Goal: Transaction & Acquisition: Book appointment/travel/reservation

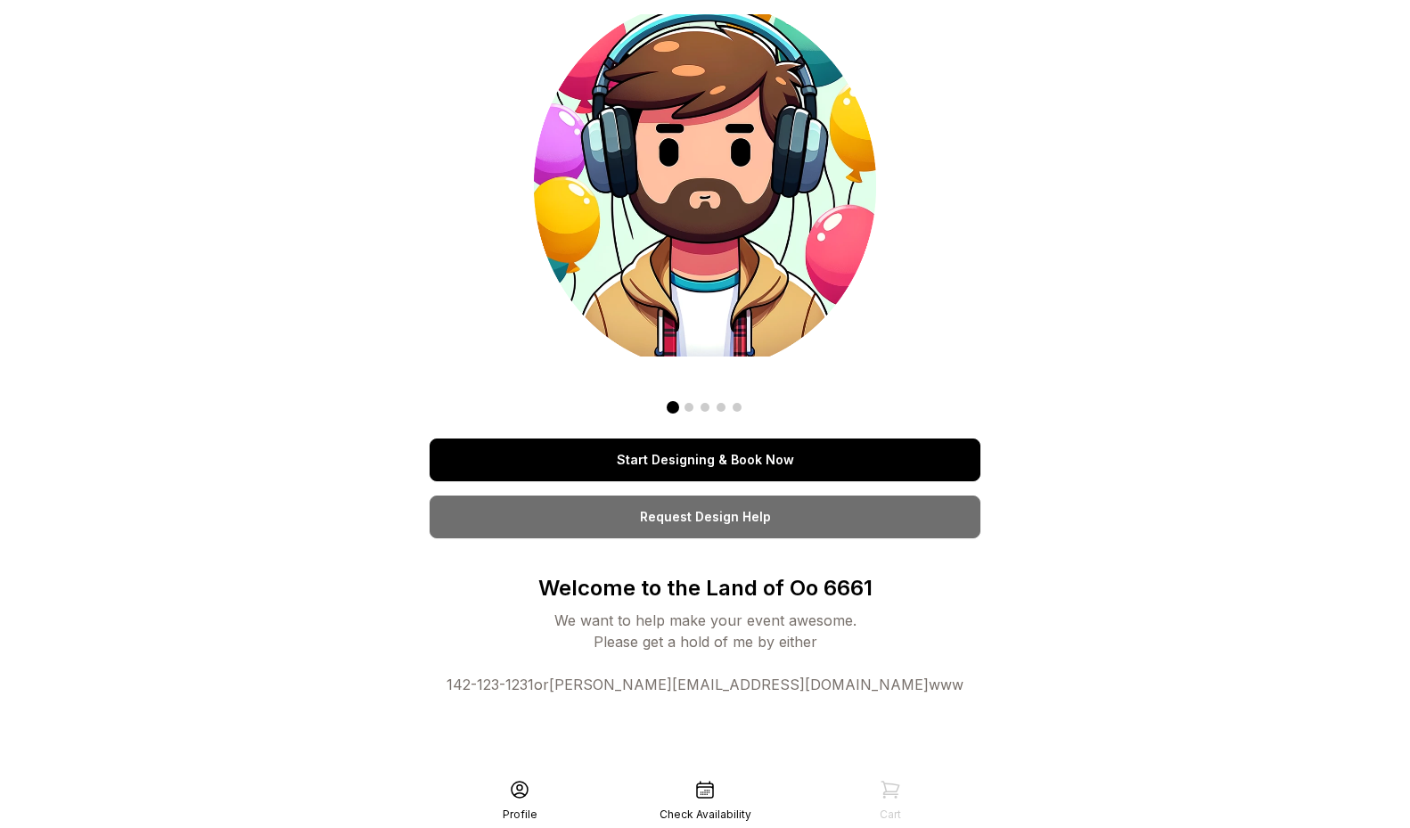
click at [645, 445] on link "Start Designing & Book Now" at bounding box center [704, 459] width 551 height 43
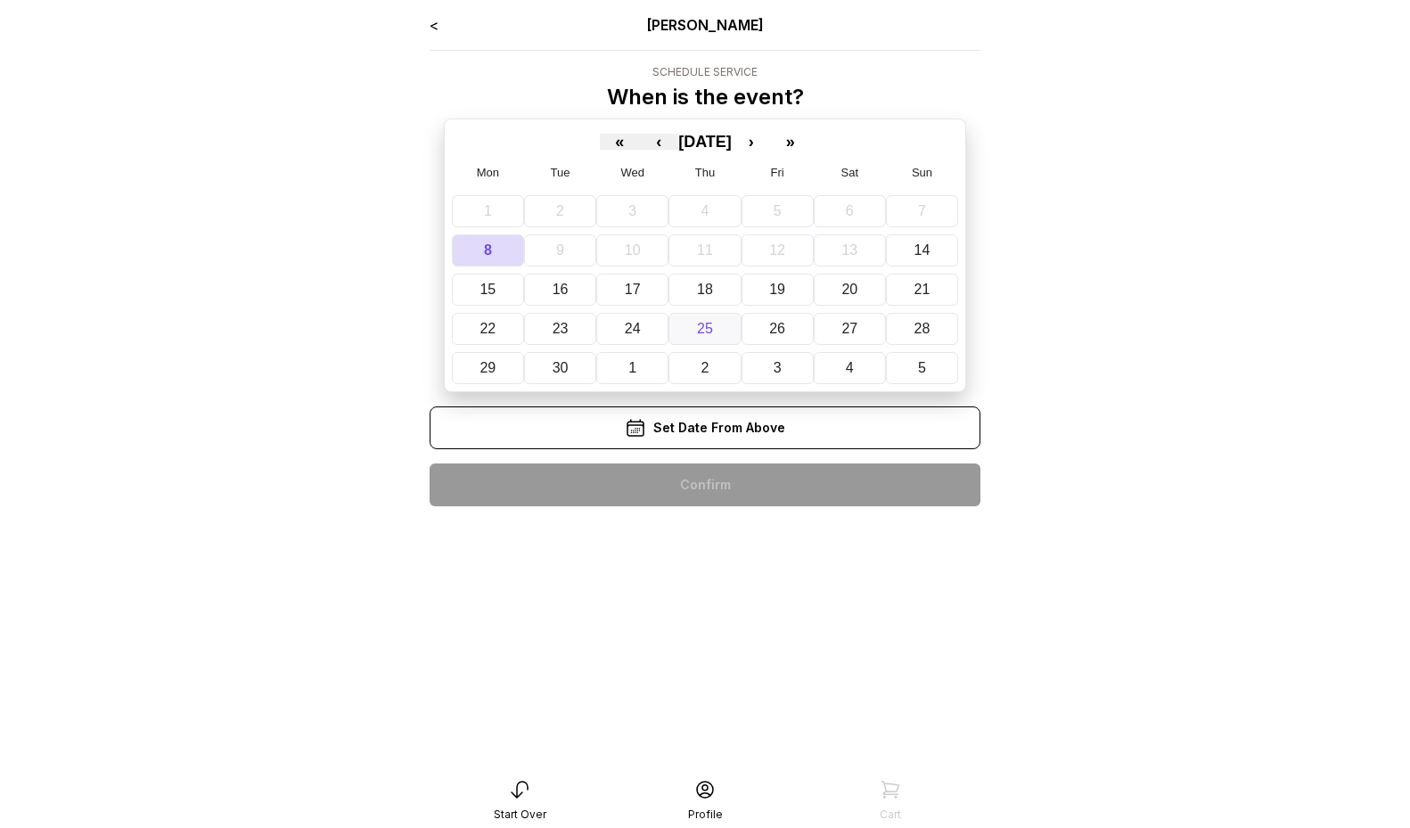
click at [691, 337] on button "25" at bounding box center [704, 329] width 72 height 32
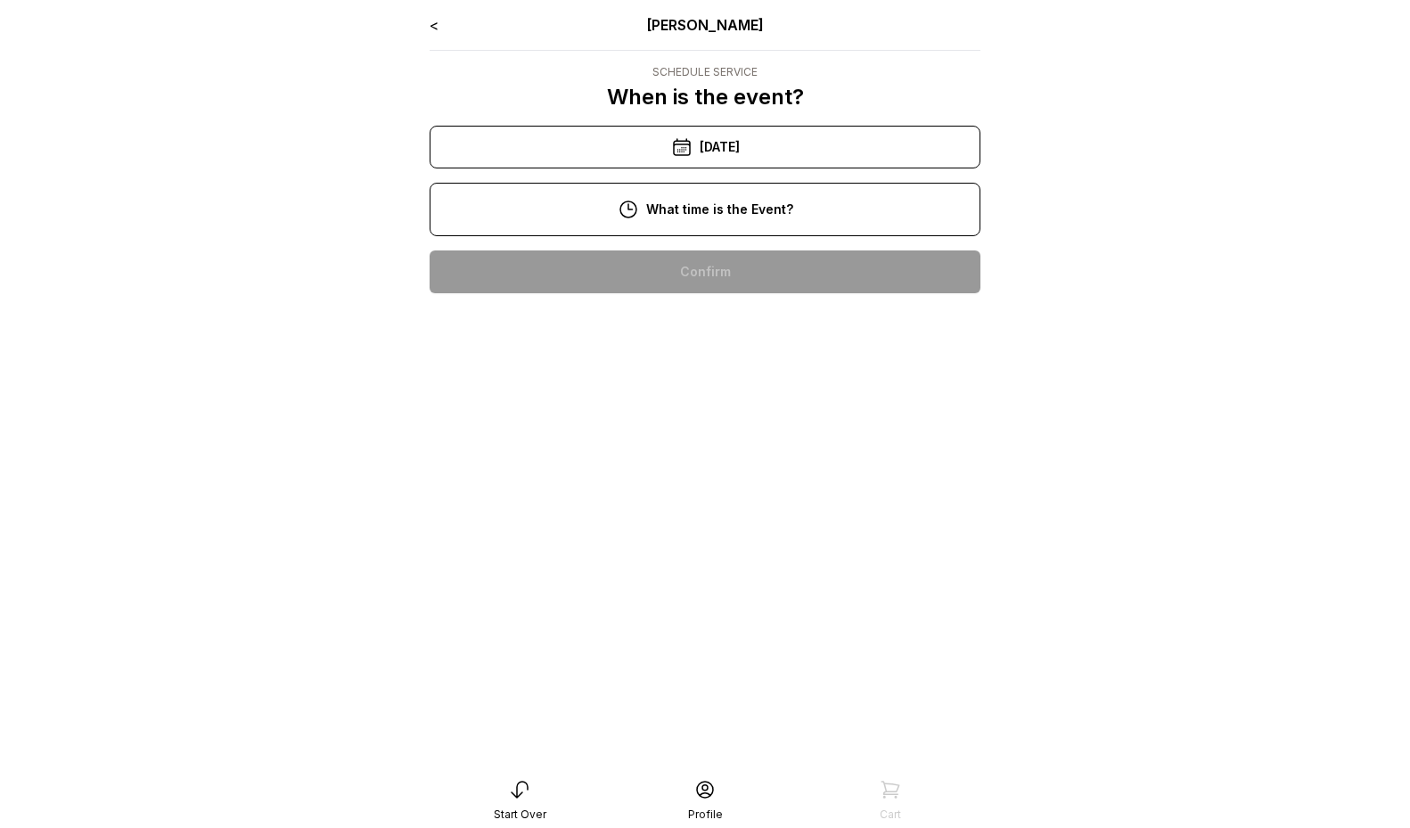
click at [672, 155] on icon at bounding box center [681, 146] width 21 height 21
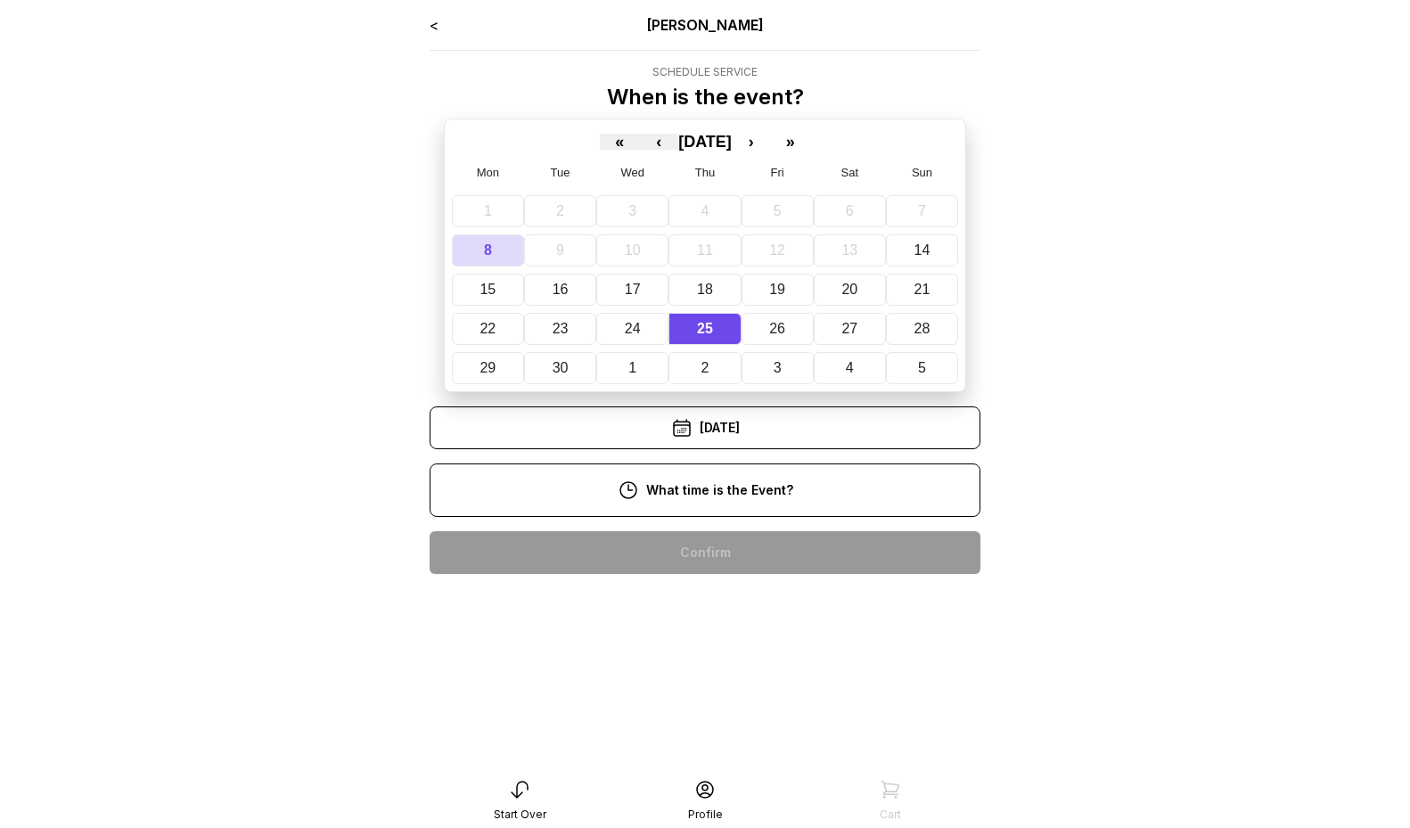
click at [714, 399] on div "< Ryan Pop Schedule Service When is the event? « ‹ September 2025 › » Mon Tue W…" at bounding box center [704, 301] width 551 height 574
click at [727, 560] on div "10:00 am" at bounding box center [705, 552] width 522 height 43
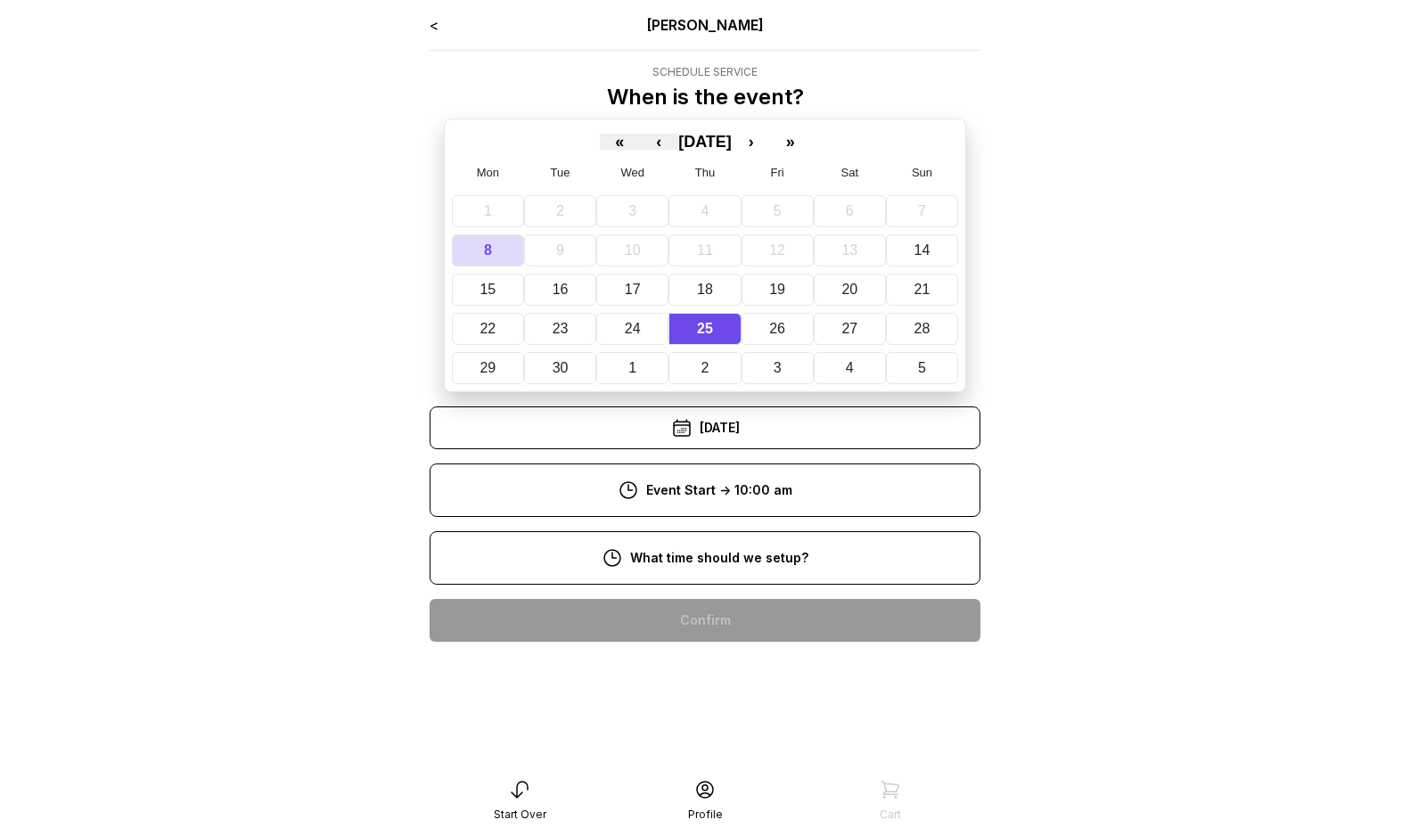
click at [749, 613] on div "8:00 am" at bounding box center [705, 620] width 522 height 43
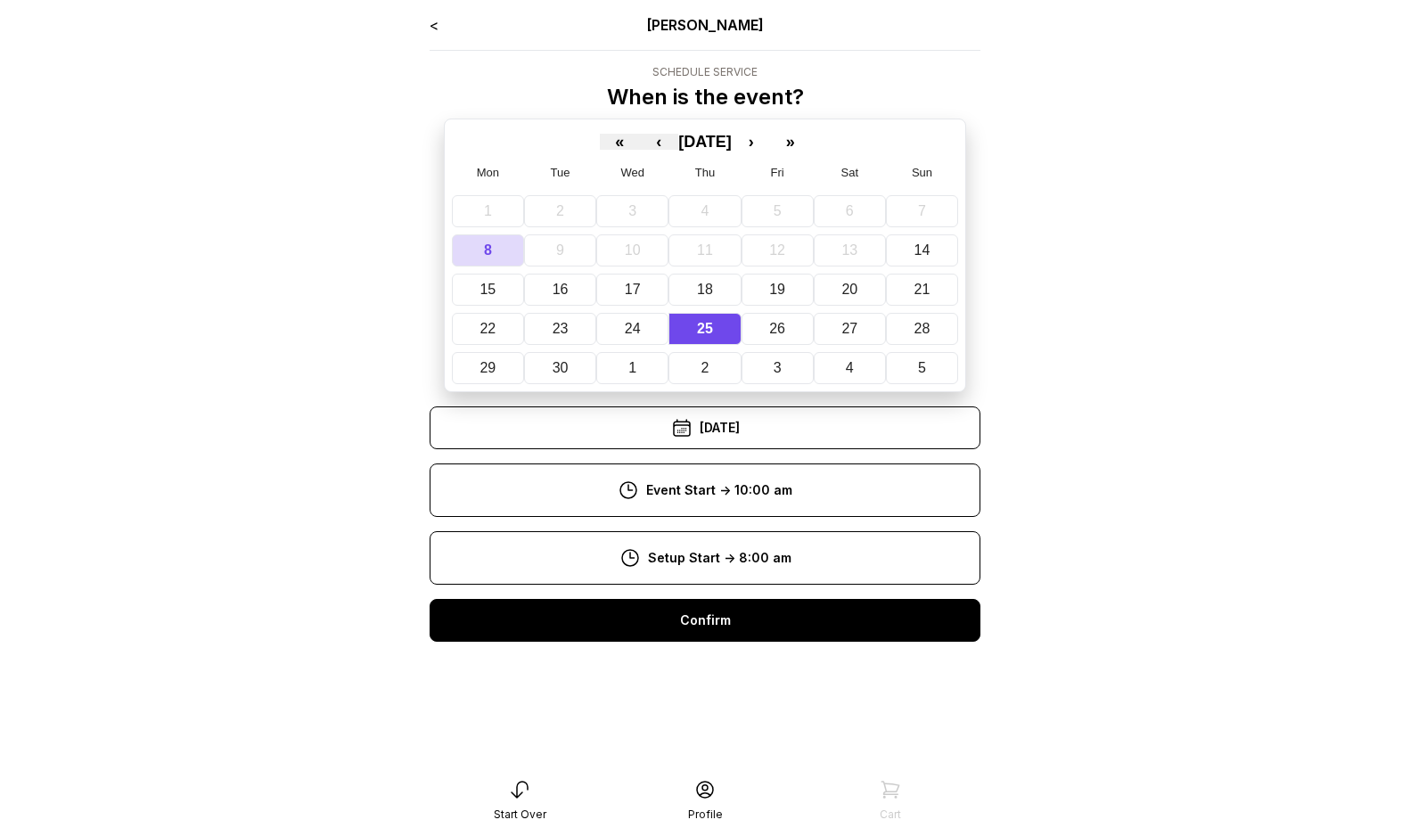
click at [752, 632] on div "Confirm" at bounding box center [704, 620] width 551 height 43
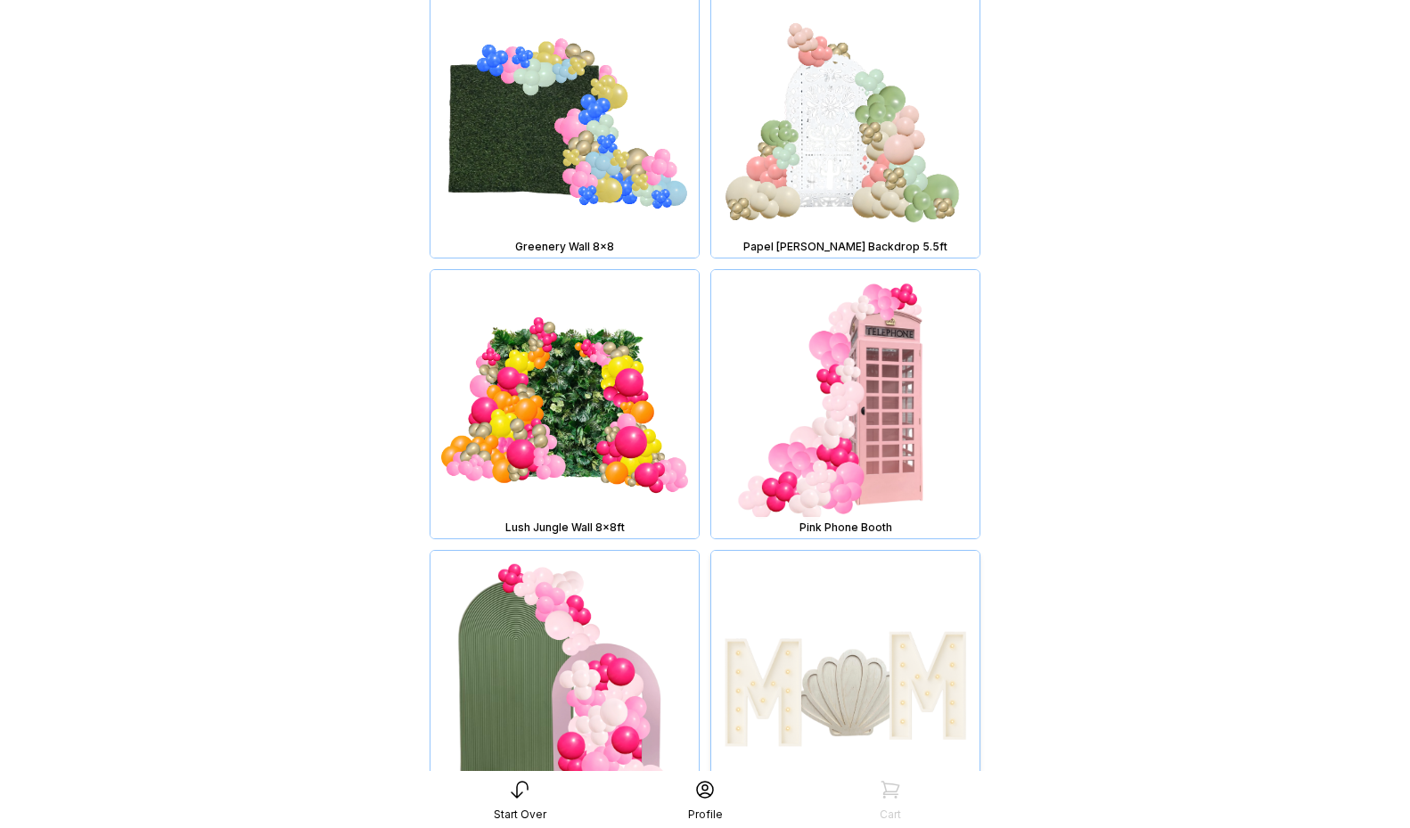
scroll to position [1852, 0]
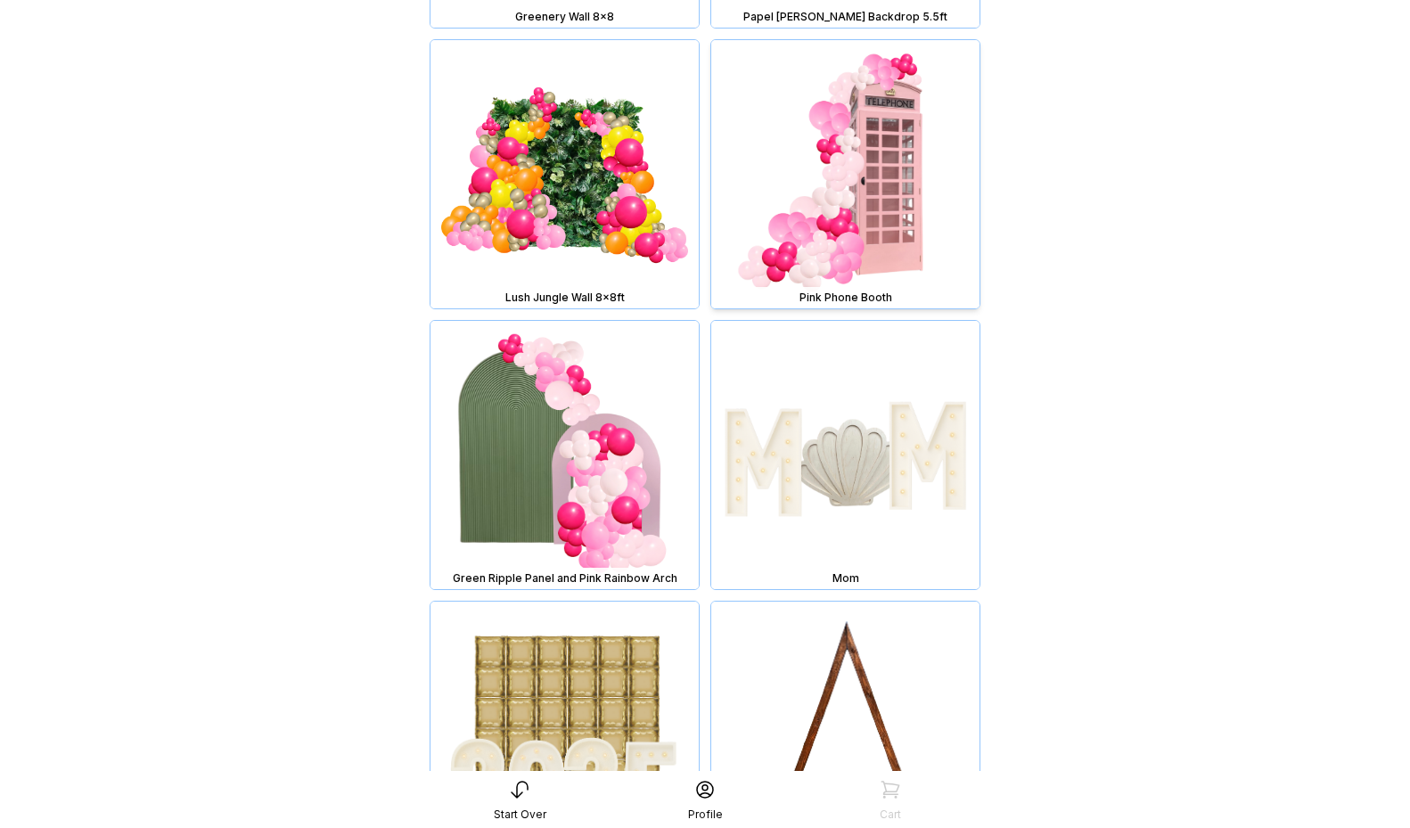
click at [884, 230] on img at bounding box center [845, 174] width 268 height 268
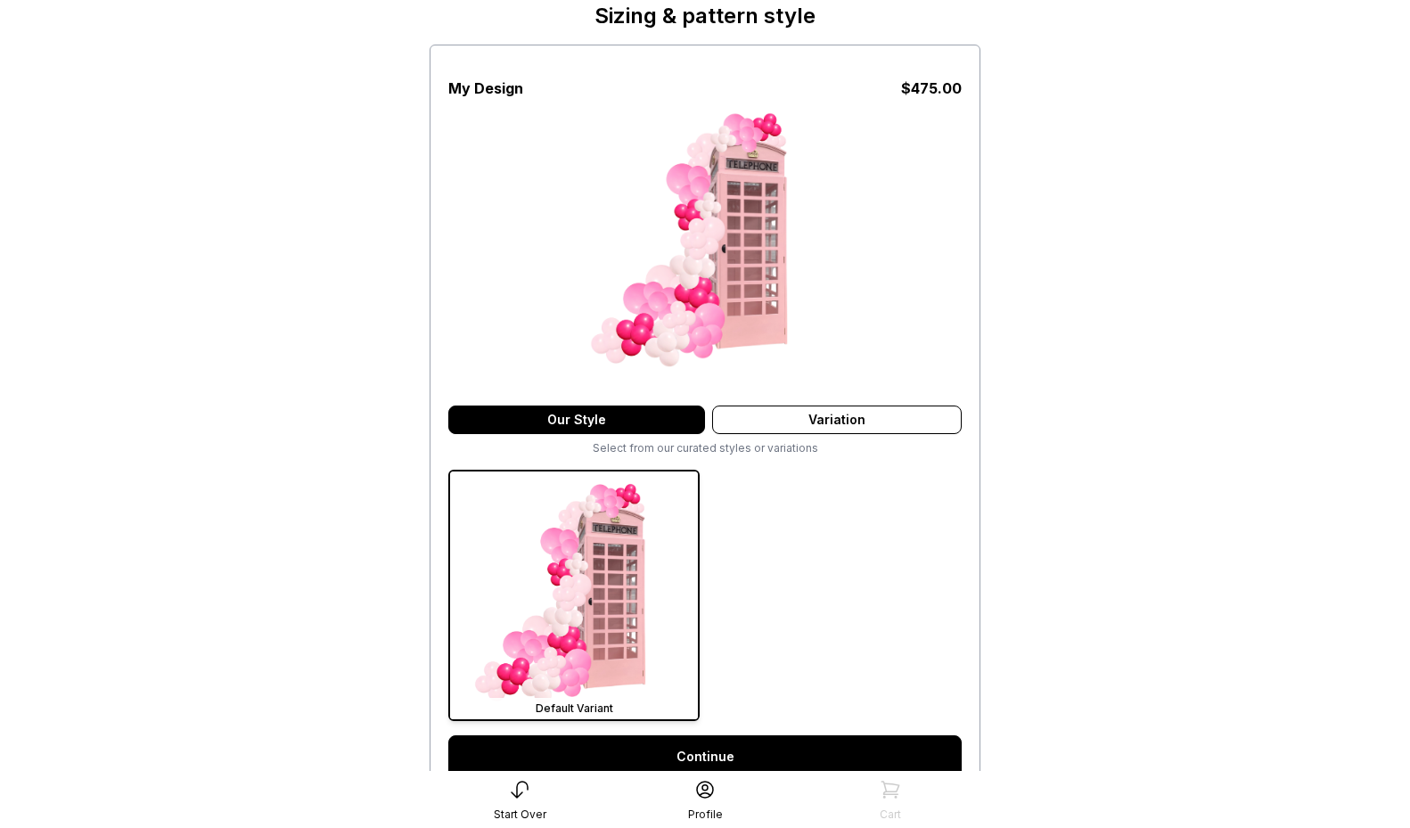
scroll to position [260, 0]
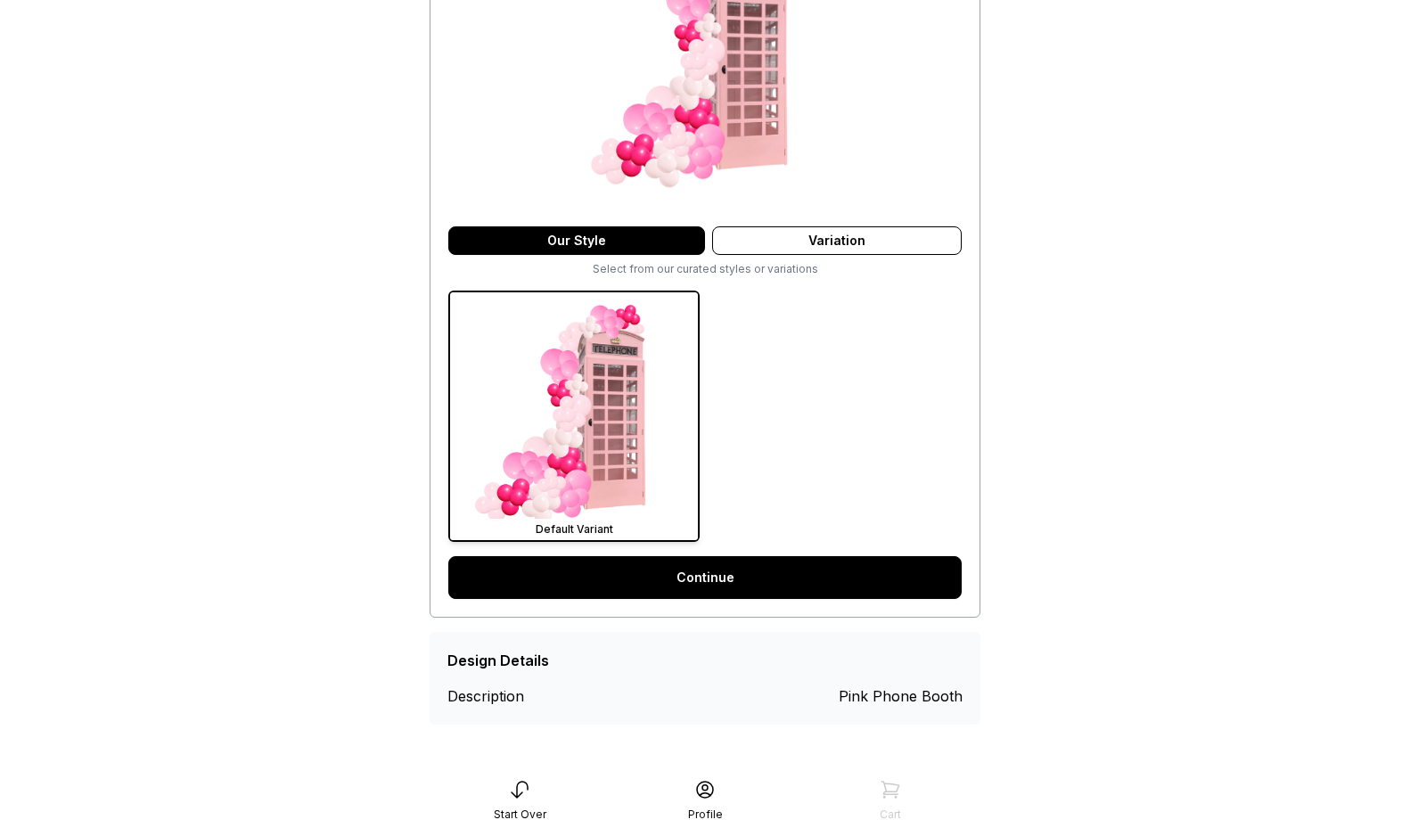
click at [777, 568] on link "Continue" at bounding box center [704, 577] width 513 height 43
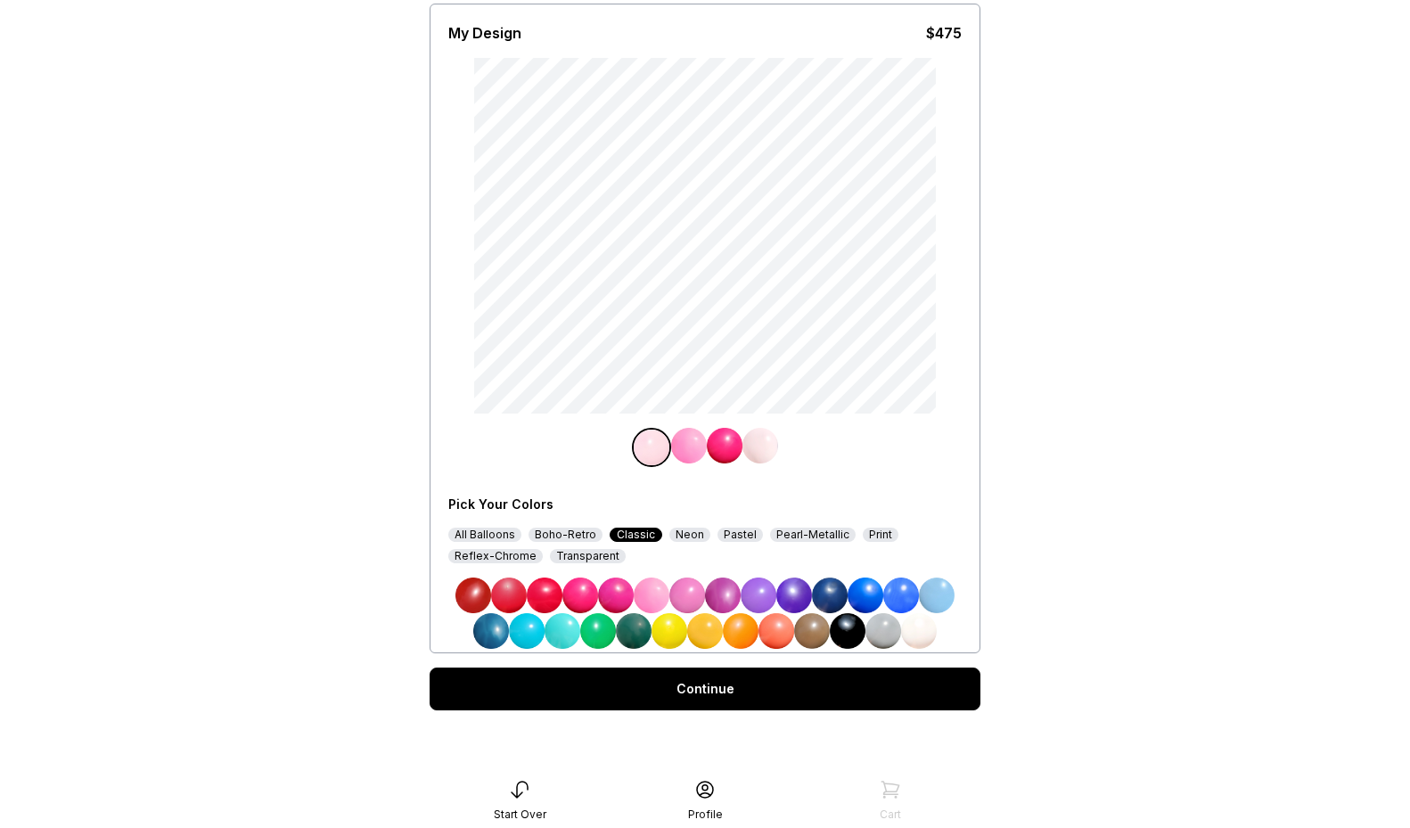
click at [726, 536] on div "Pastel" at bounding box center [739, 534] width 45 height 14
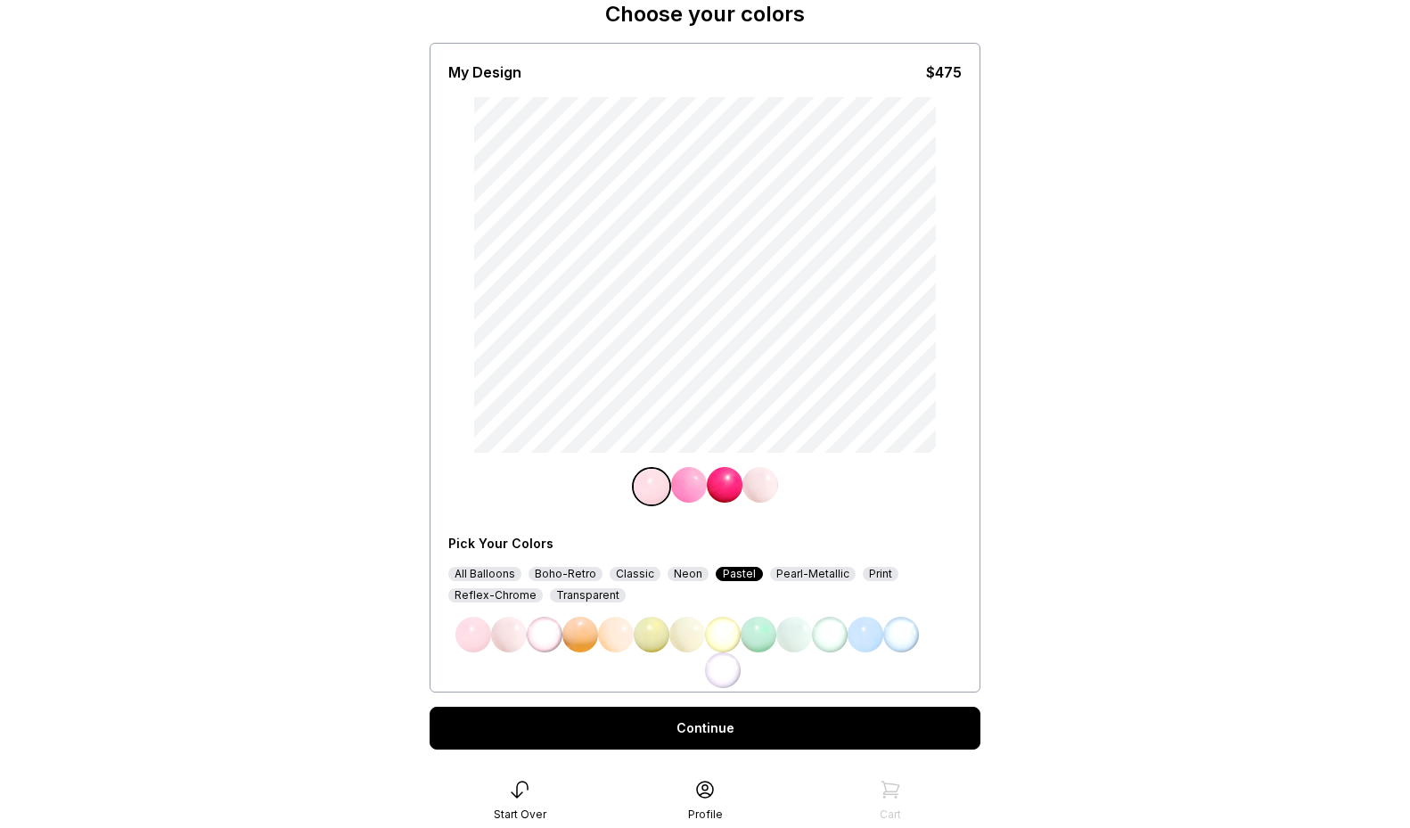
scroll to position [122, 0]
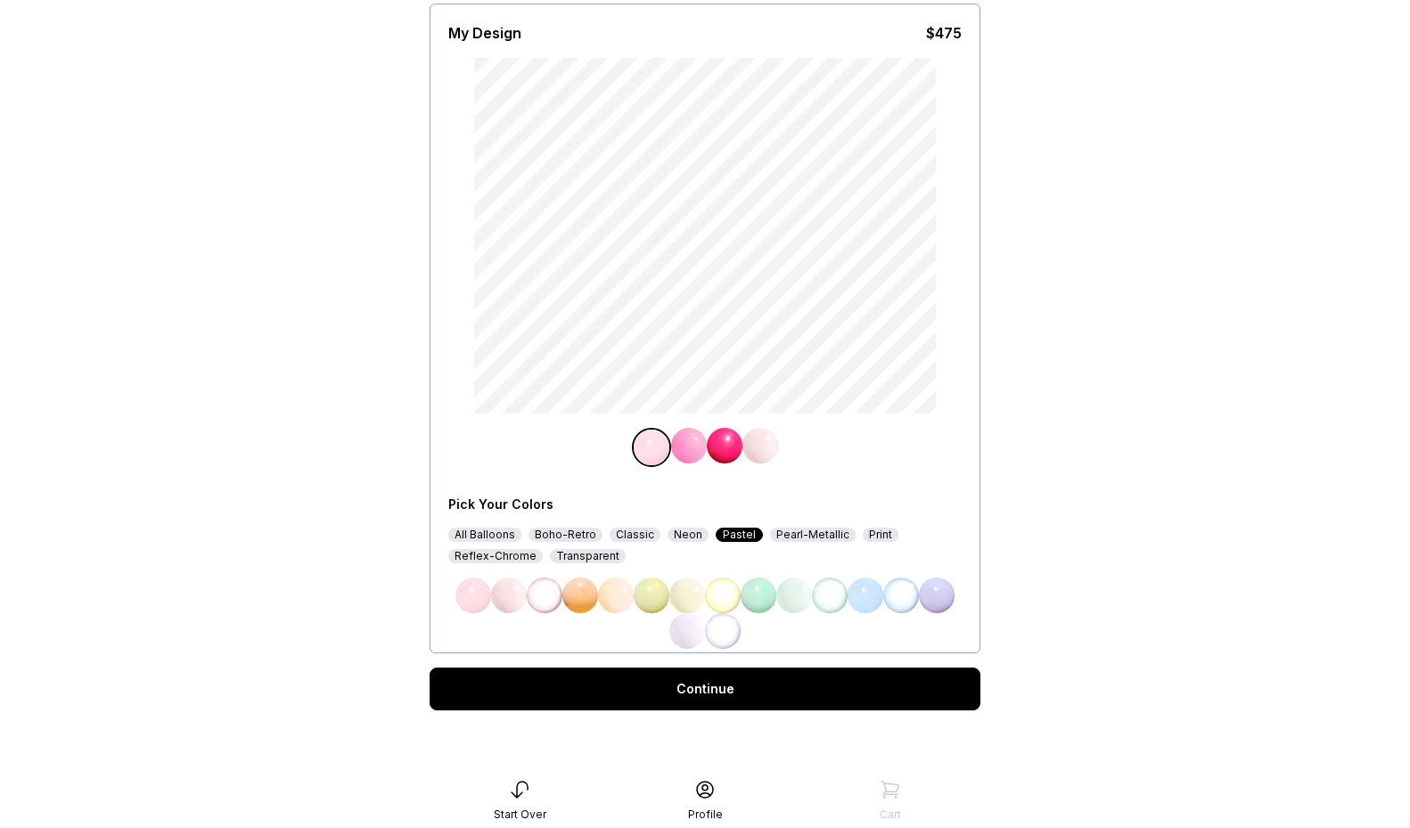
click at [800, 535] on div "Pearl-Metallic" at bounding box center [813, 534] width 86 height 14
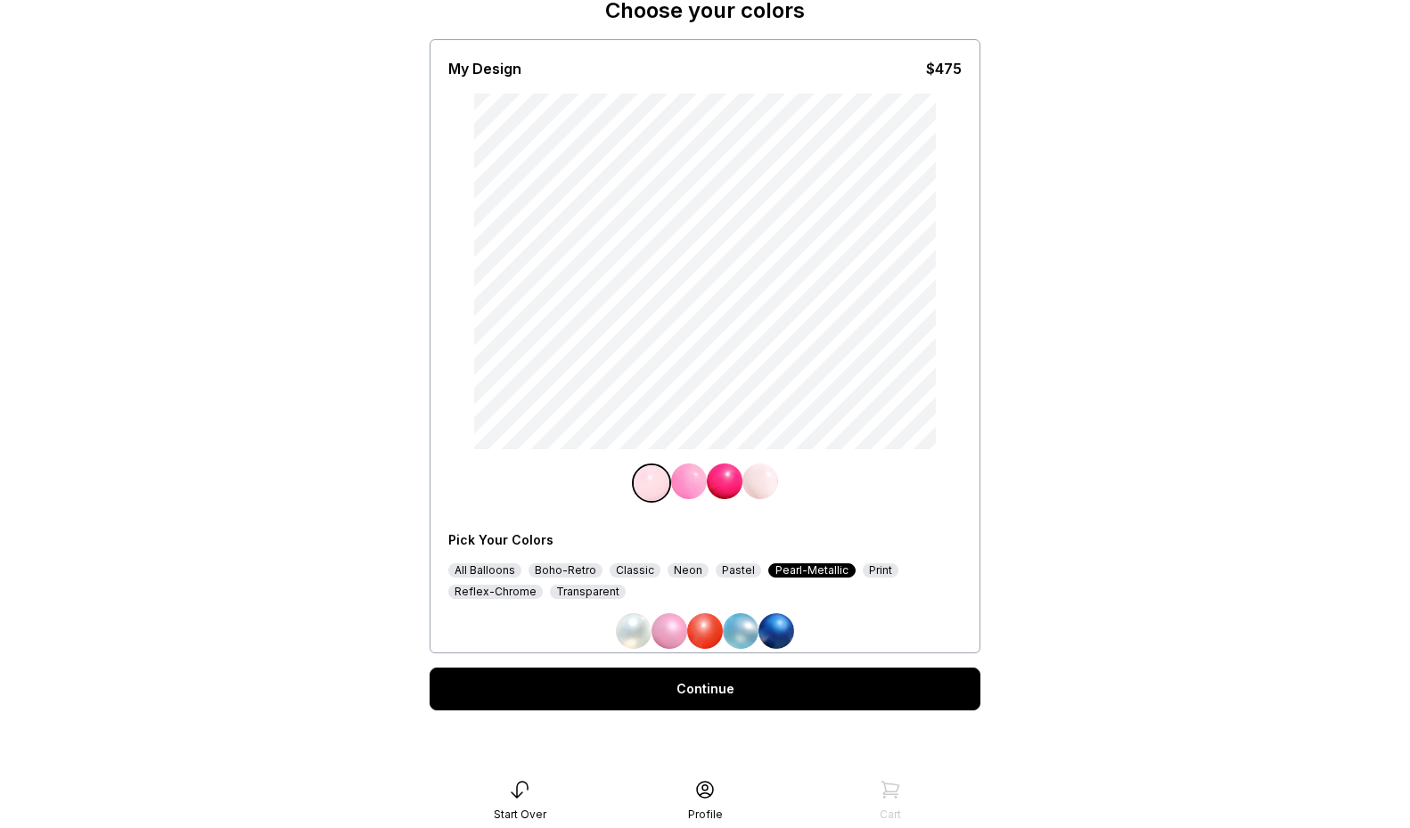
click at [560, 590] on div "Transparent" at bounding box center [588, 592] width 76 height 14
click at [503, 592] on div "Reflex-Chrome" at bounding box center [495, 592] width 94 height 14
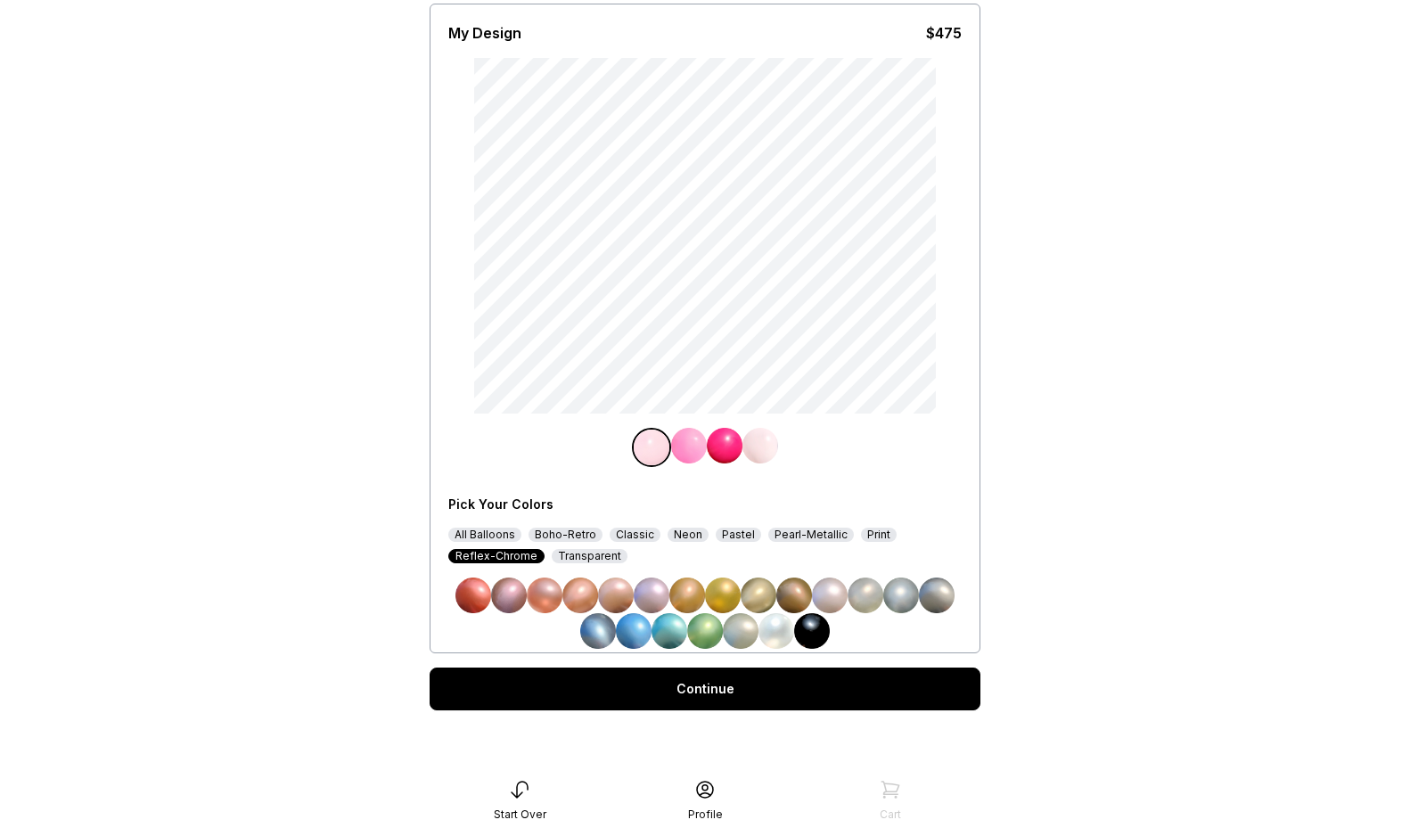
click at [879, 536] on div "Print" at bounding box center [879, 534] width 36 height 14
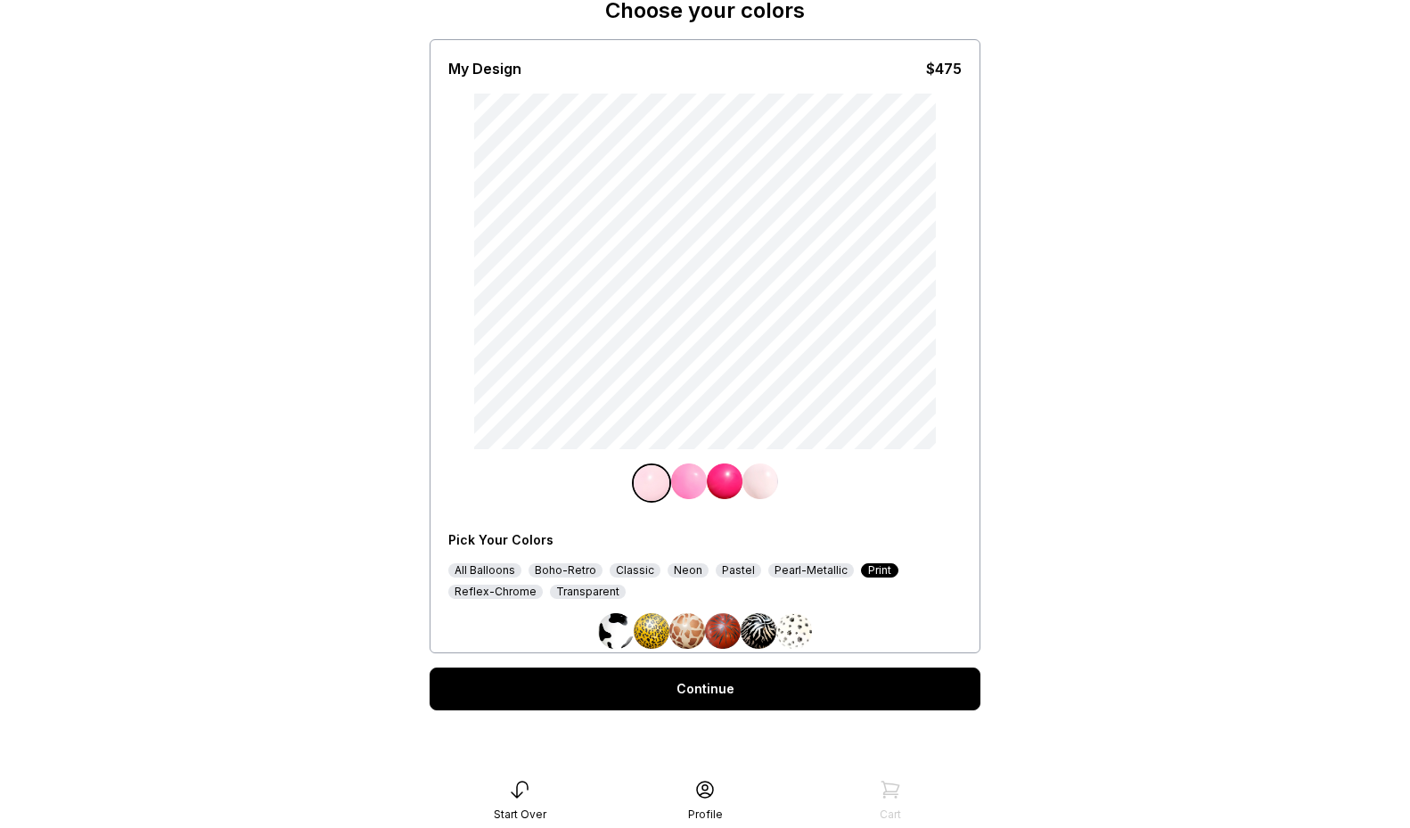
click at [500, 563] on div "All Balloons" at bounding box center [484, 570] width 73 height 14
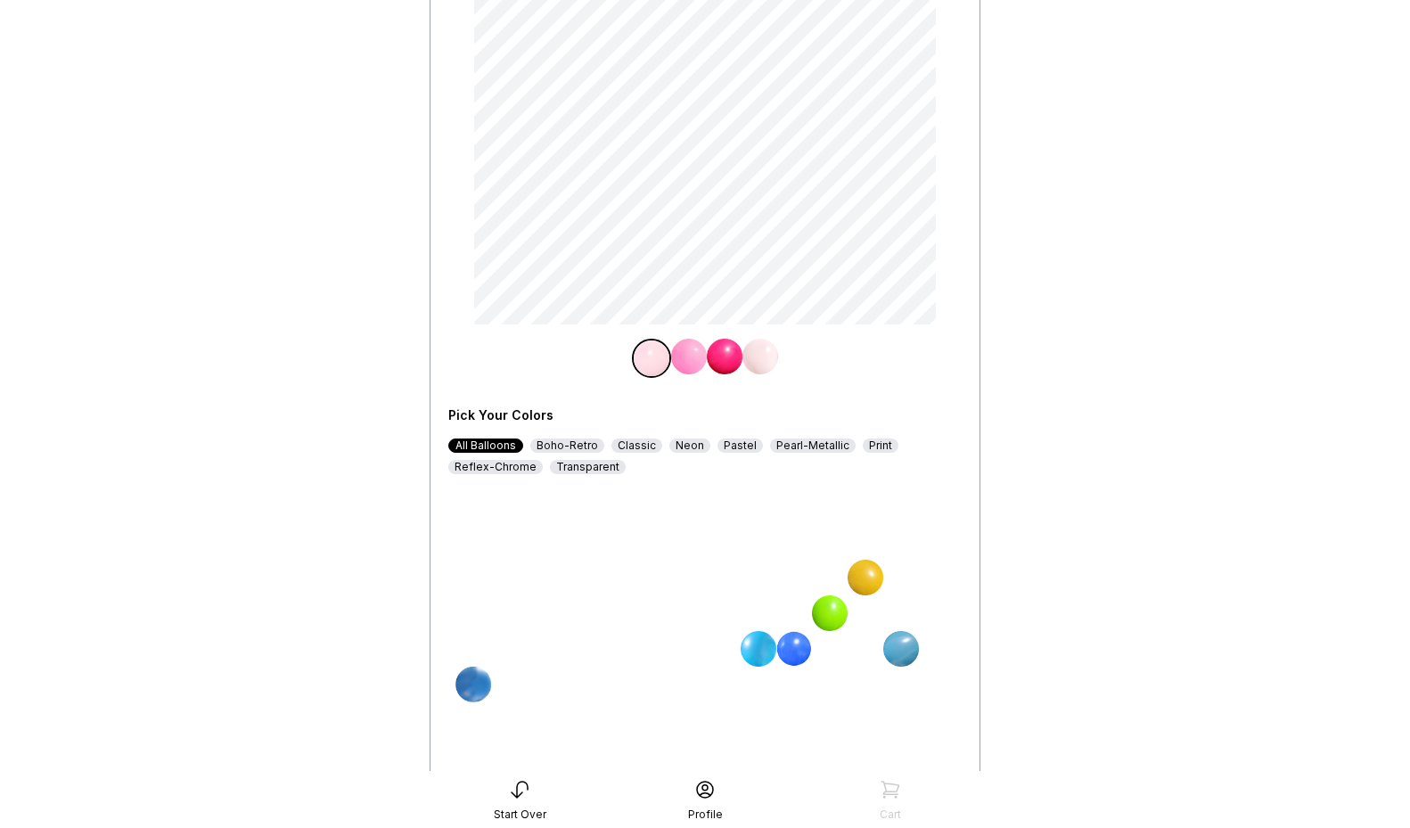
scroll to position [336, 0]
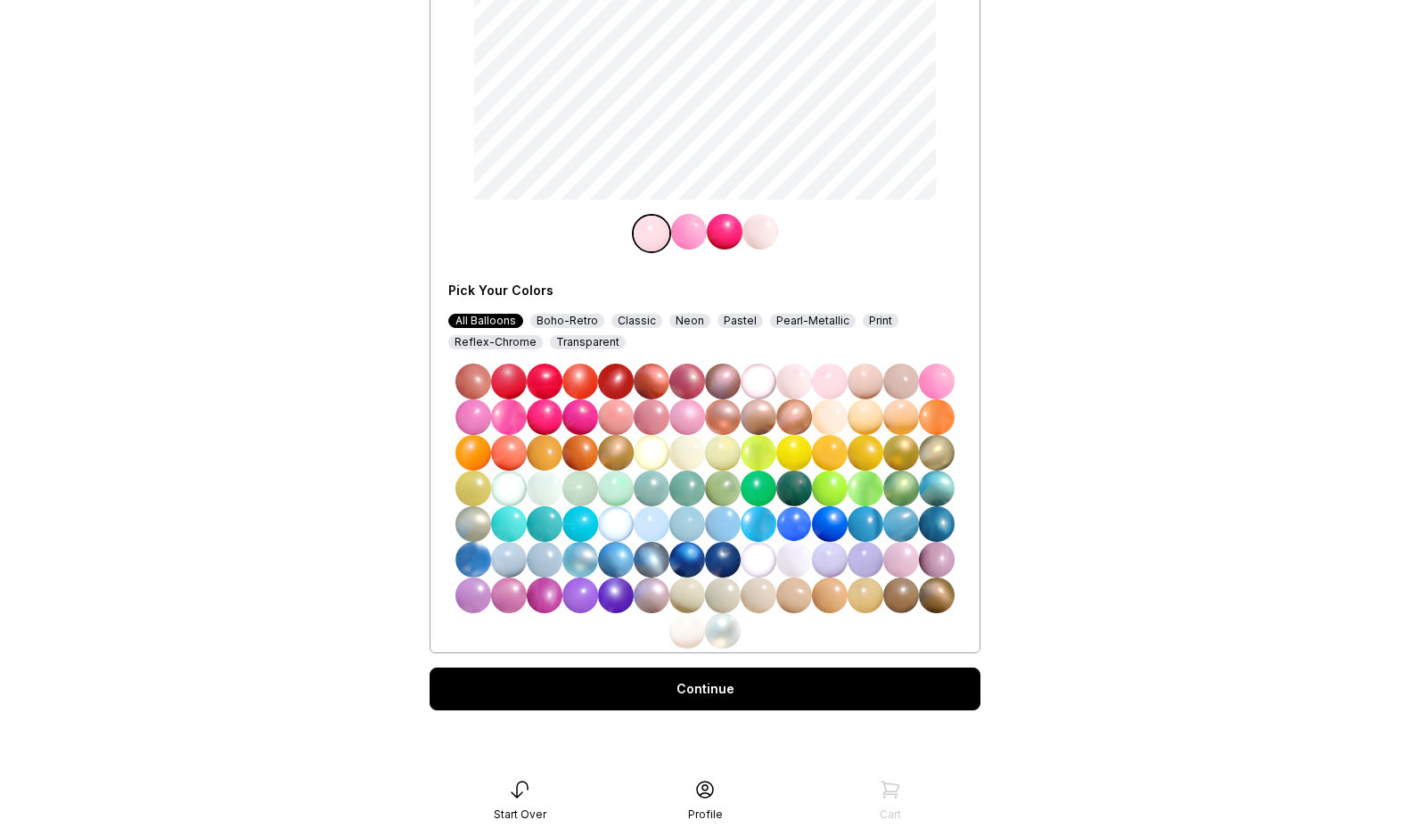
click at [819, 492] on img at bounding box center [830, 488] width 36 height 36
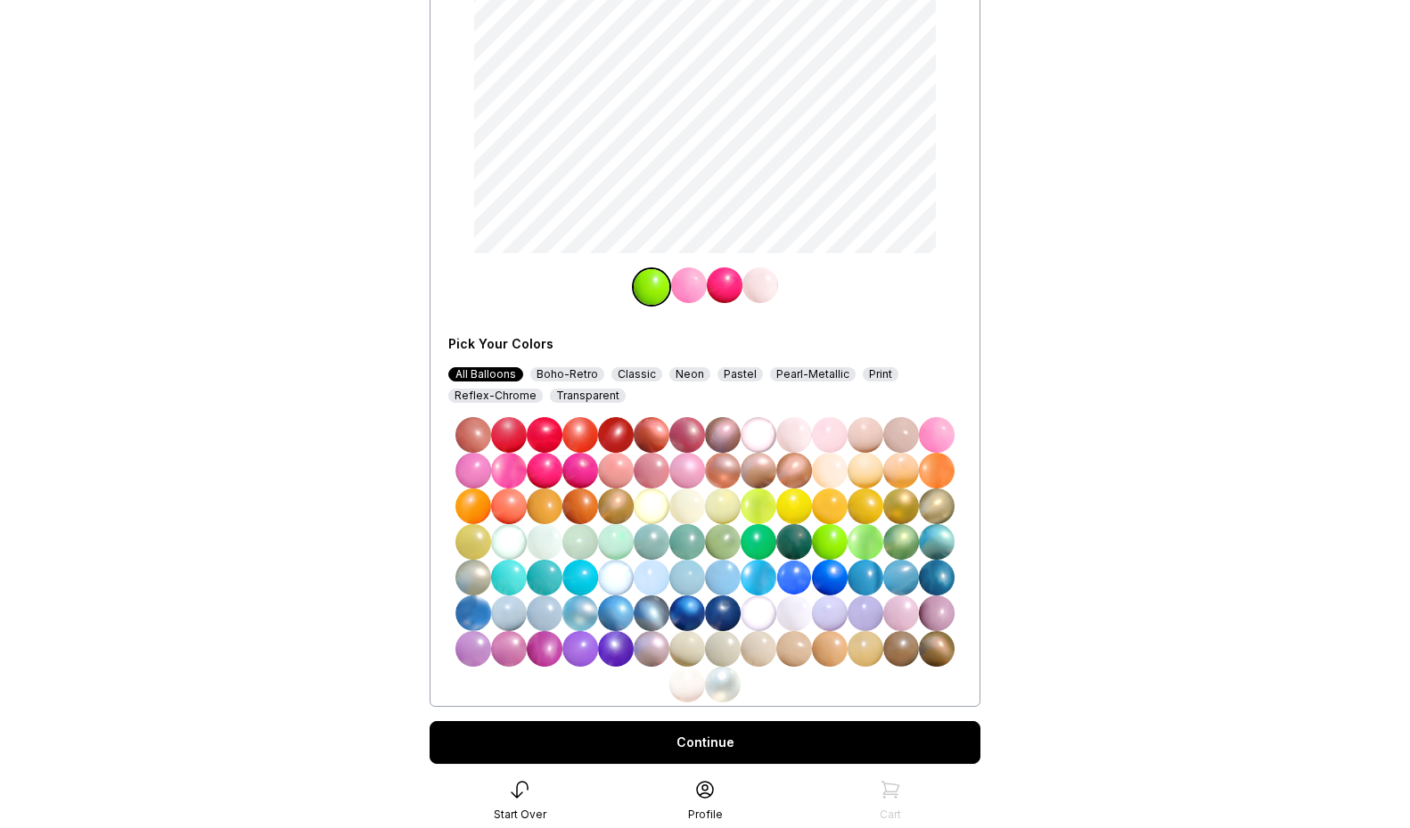
scroll to position [286, 0]
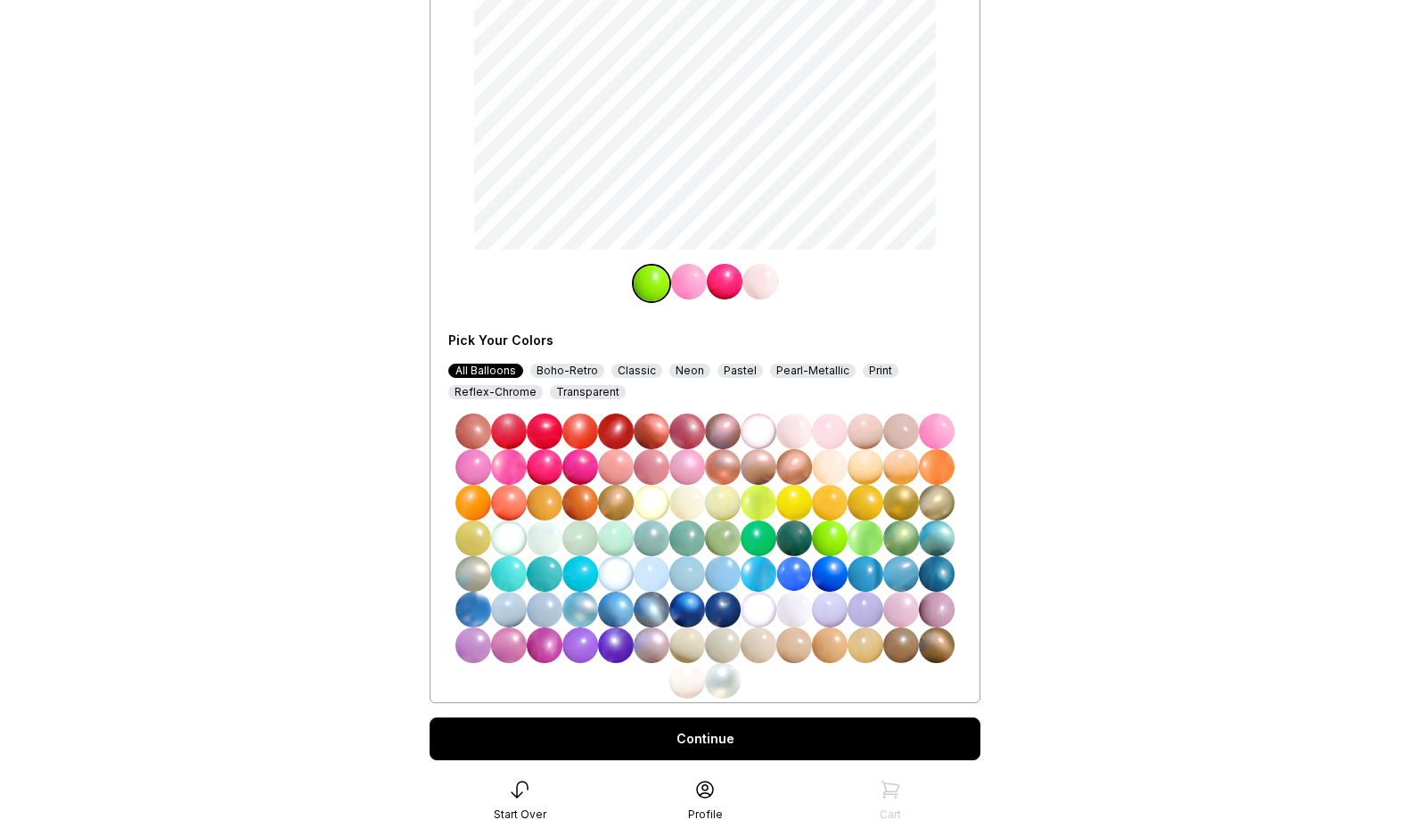
click at [688, 370] on div "Neon" at bounding box center [689, 371] width 41 height 14
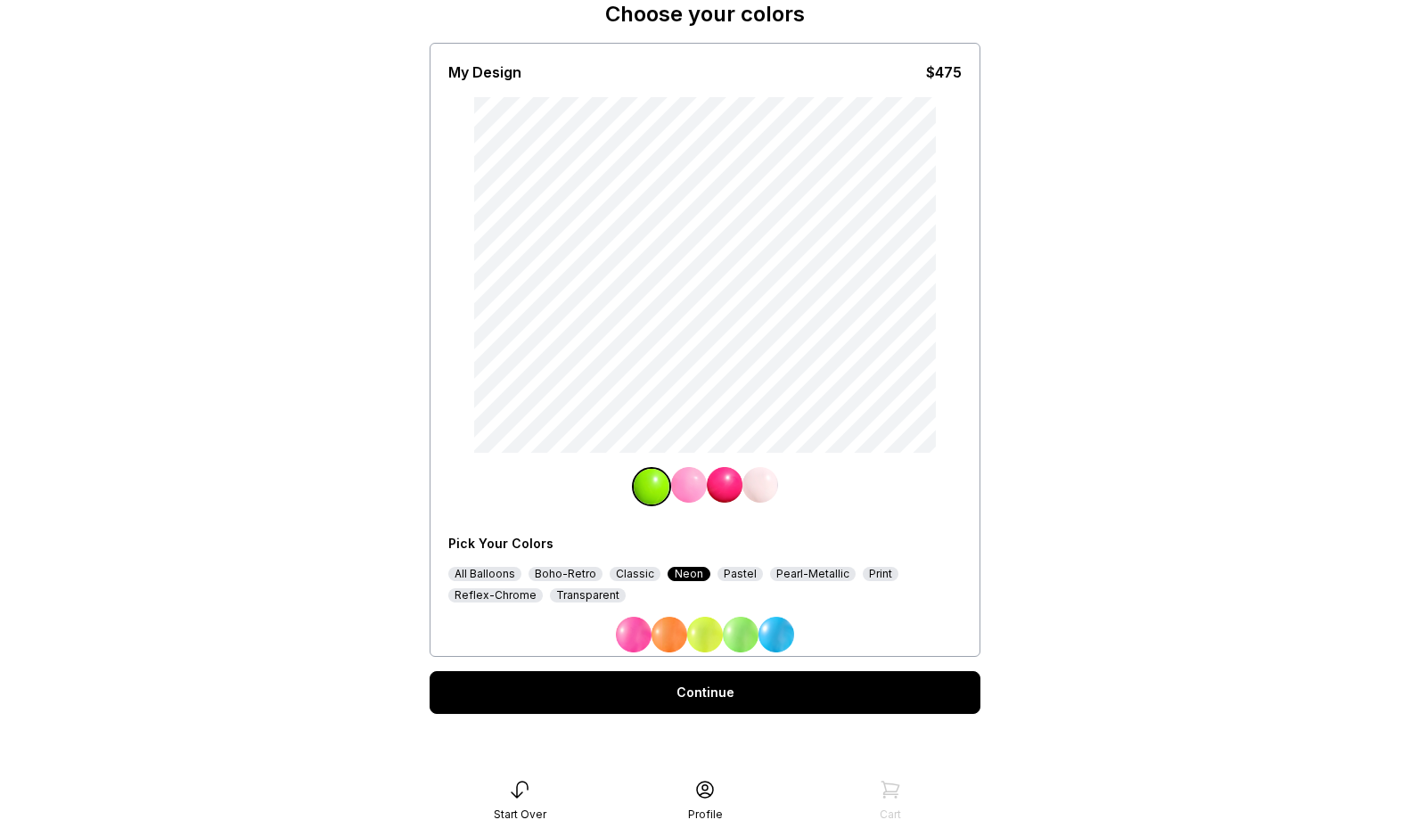
scroll to position [86, 0]
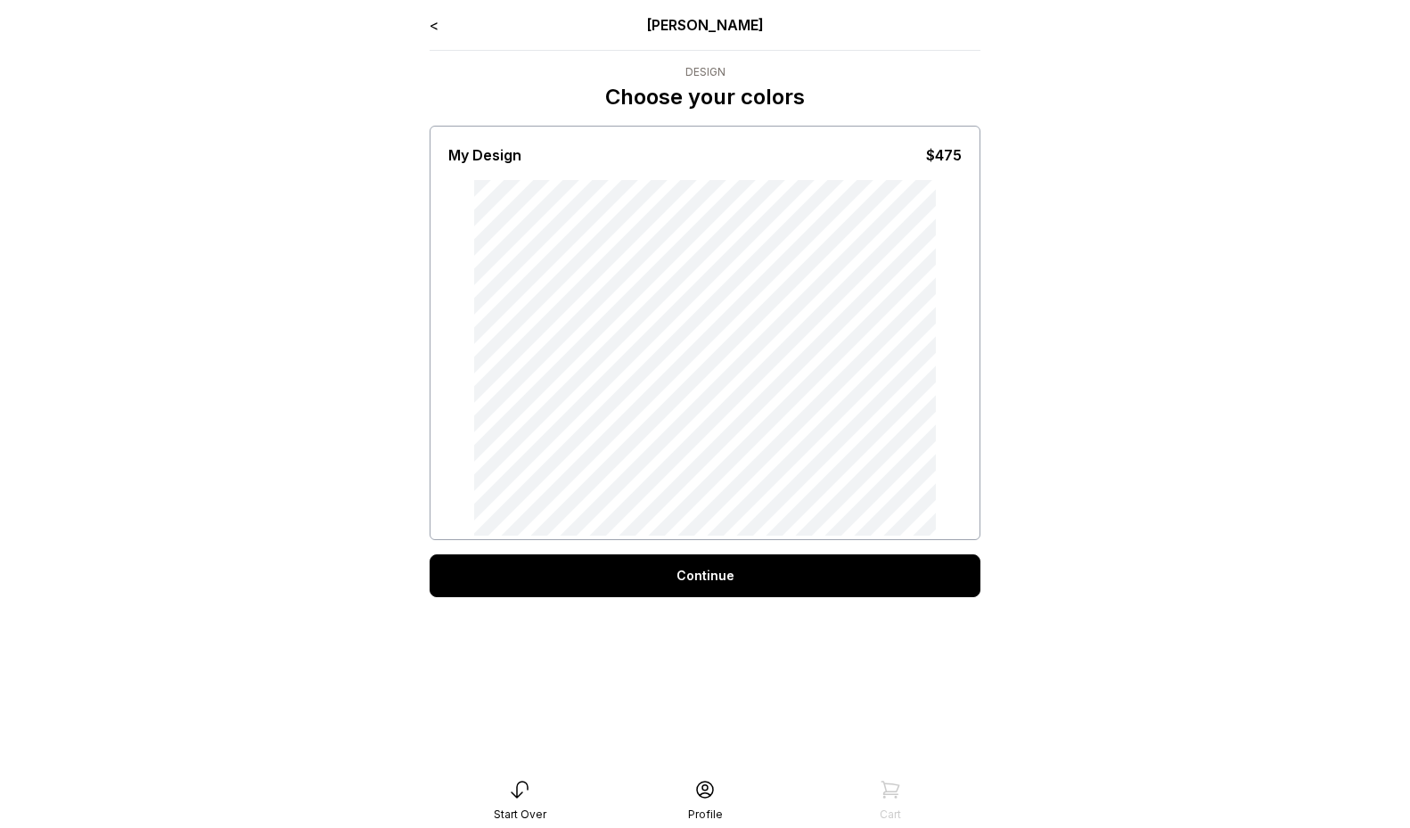
scroll to position [36, 0]
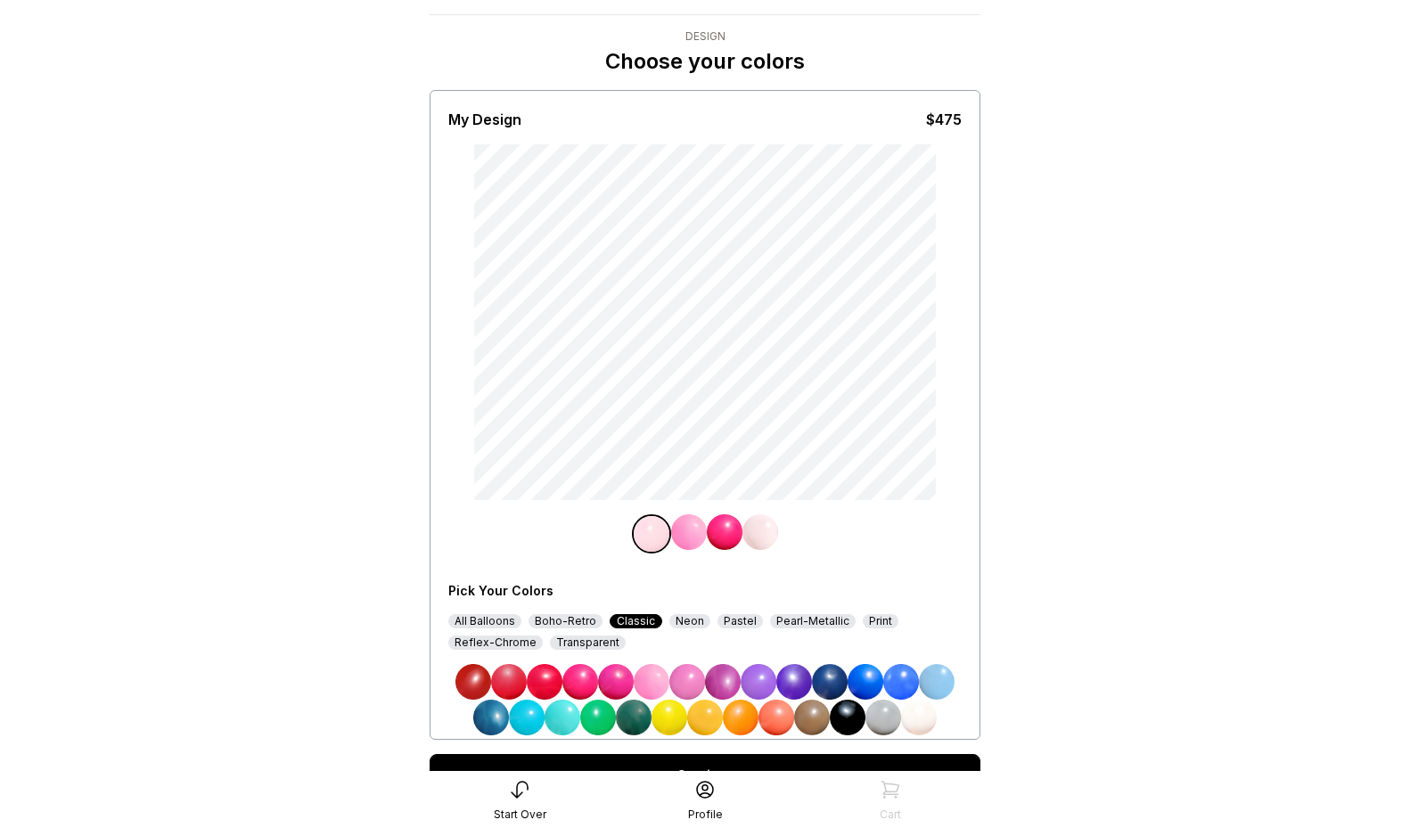
click at [487, 618] on div "All Balloons" at bounding box center [484, 621] width 73 height 14
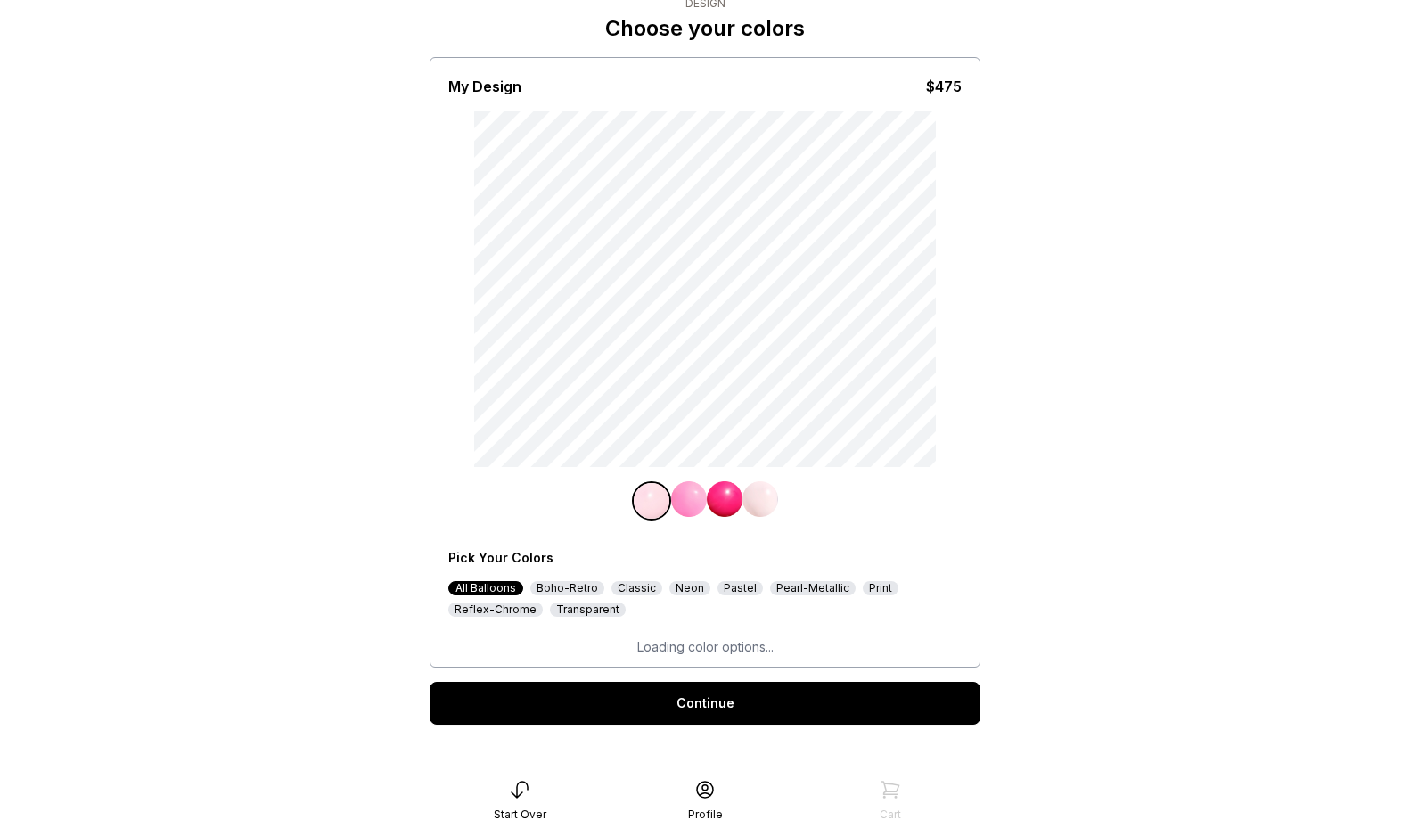
scroll to position [83, 0]
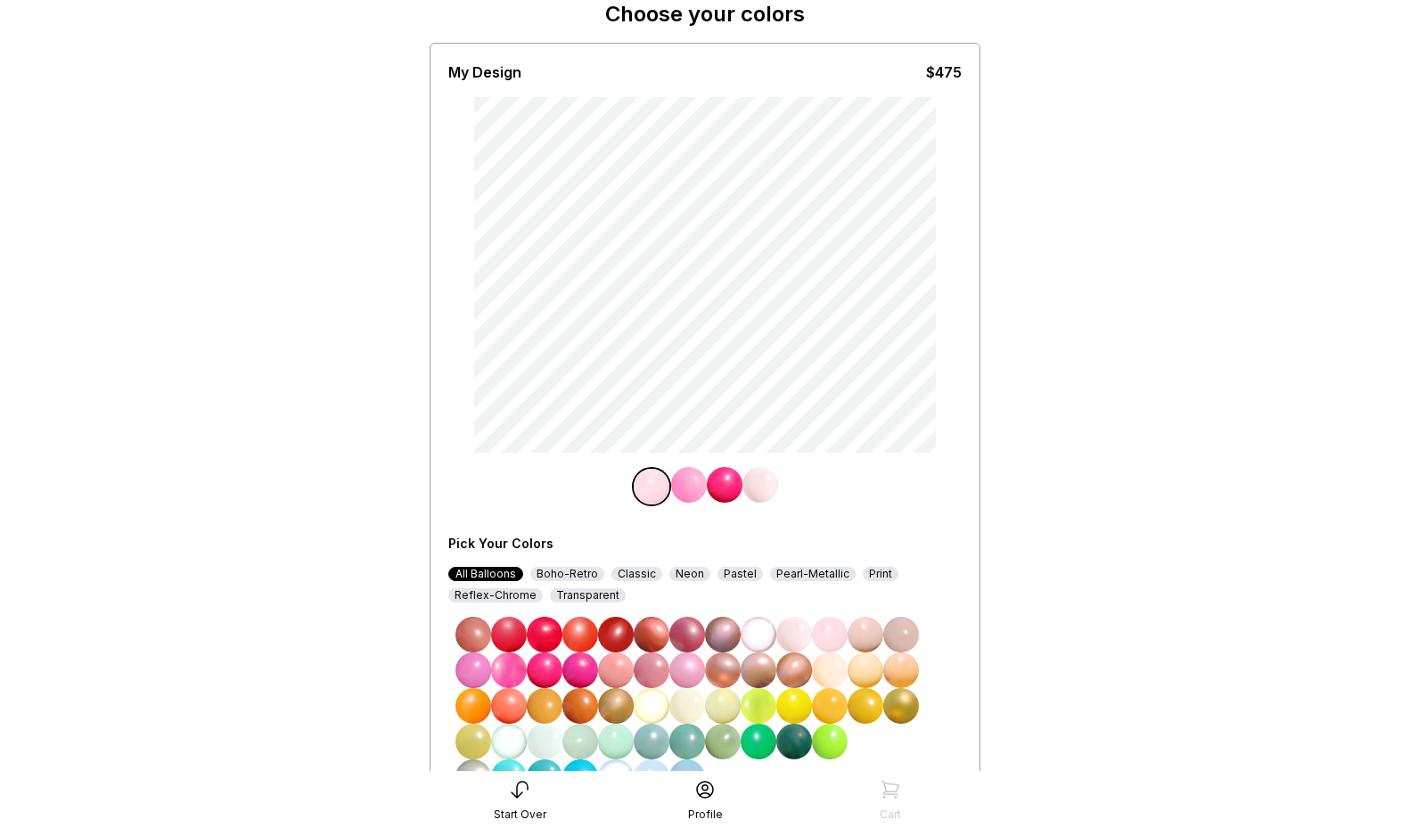
click at [827, 735] on img at bounding box center [830, 742] width 36 height 36
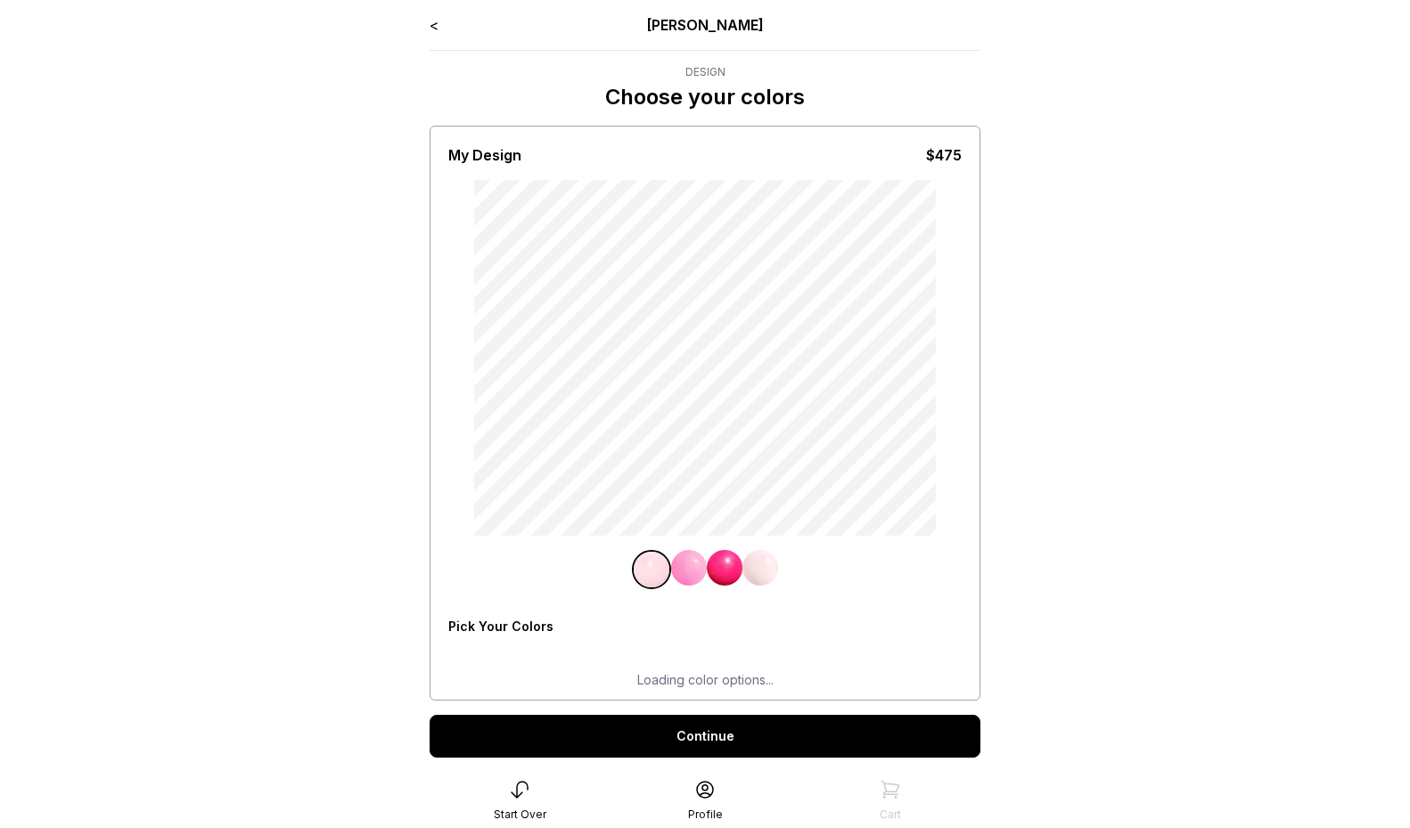
scroll to position [36, 0]
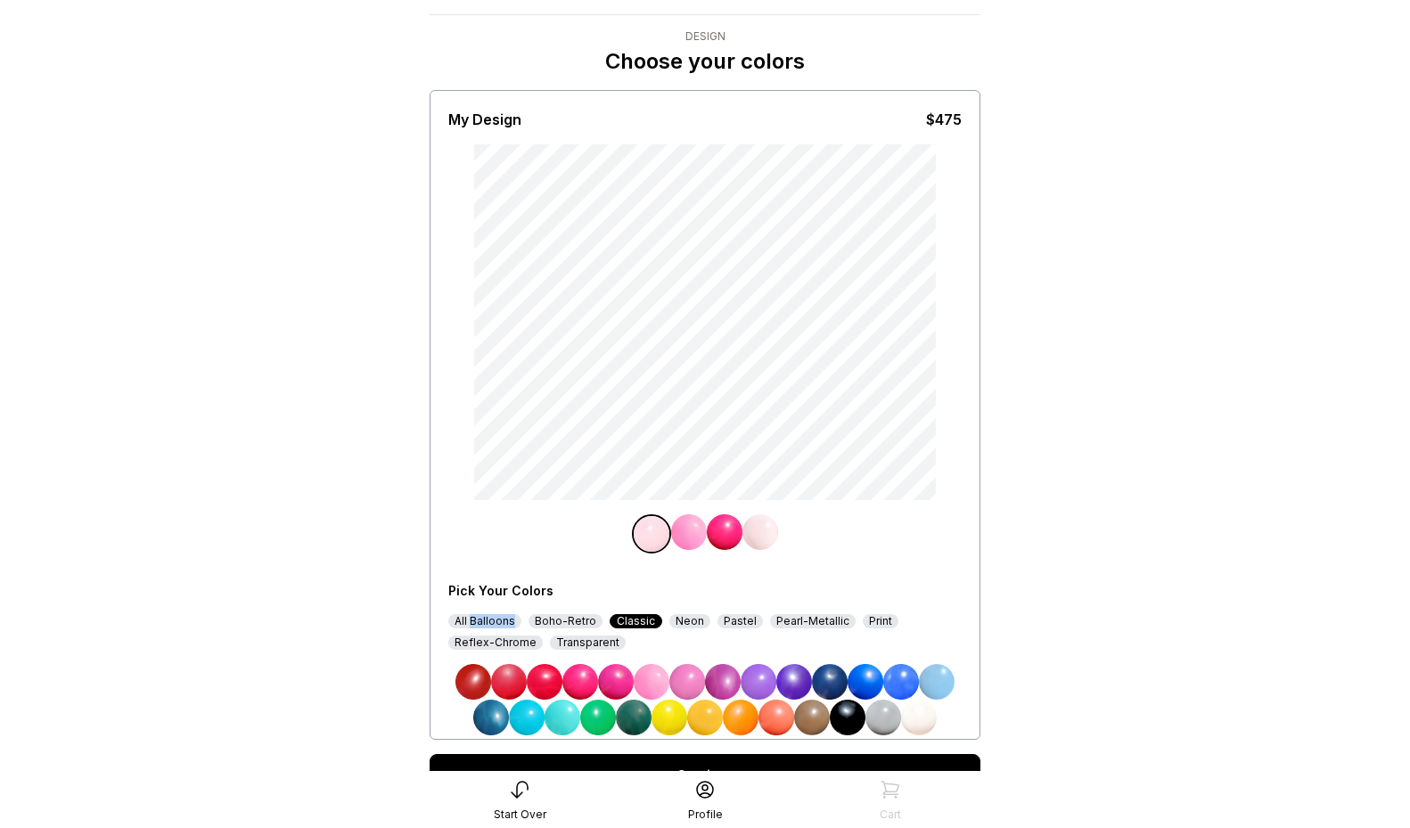
click at [469, 628] on div "All Balloons Boho-Retro Classic Neon Pastel Pearl-Metallic Print Reflex-Chrome …" at bounding box center [704, 632] width 513 height 36
click at [480, 619] on div "All Balloons" at bounding box center [484, 621] width 73 height 14
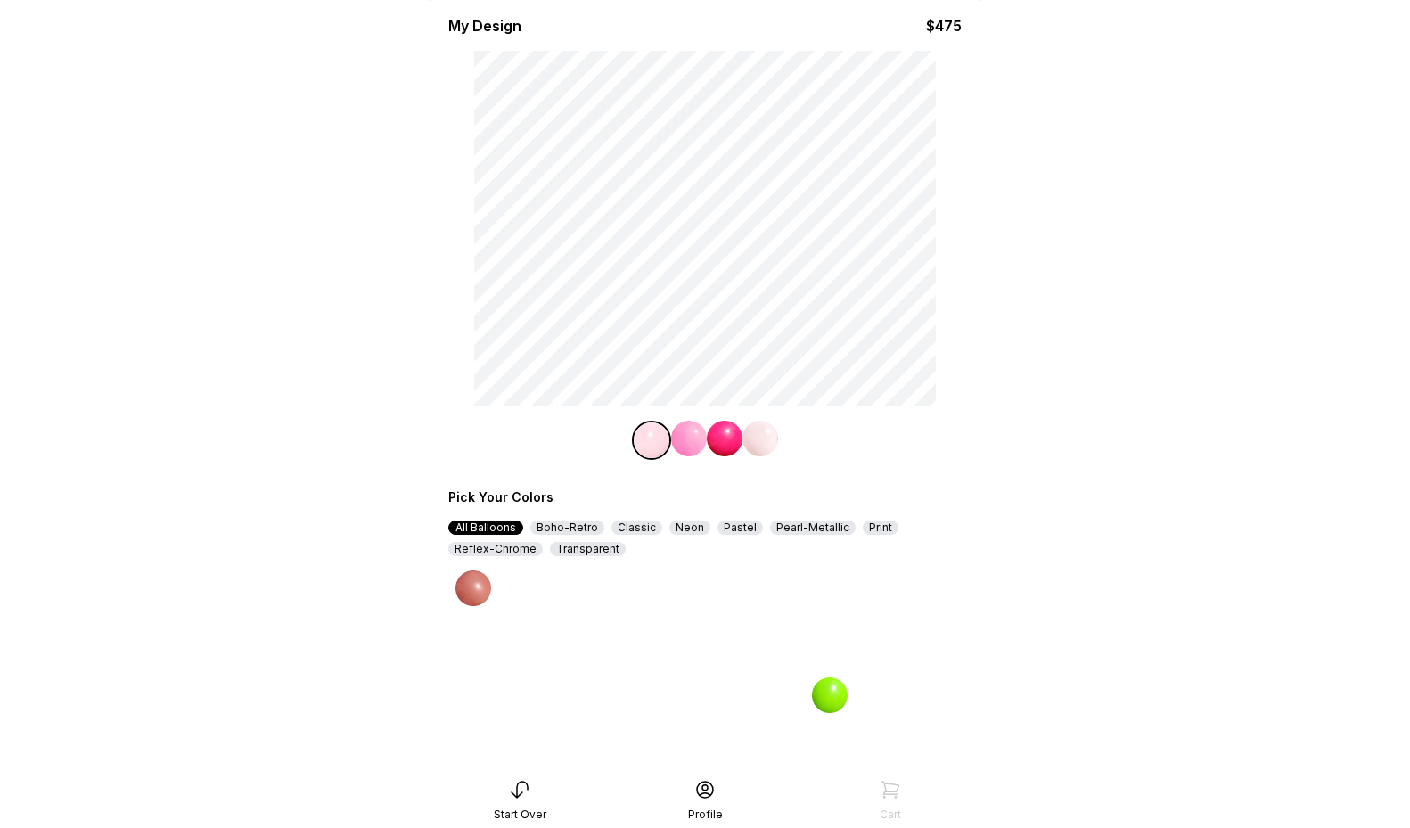
scroll to position [336, 0]
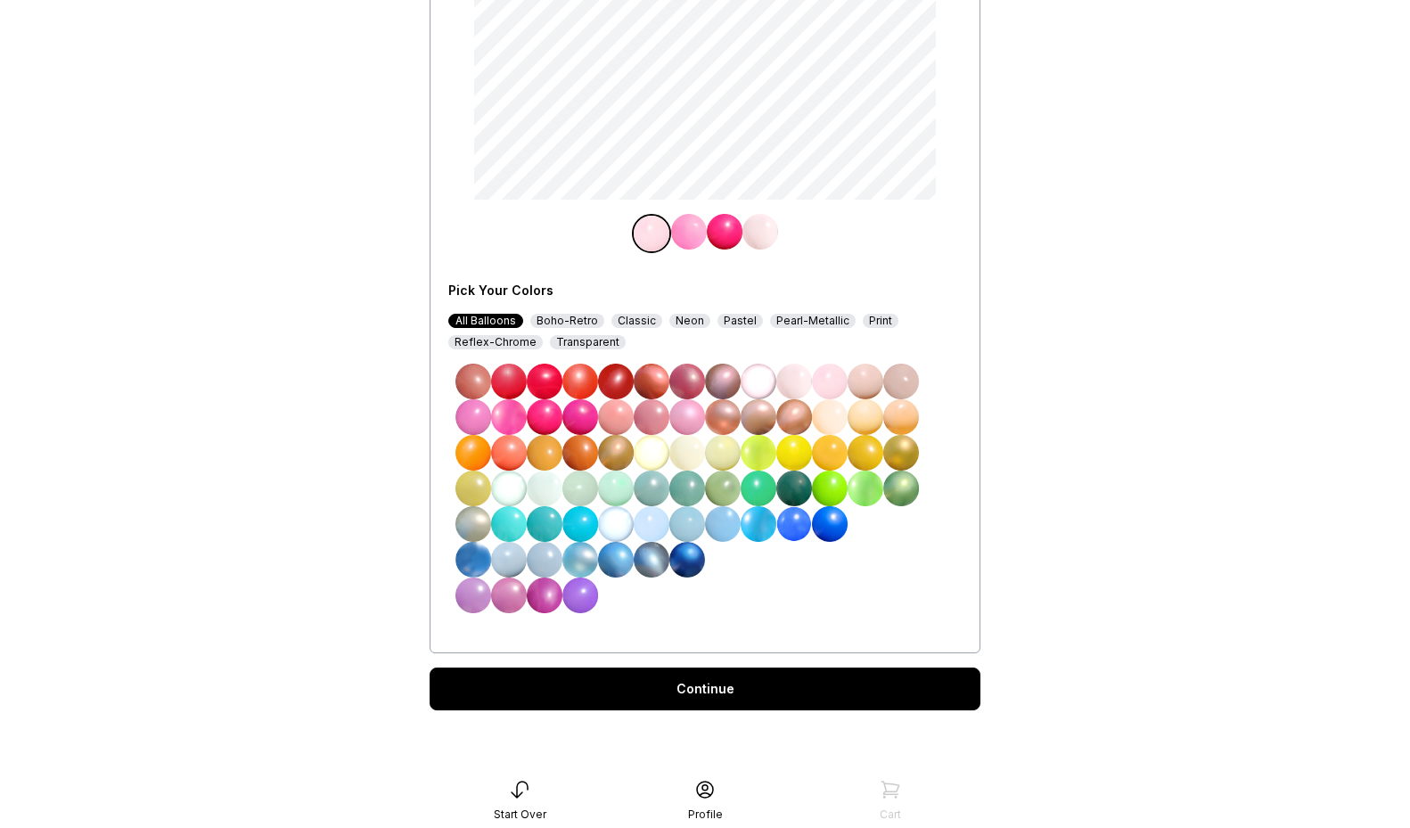
click at [757, 486] on img at bounding box center [758, 488] width 36 height 36
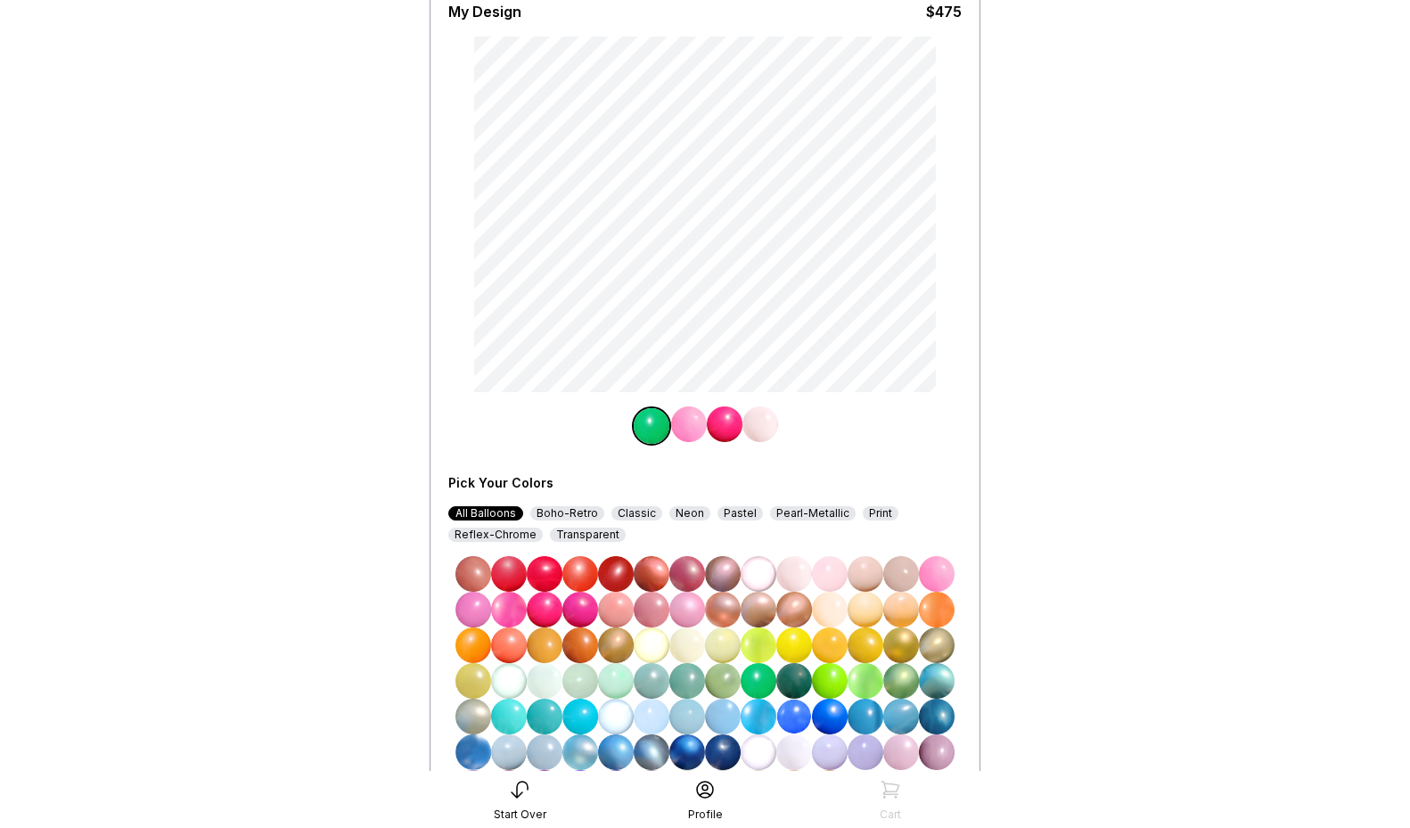
scroll to position [179, 0]
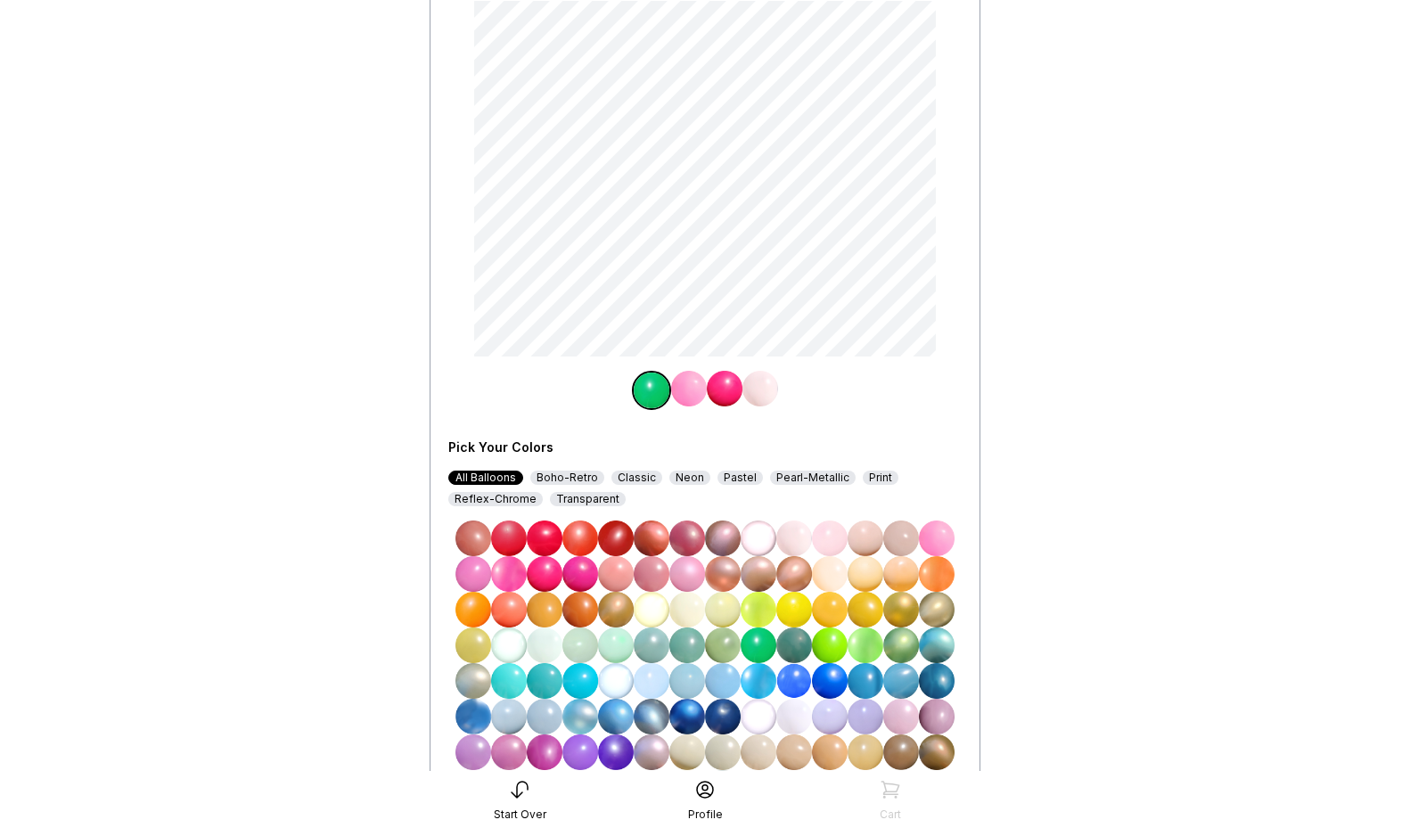
click at [802, 645] on img at bounding box center [794, 645] width 36 height 36
click at [764, 649] on img at bounding box center [758, 645] width 36 height 36
click at [723, 650] on img at bounding box center [723, 645] width 36 height 36
click at [761, 649] on img at bounding box center [758, 645] width 36 height 36
click at [828, 652] on img at bounding box center [830, 645] width 36 height 36
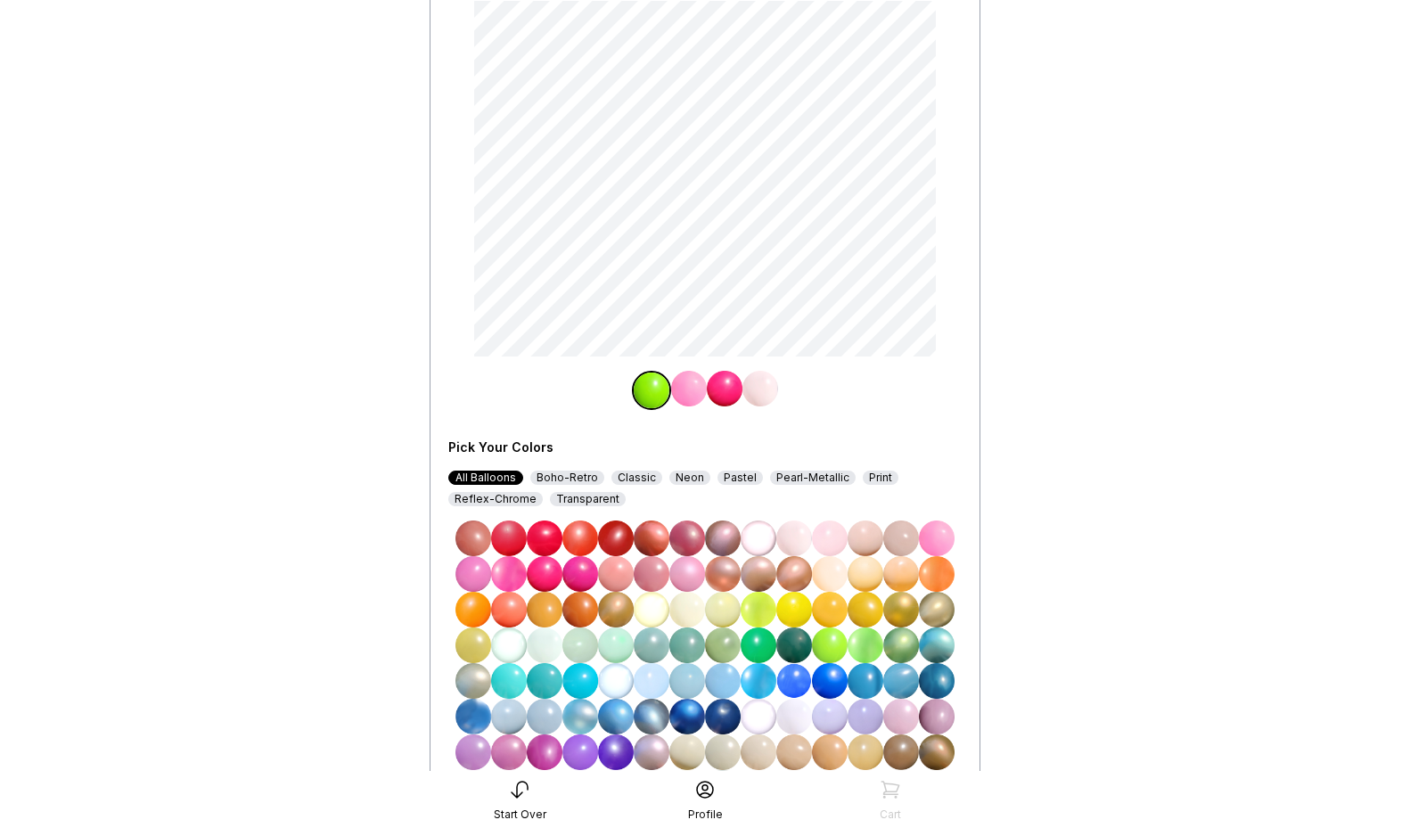
click at [828, 640] on img at bounding box center [830, 645] width 36 height 36
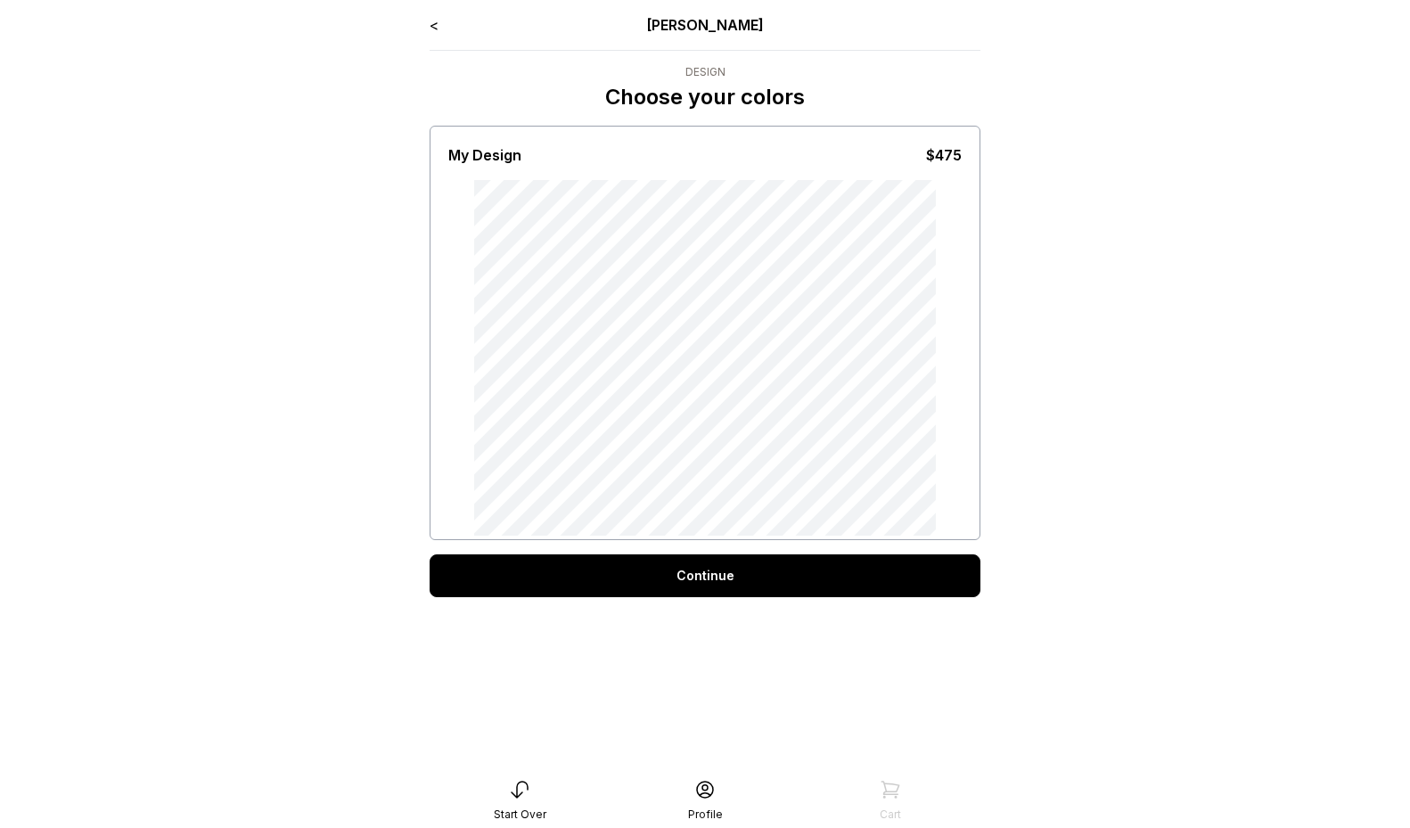
scroll to position [36, 0]
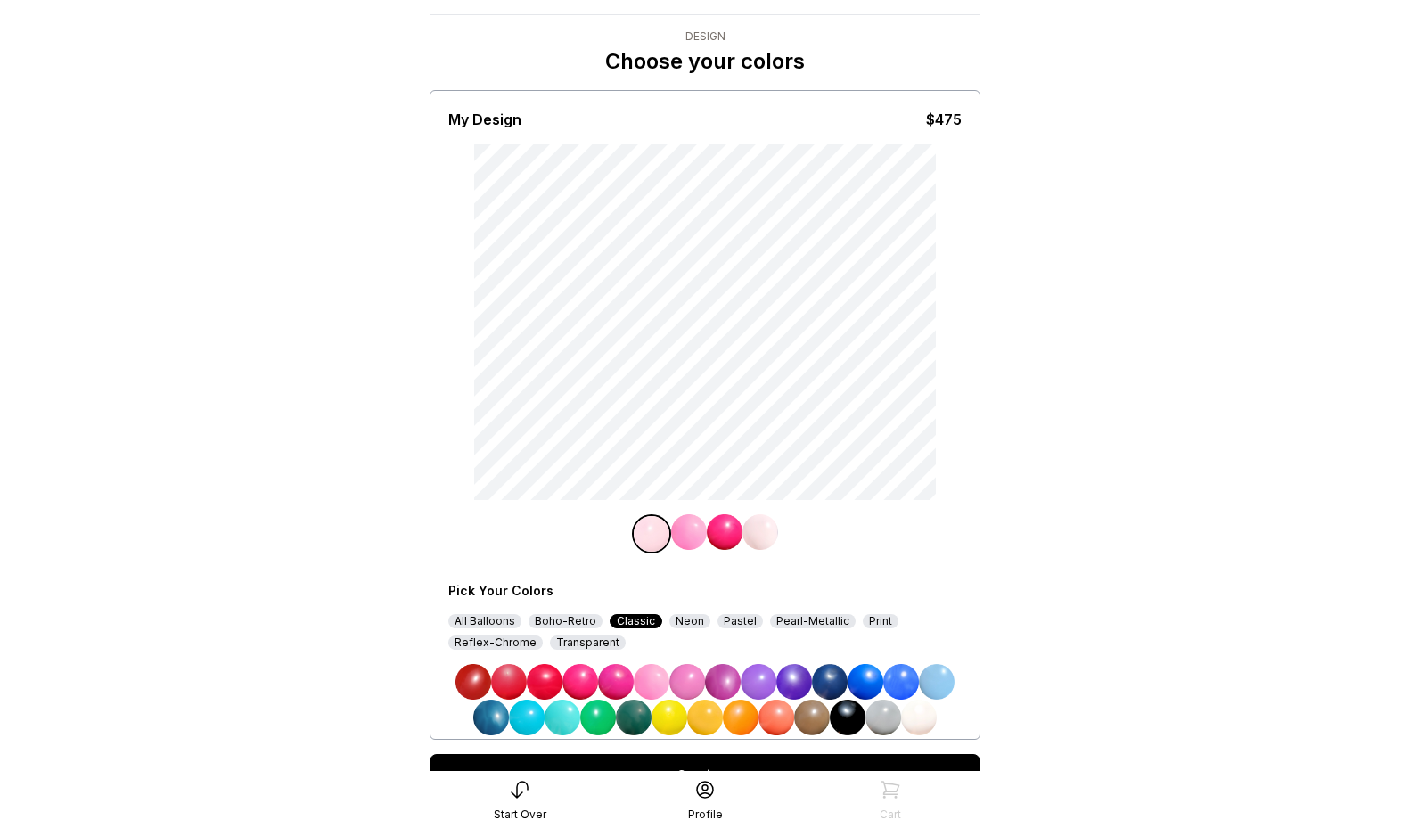
click at [477, 621] on div "All Balloons" at bounding box center [484, 621] width 73 height 14
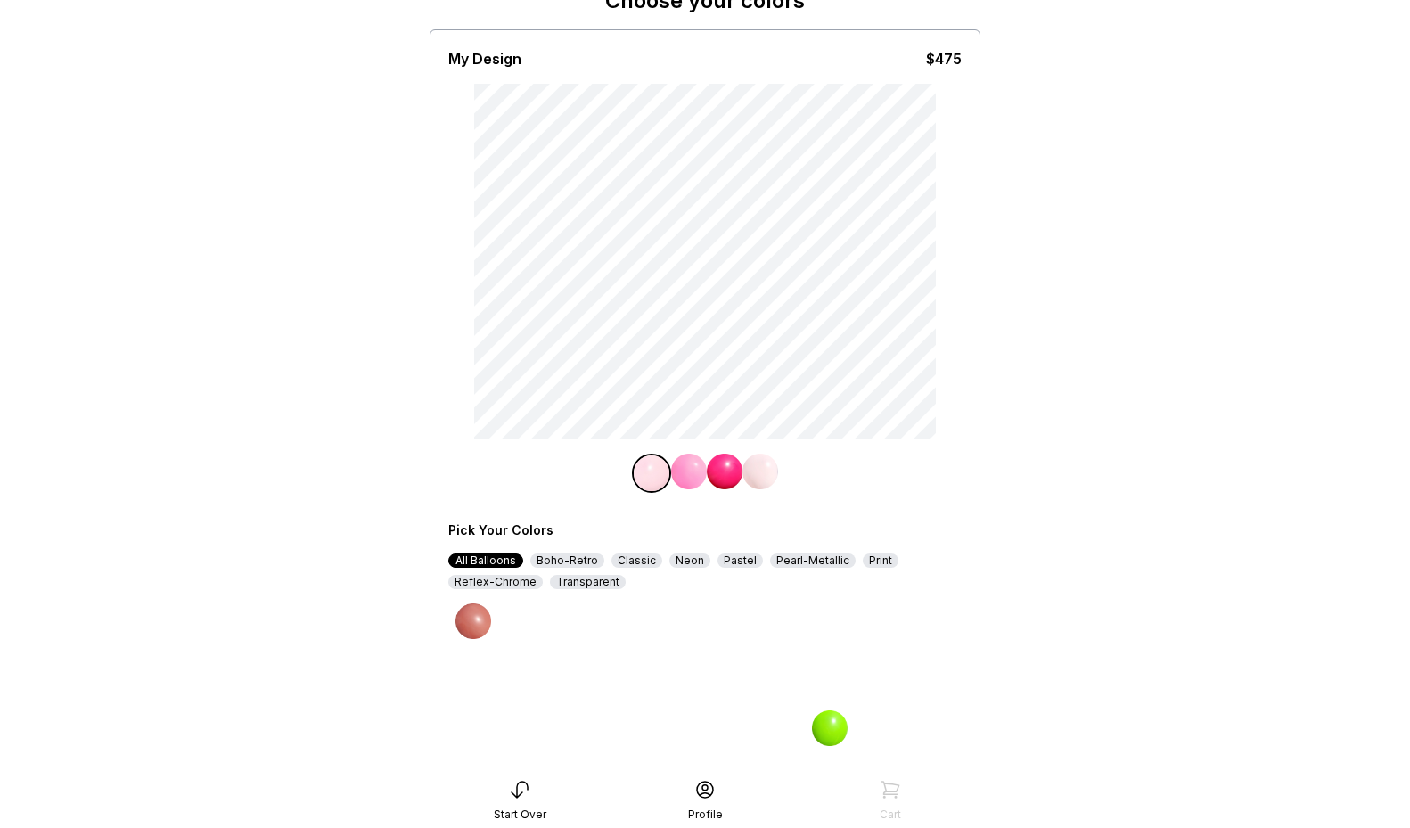
scroll to position [336, 0]
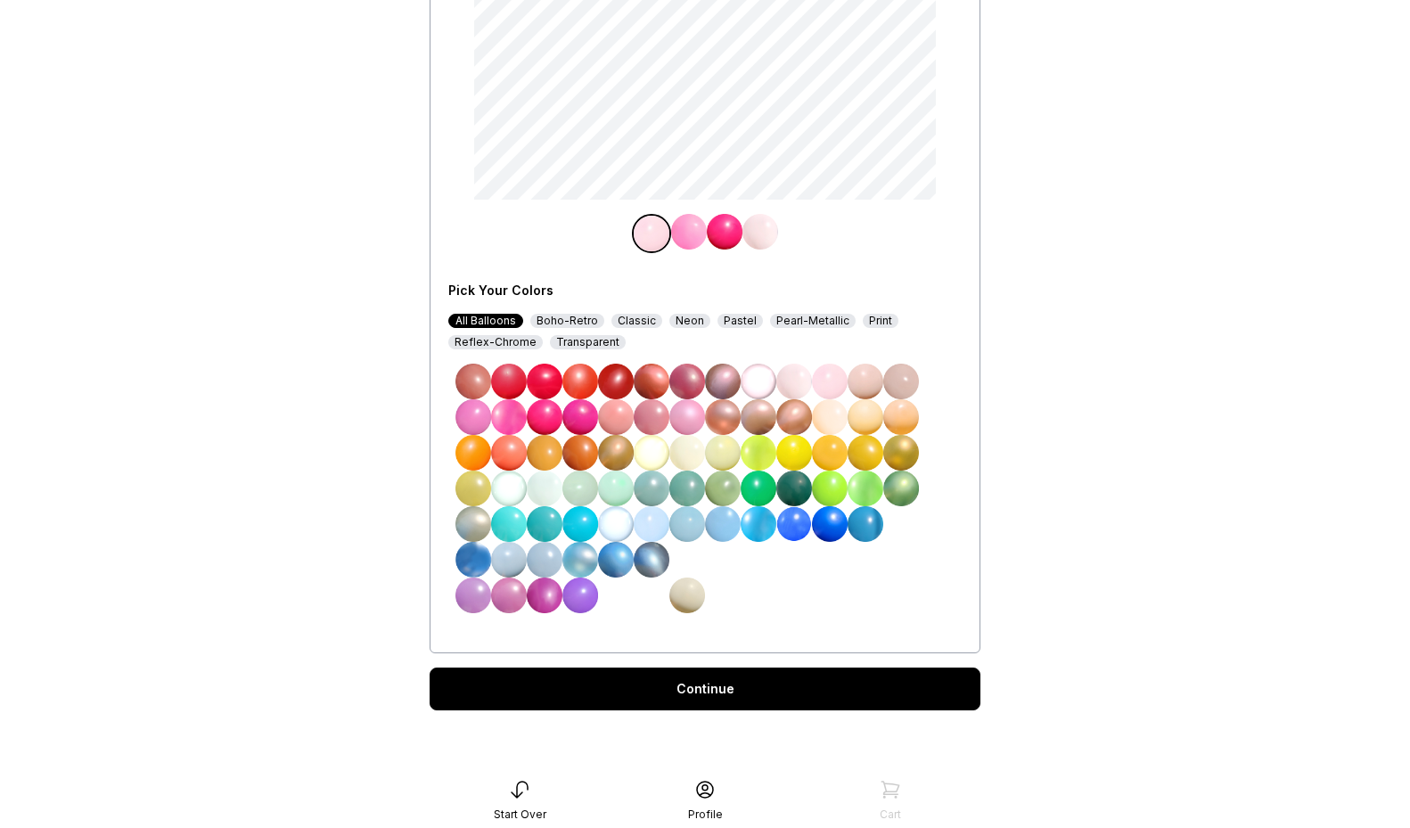
click at [834, 497] on img at bounding box center [830, 488] width 36 height 36
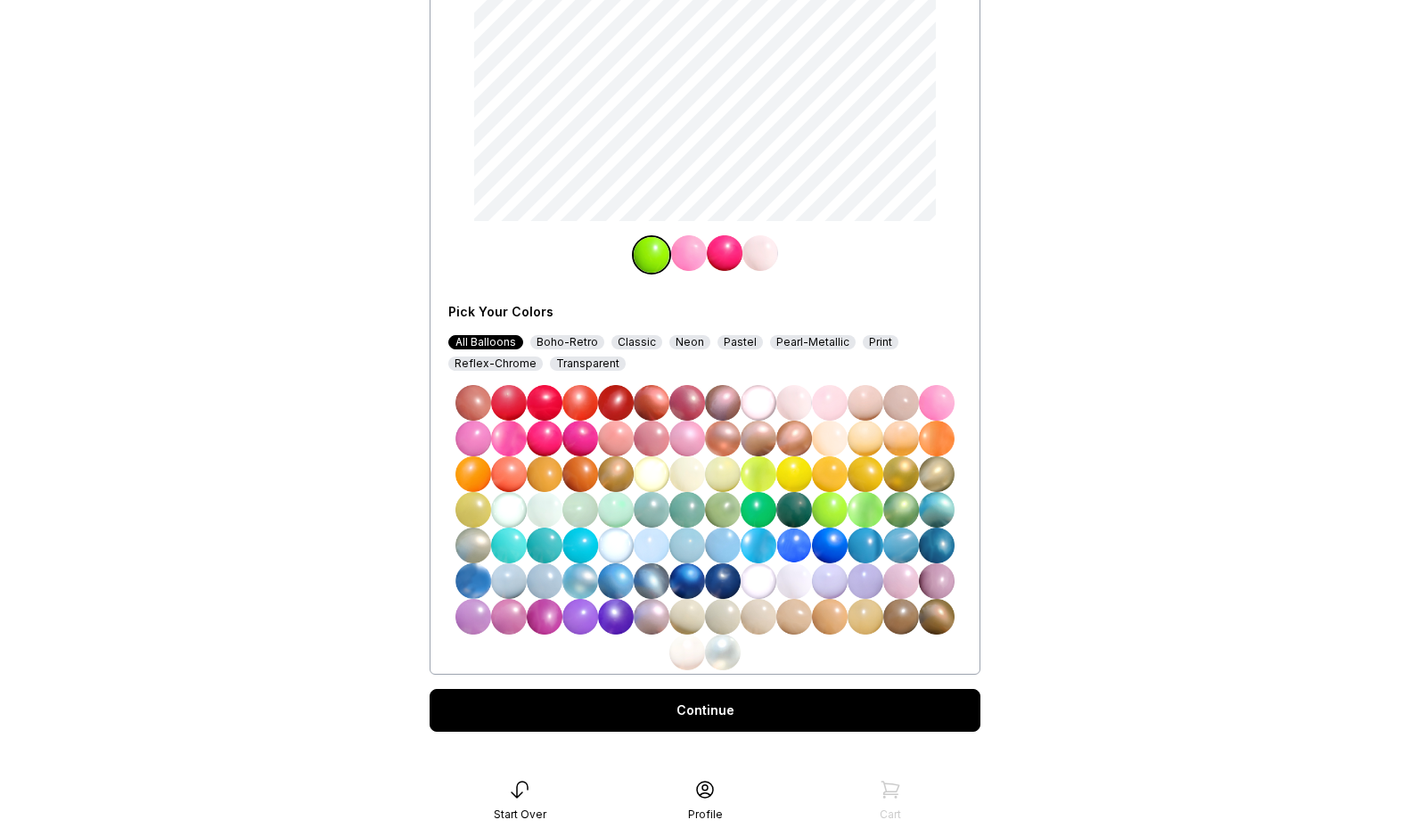
scroll to position [307, 0]
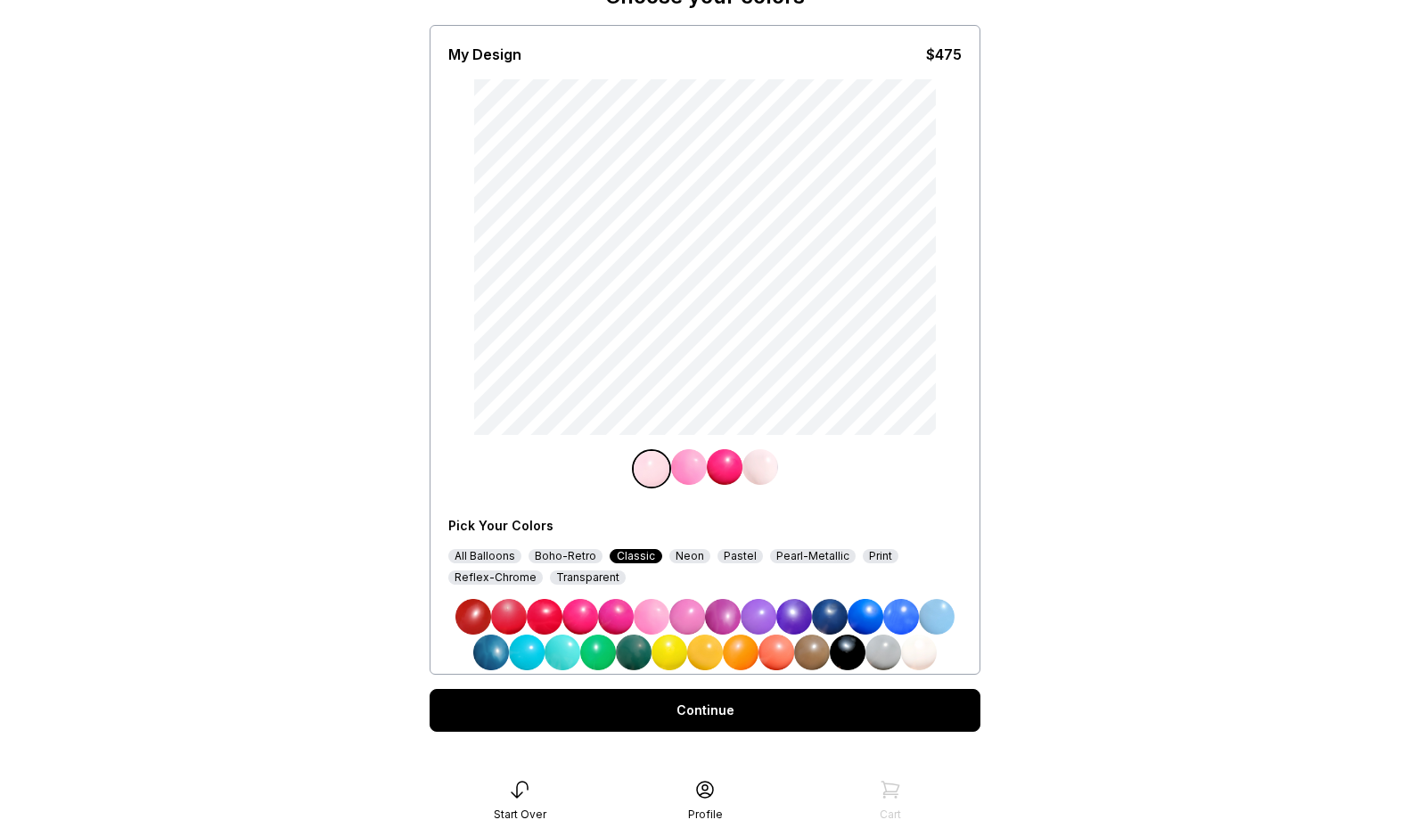
scroll to position [122, 0]
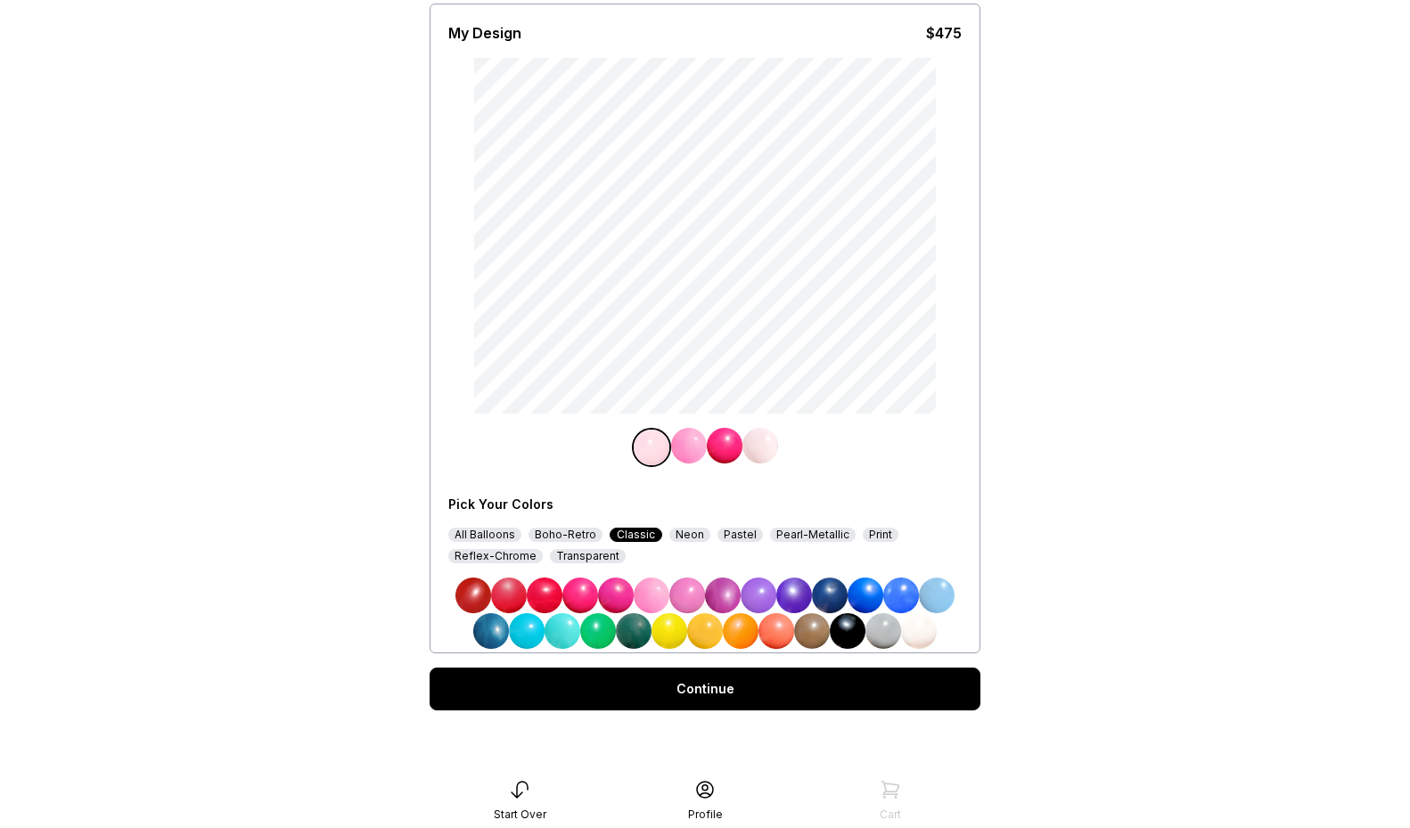
click at [475, 528] on div "All Balloons" at bounding box center [484, 534] width 73 height 14
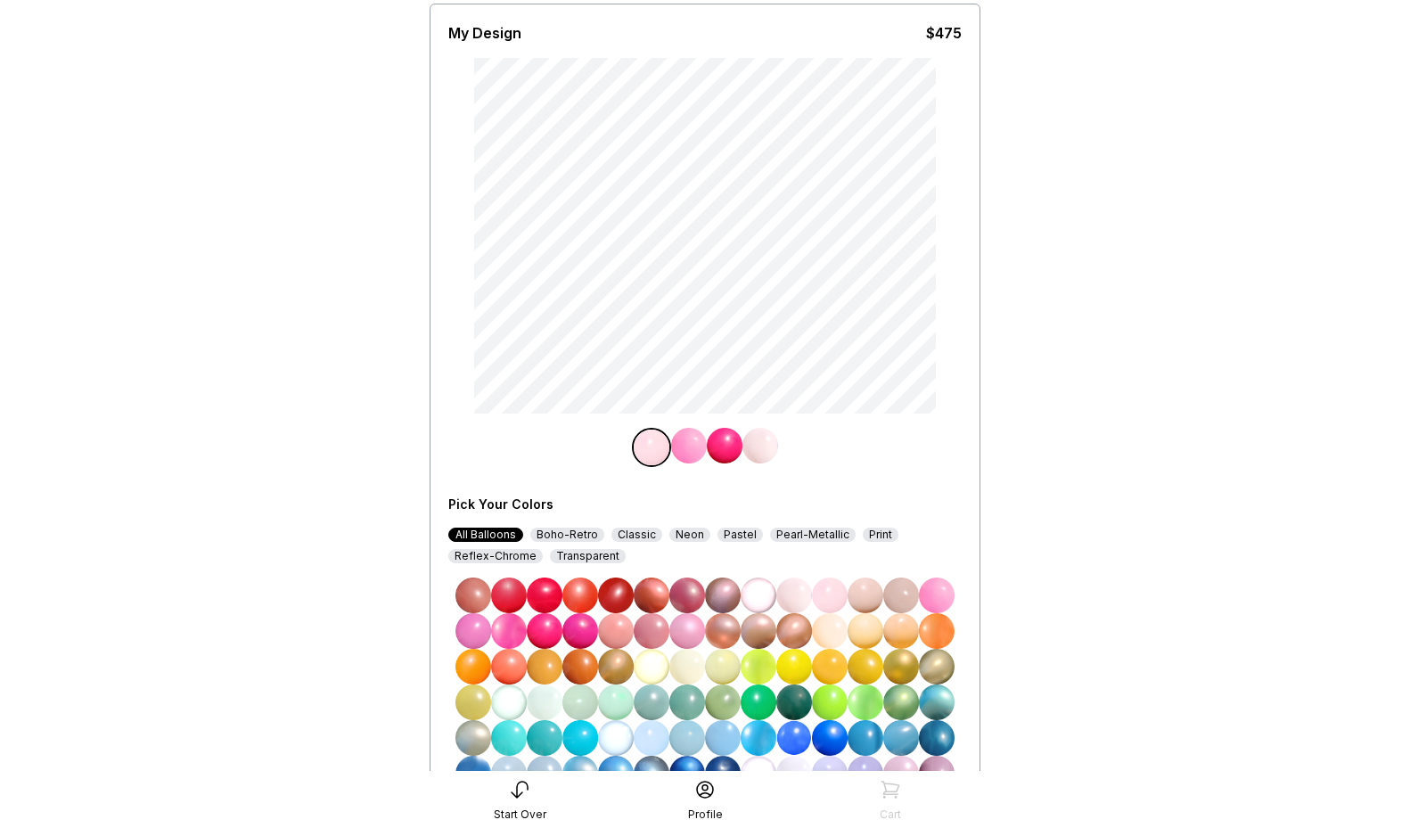
click at [836, 709] on img at bounding box center [830, 702] width 36 height 36
click at [795, 702] on img at bounding box center [794, 702] width 36 height 36
click at [837, 707] on img at bounding box center [830, 702] width 36 height 36
click at [798, 705] on img at bounding box center [794, 702] width 36 height 36
click at [840, 703] on img at bounding box center [830, 702] width 36 height 36
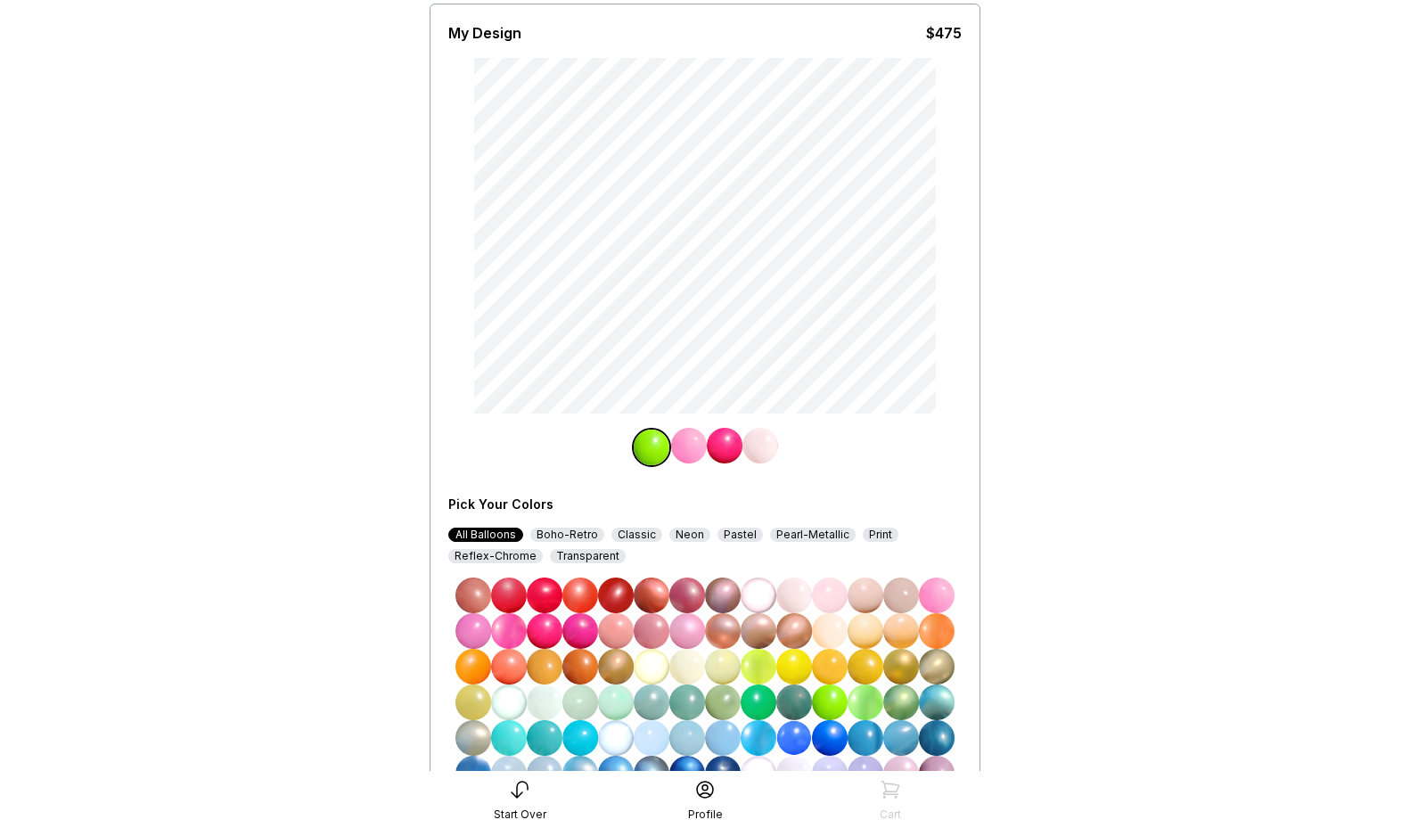
drag, startPoint x: 795, startPoint y: 699, endPoint x: 828, endPoint y: 698, distance: 33.0
click at [795, 699] on img at bounding box center [794, 702] width 36 height 36
click at [830, 698] on img at bounding box center [830, 702] width 36 height 36
drag, startPoint x: 791, startPoint y: 697, endPoint x: 807, endPoint y: 696, distance: 16.1
click at [791, 697] on img at bounding box center [794, 702] width 36 height 36
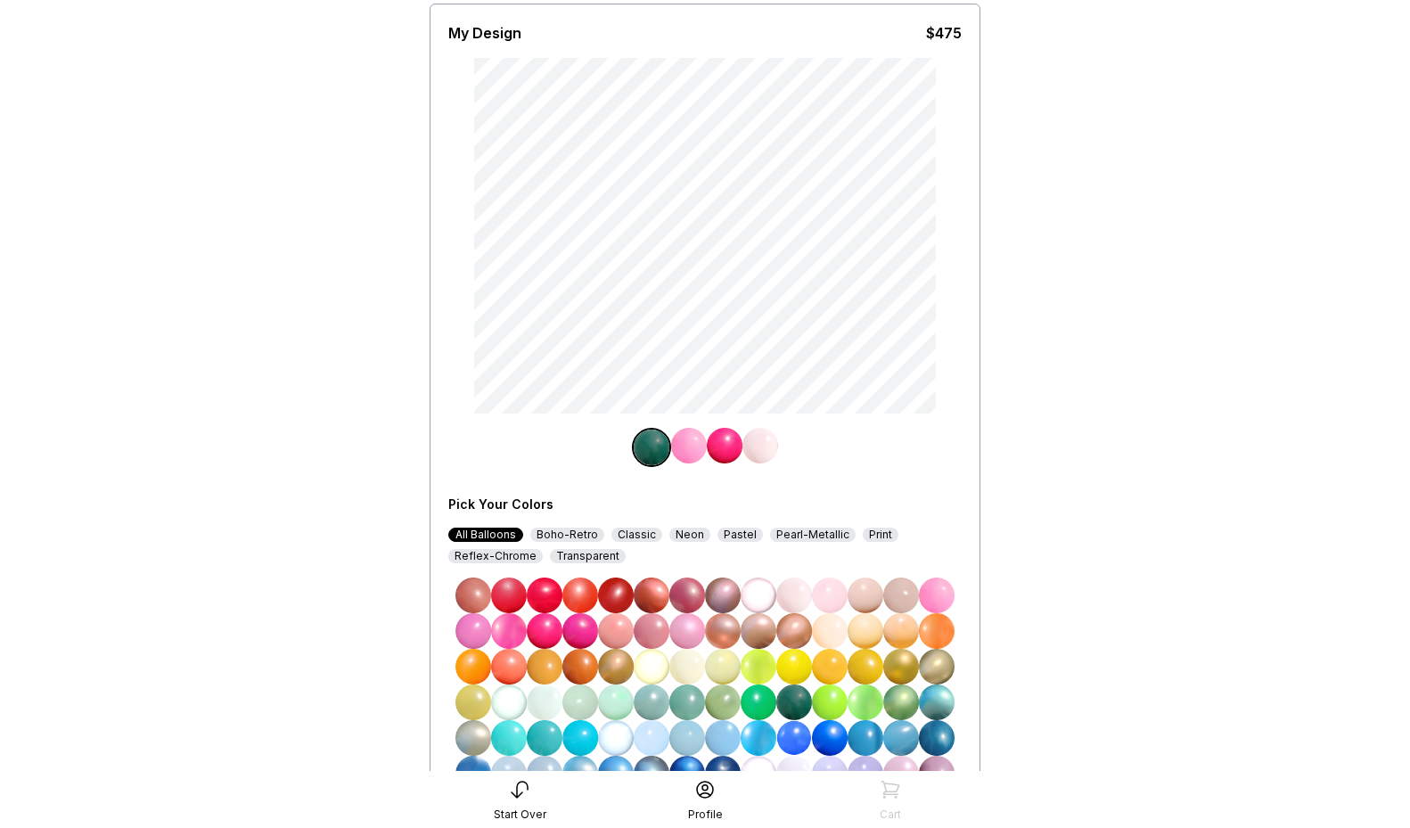
click at [830, 697] on img at bounding box center [830, 702] width 36 height 36
click at [836, 702] on img at bounding box center [830, 702] width 36 height 36
click at [822, 704] on img at bounding box center [830, 702] width 36 height 36
click at [827, 706] on img at bounding box center [830, 702] width 36 height 36
click at [807, 707] on img at bounding box center [794, 702] width 36 height 36
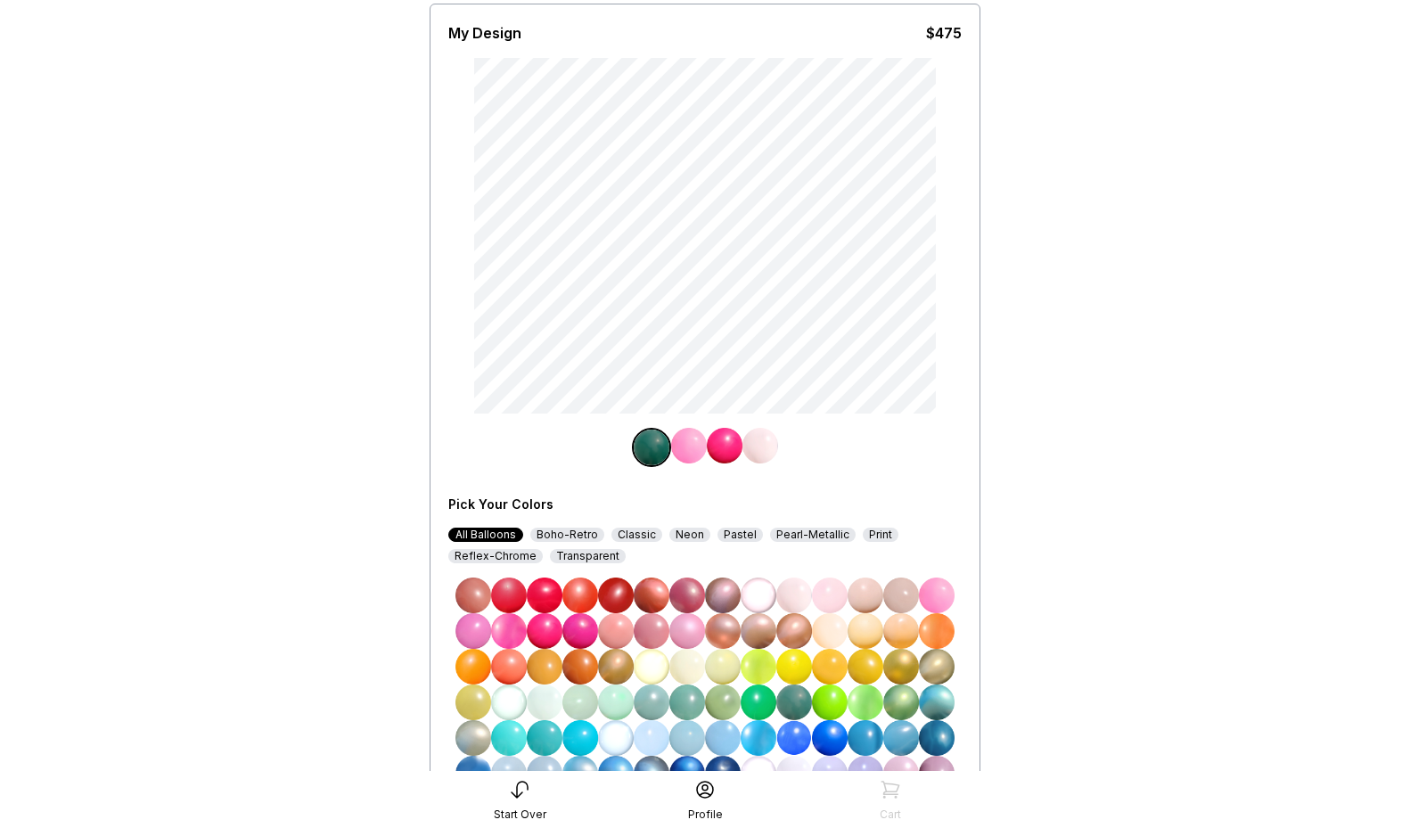
click at [804, 702] on img at bounding box center [794, 702] width 36 height 36
click at [831, 699] on img at bounding box center [830, 702] width 36 height 36
click at [799, 699] on img at bounding box center [794, 702] width 36 height 36
click at [826, 700] on img at bounding box center [830, 702] width 36 height 36
click at [800, 699] on img at bounding box center [794, 702] width 36 height 36
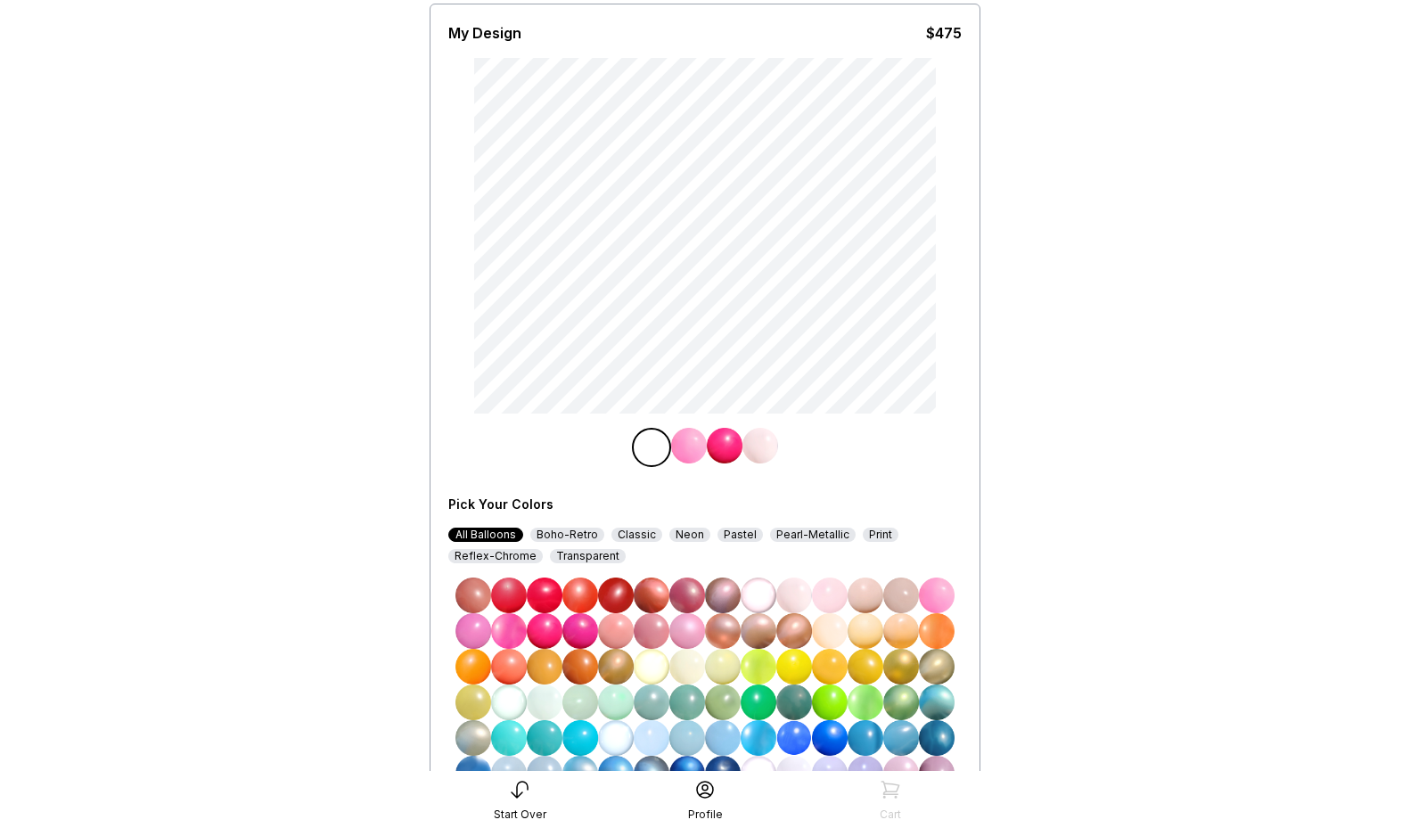
click at [800, 696] on img at bounding box center [794, 702] width 36 height 36
click at [817, 695] on img at bounding box center [830, 702] width 36 height 36
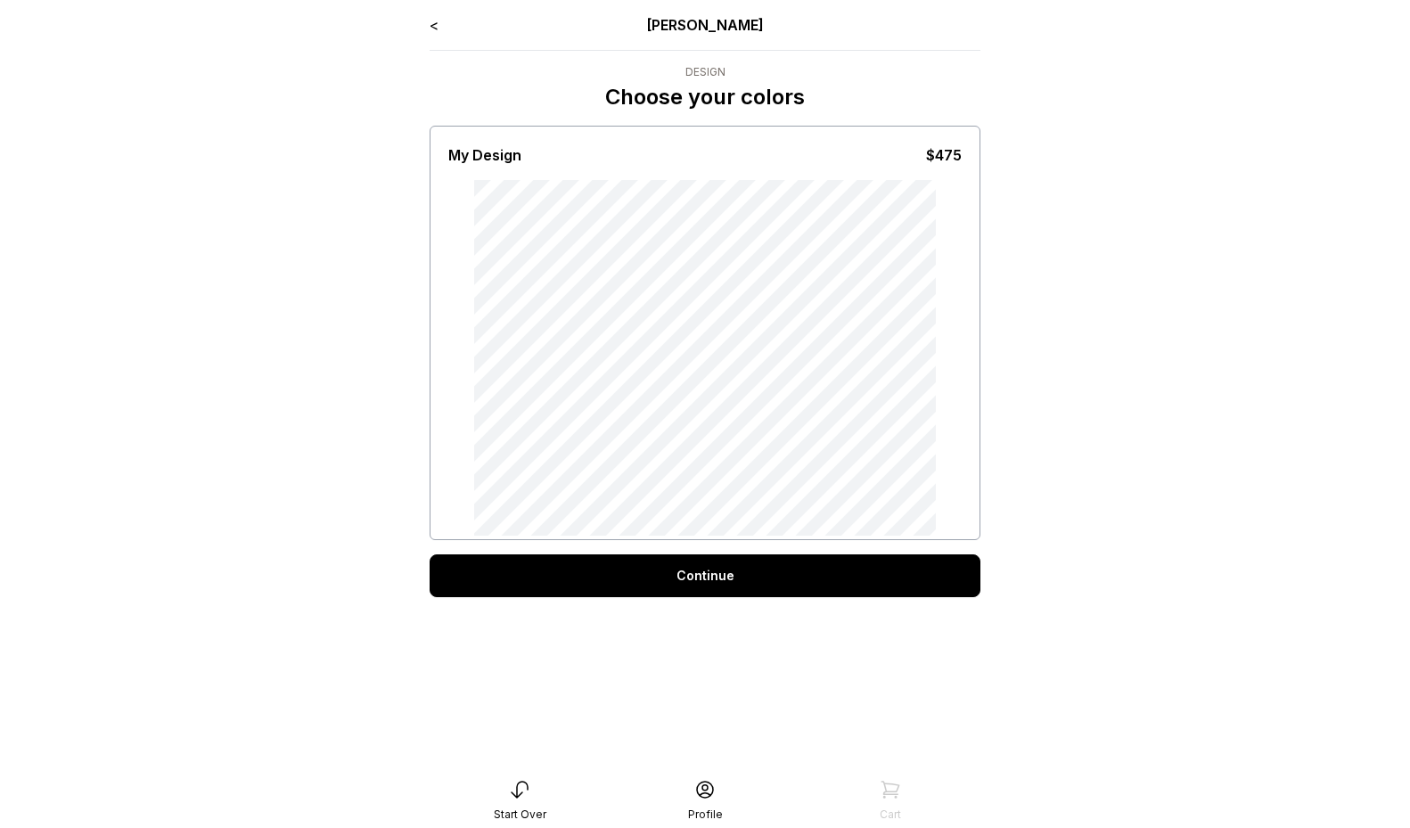
scroll to position [36, 0]
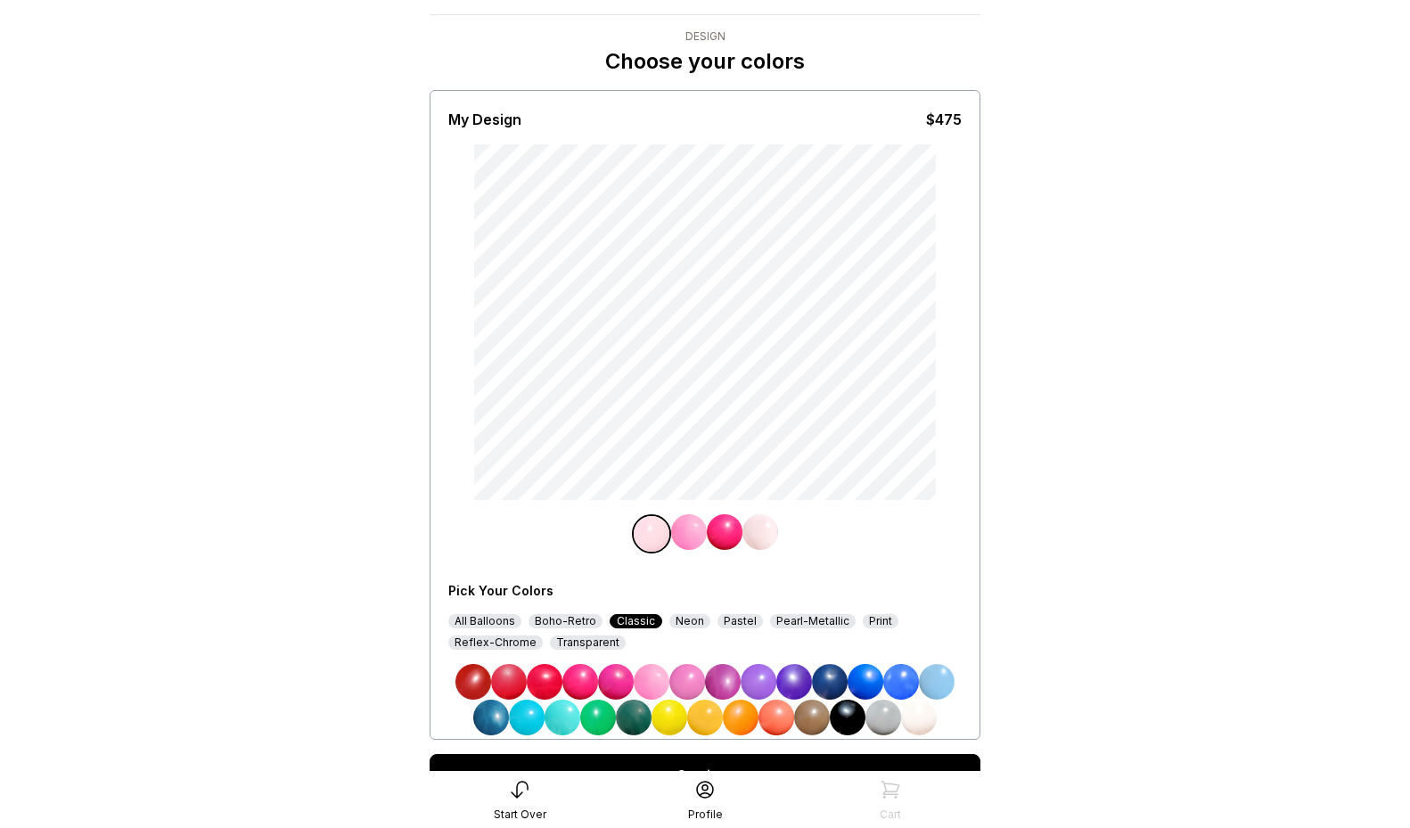
click at [478, 622] on div "All Balloons" at bounding box center [484, 621] width 73 height 14
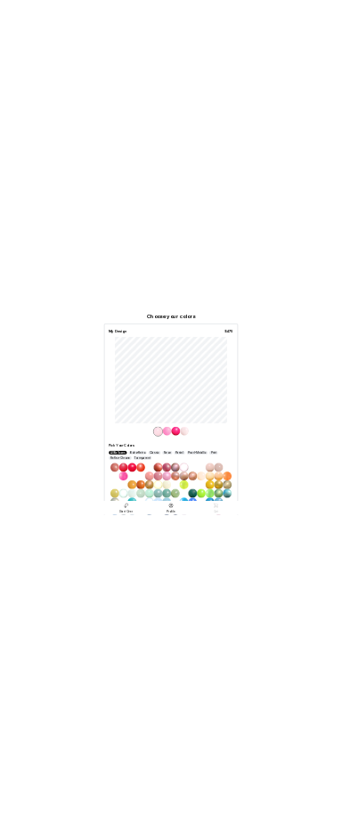
scroll to position [86, 0]
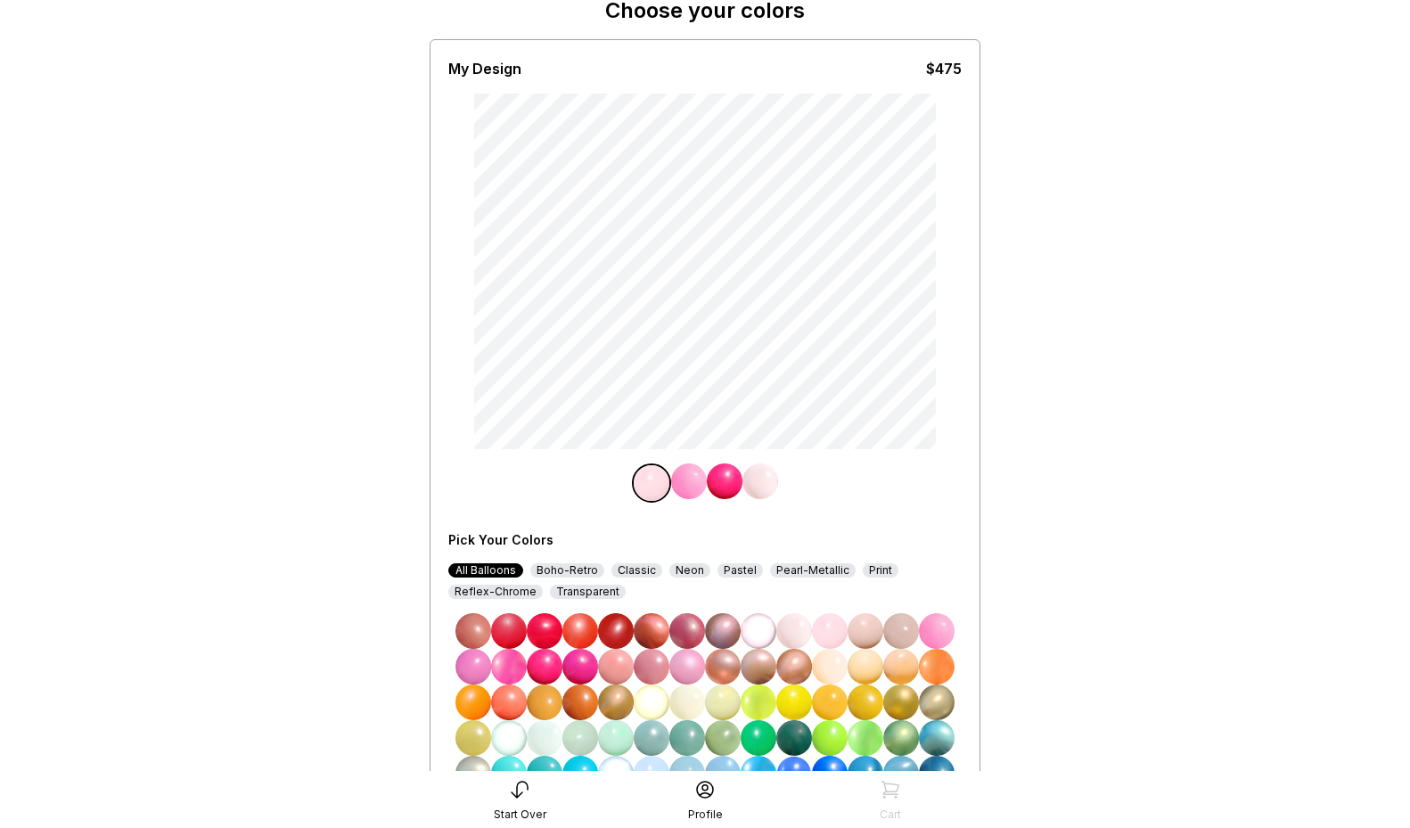
click at [822, 737] on img at bounding box center [830, 738] width 36 height 36
click at [872, 739] on img at bounding box center [865, 738] width 36 height 36
click at [805, 740] on img at bounding box center [794, 738] width 36 height 36
drag, startPoint x: 774, startPoint y: 737, endPoint x: 789, endPoint y: 736, distance: 15.2
click at [774, 737] on img at bounding box center [758, 738] width 36 height 36
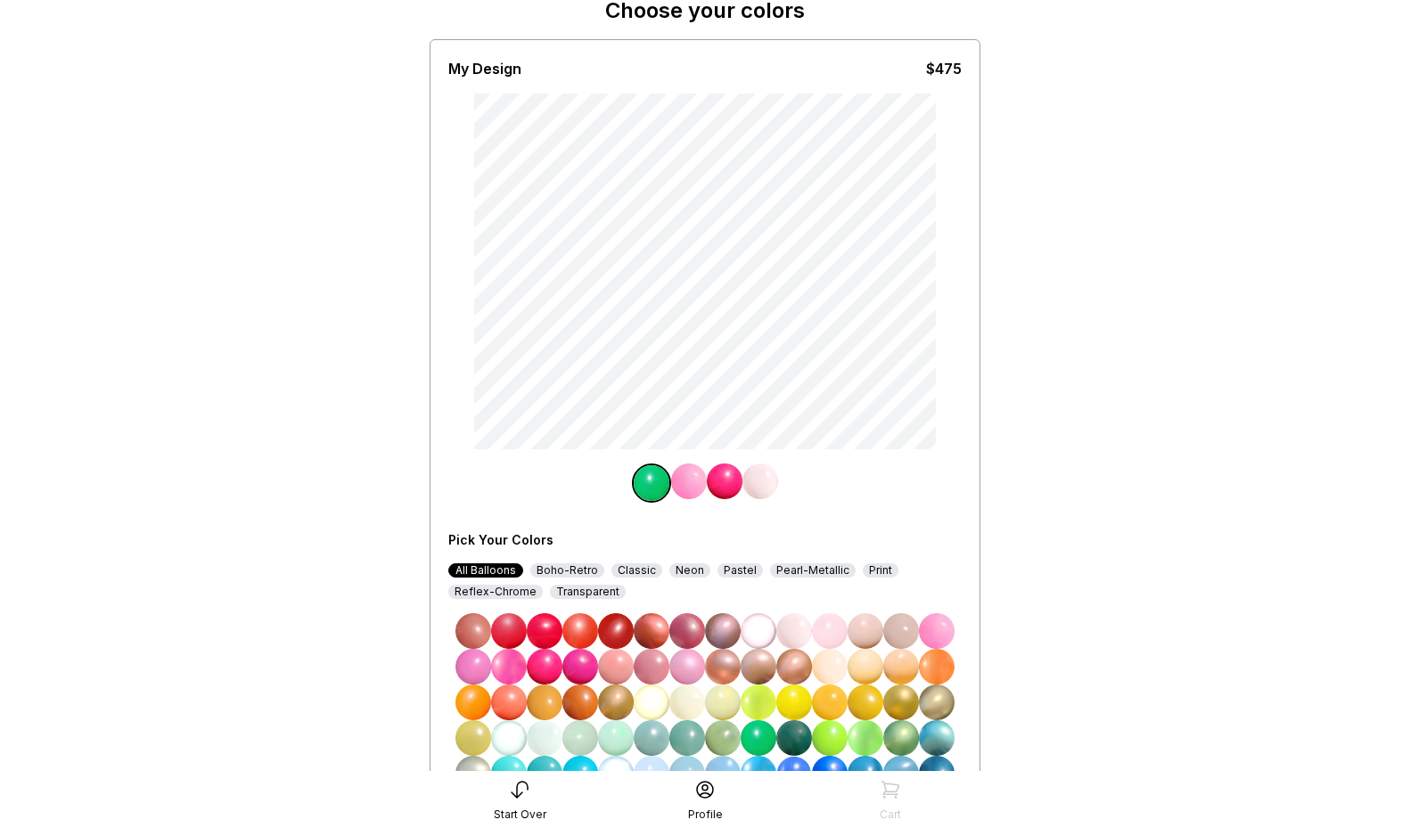
drag, startPoint x: 830, startPoint y: 738, endPoint x: 840, endPoint y: 737, distance: 10.7
click at [830, 738] on img at bounding box center [830, 738] width 36 height 36
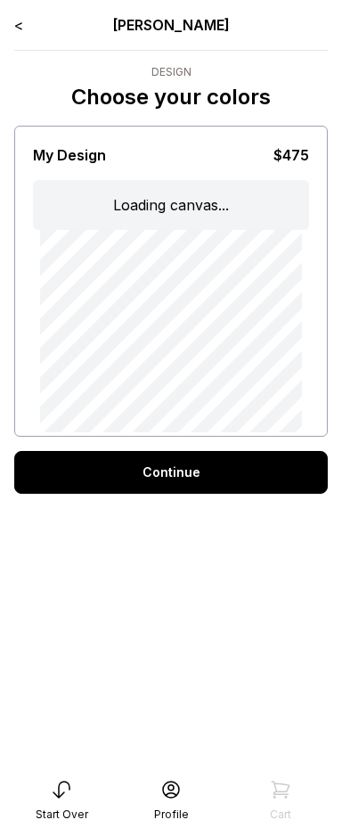
scroll to position [36, 0]
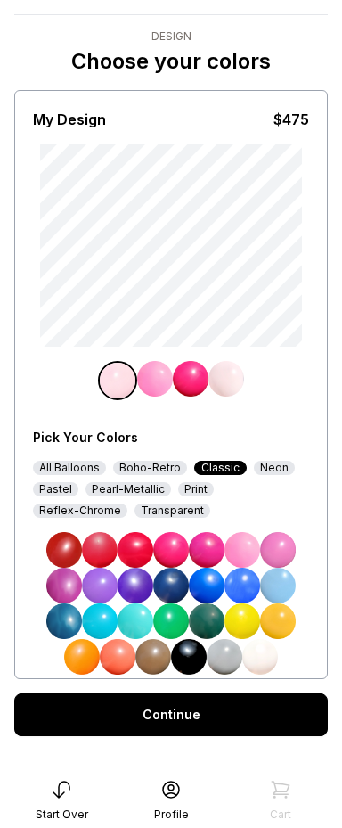
click at [61, 462] on div "All Balloons" at bounding box center [69, 468] width 73 height 14
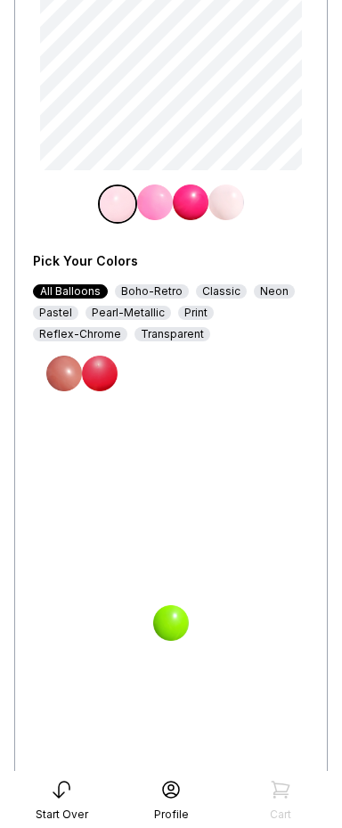
scroll to position [454, 0]
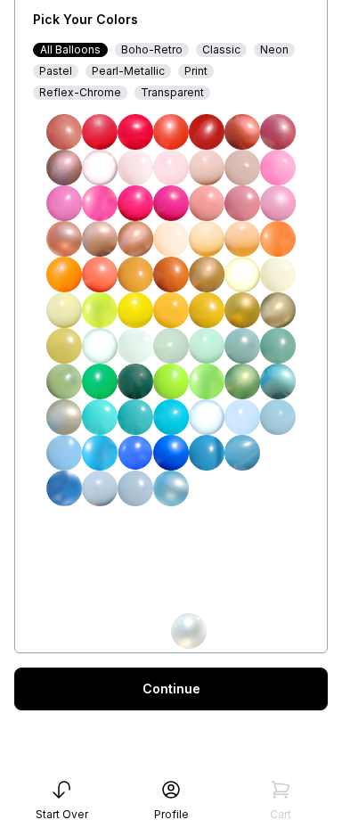
click at [165, 385] on img at bounding box center [171, 382] width 36 height 36
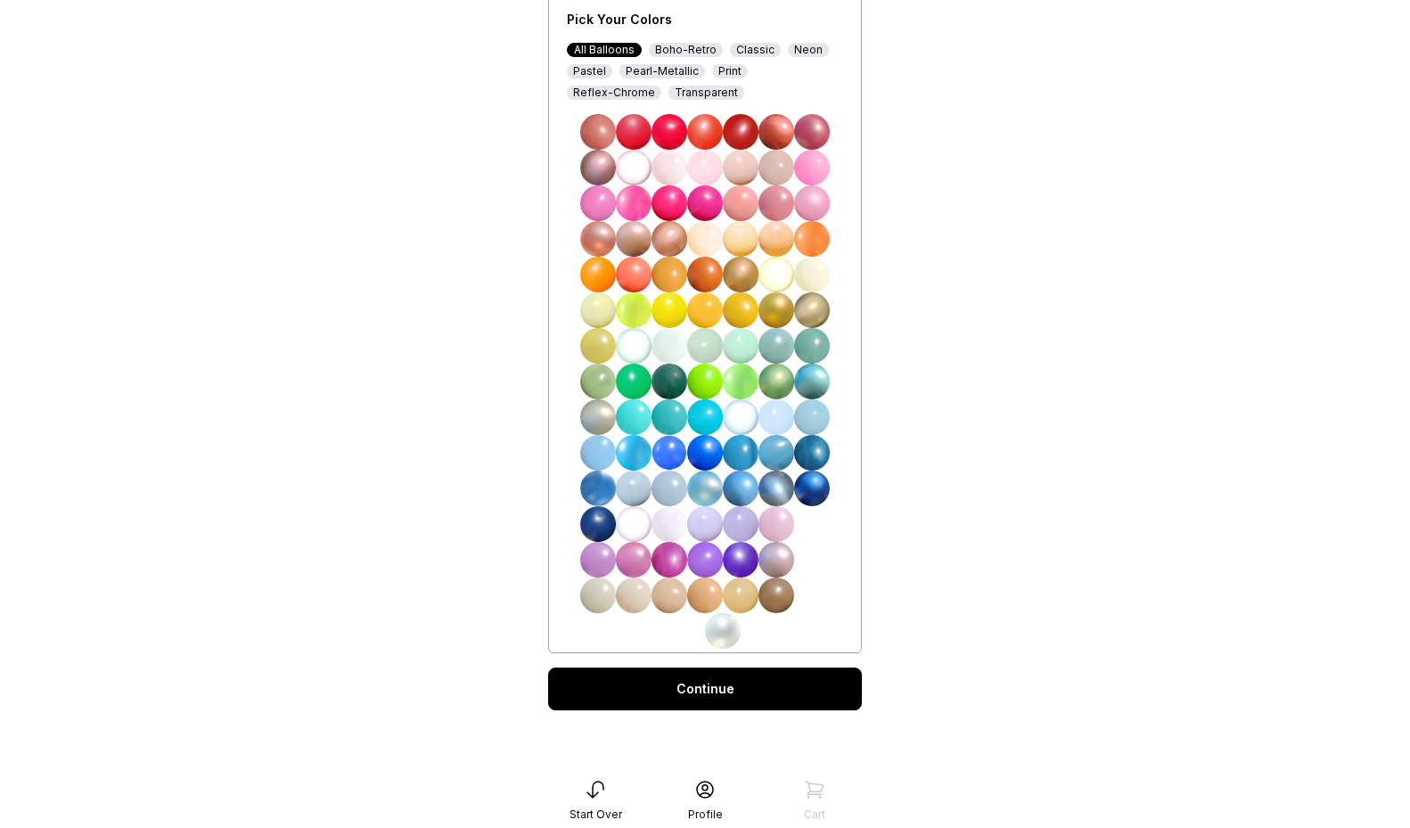
scroll to position [0, 0]
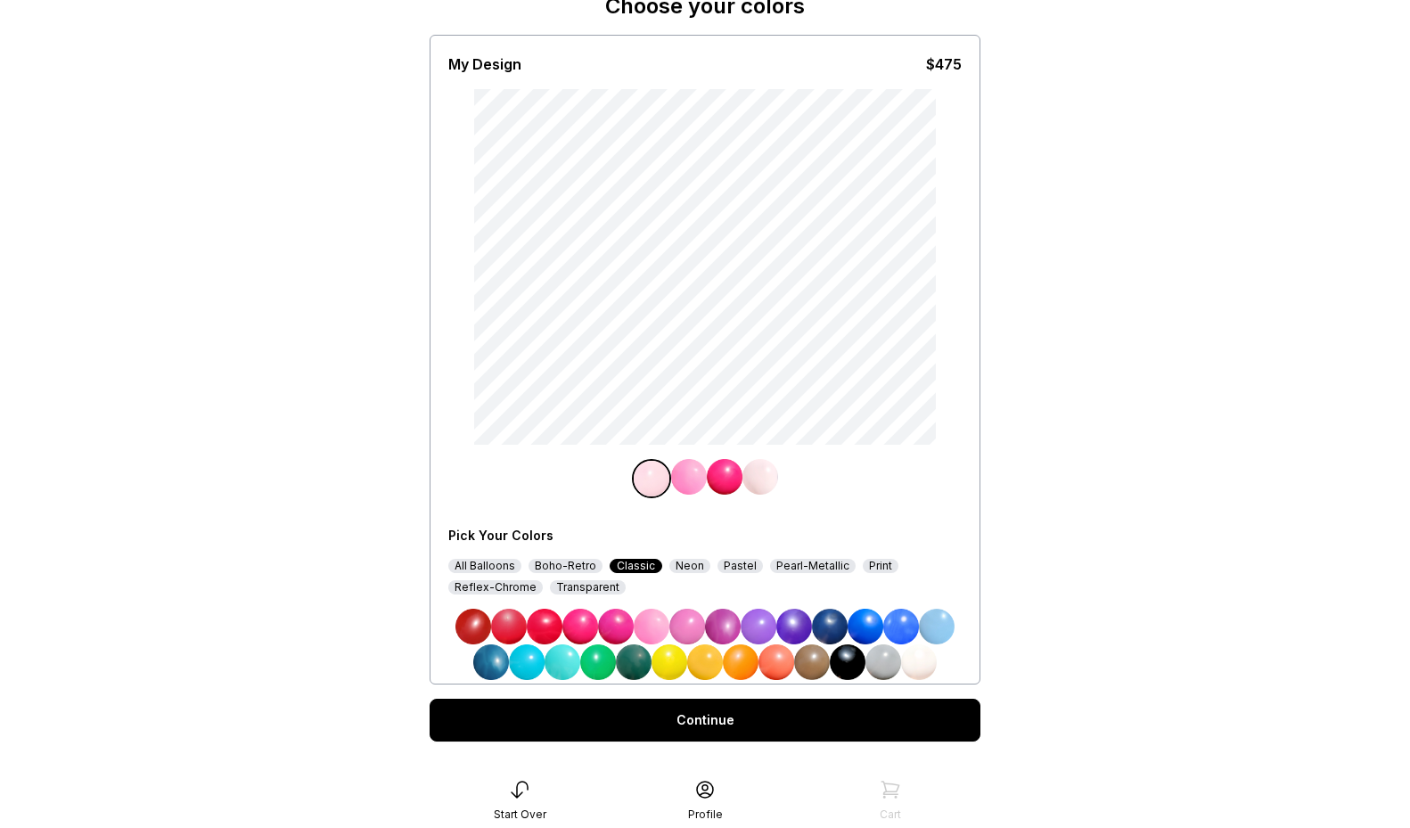
scroll to position [122, 0]
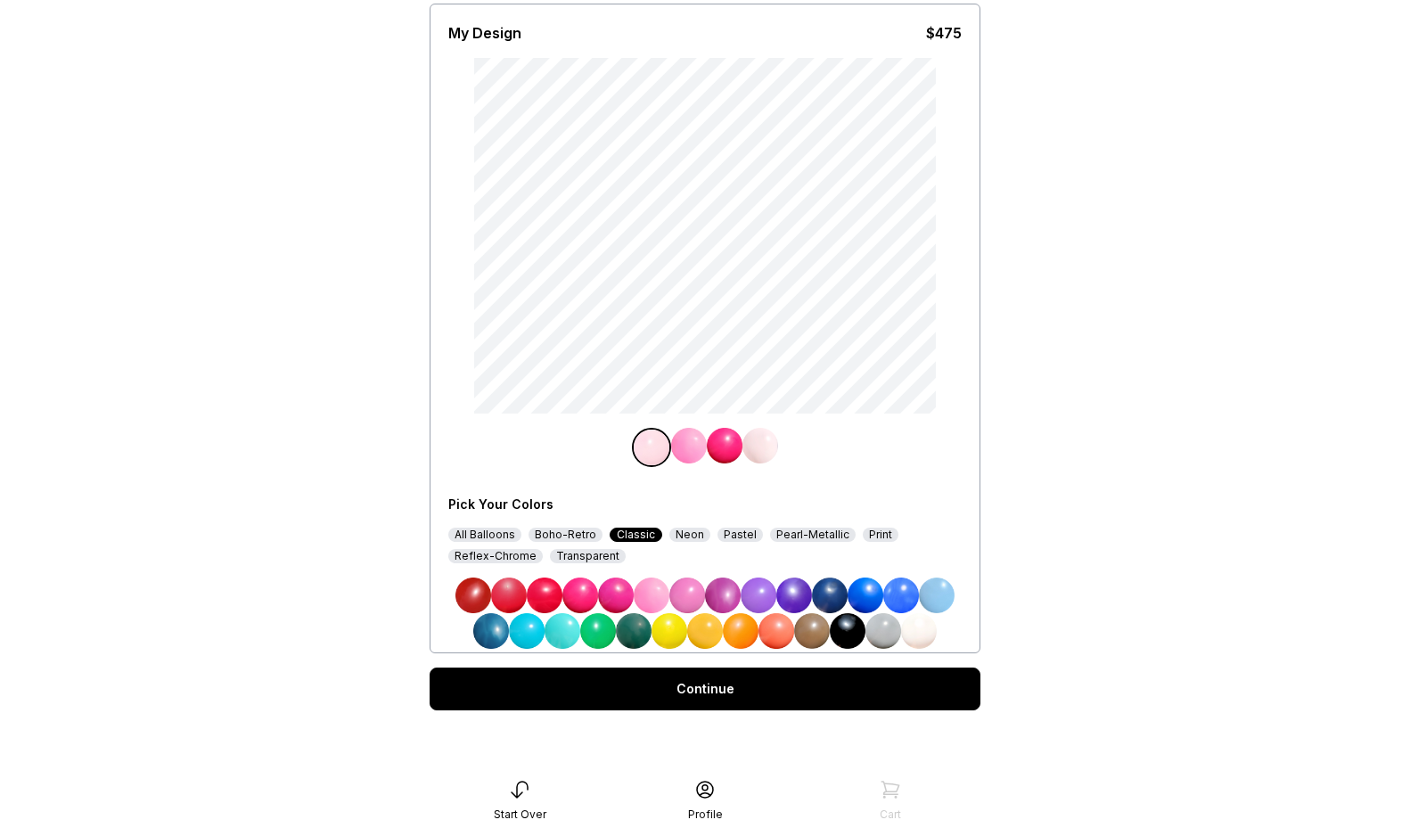
click at [479, 527] on div "All Balloons" at bounding box center [484, 534] width 73 height 14
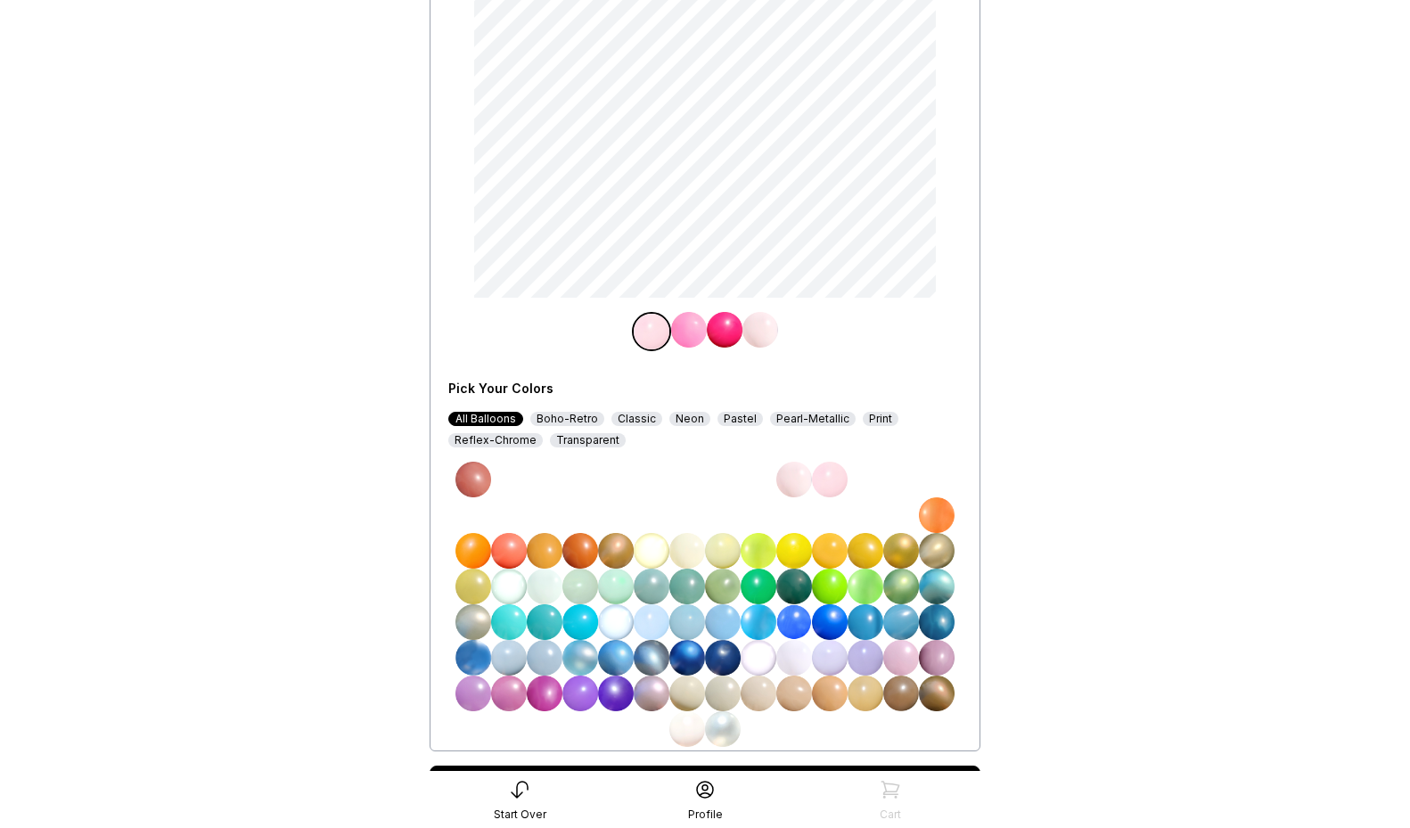
scroll to position [253, 0]
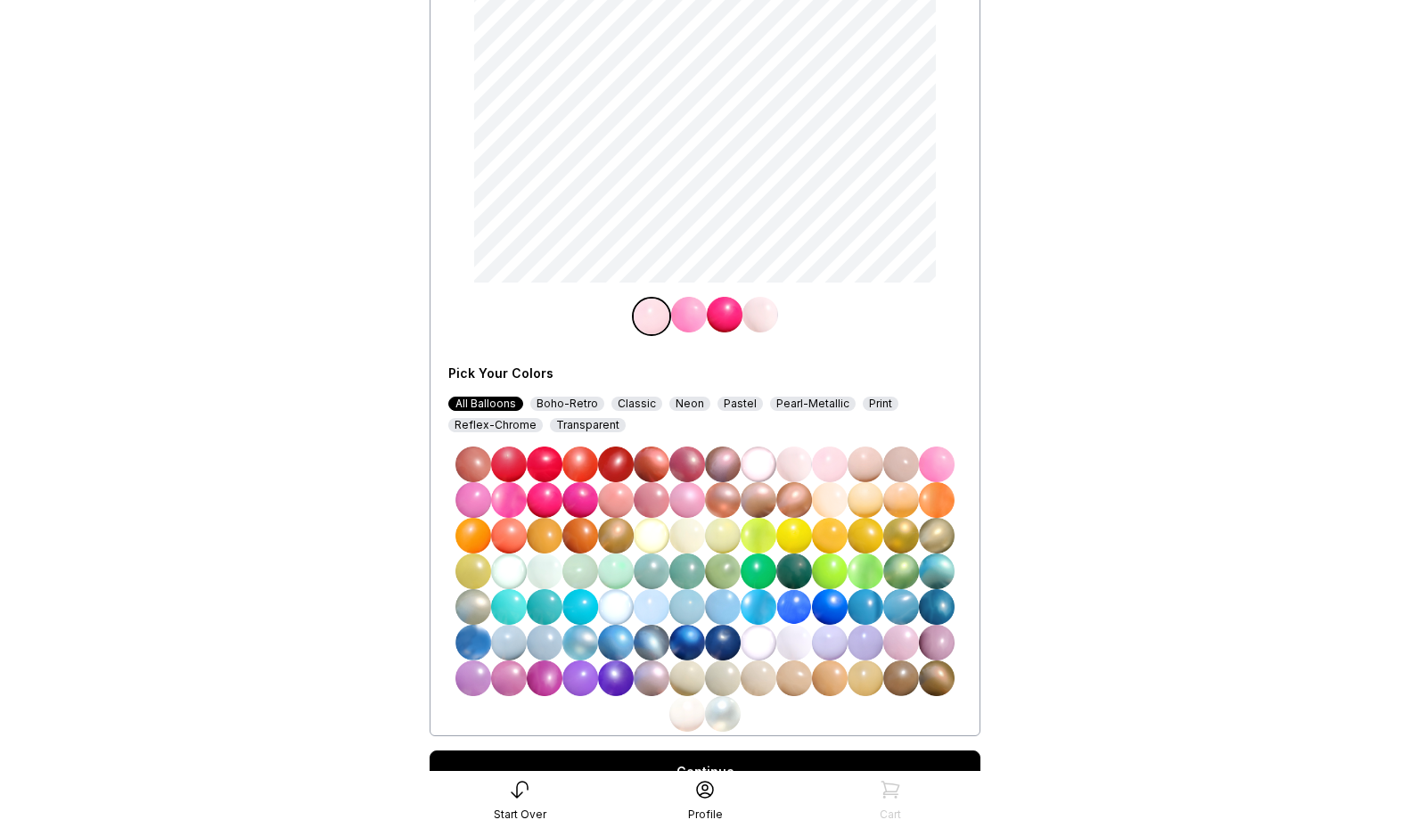
click at [834, 575] on img at bounding box center [830, 571] width 36 height 36
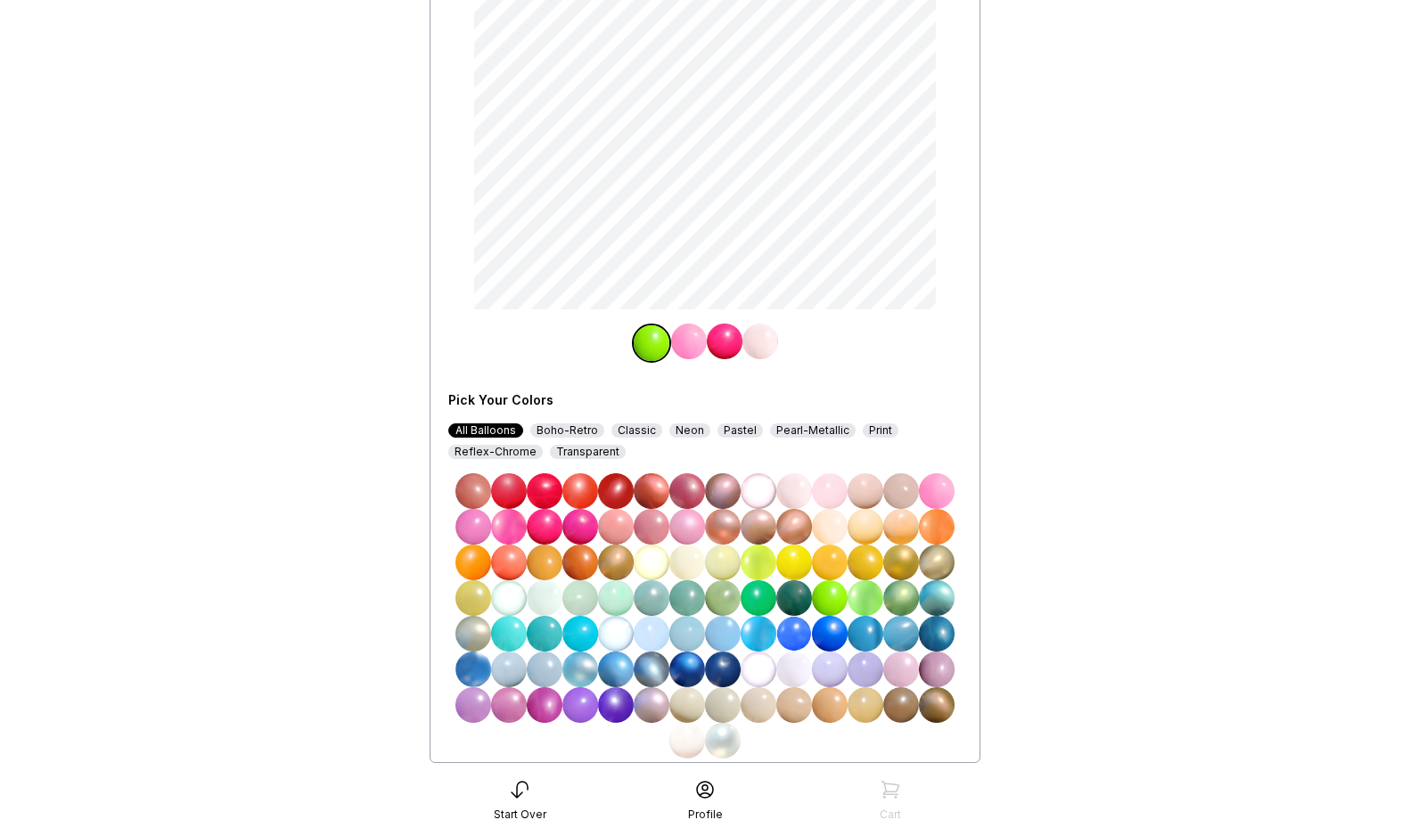
scroll to position [254, 0]
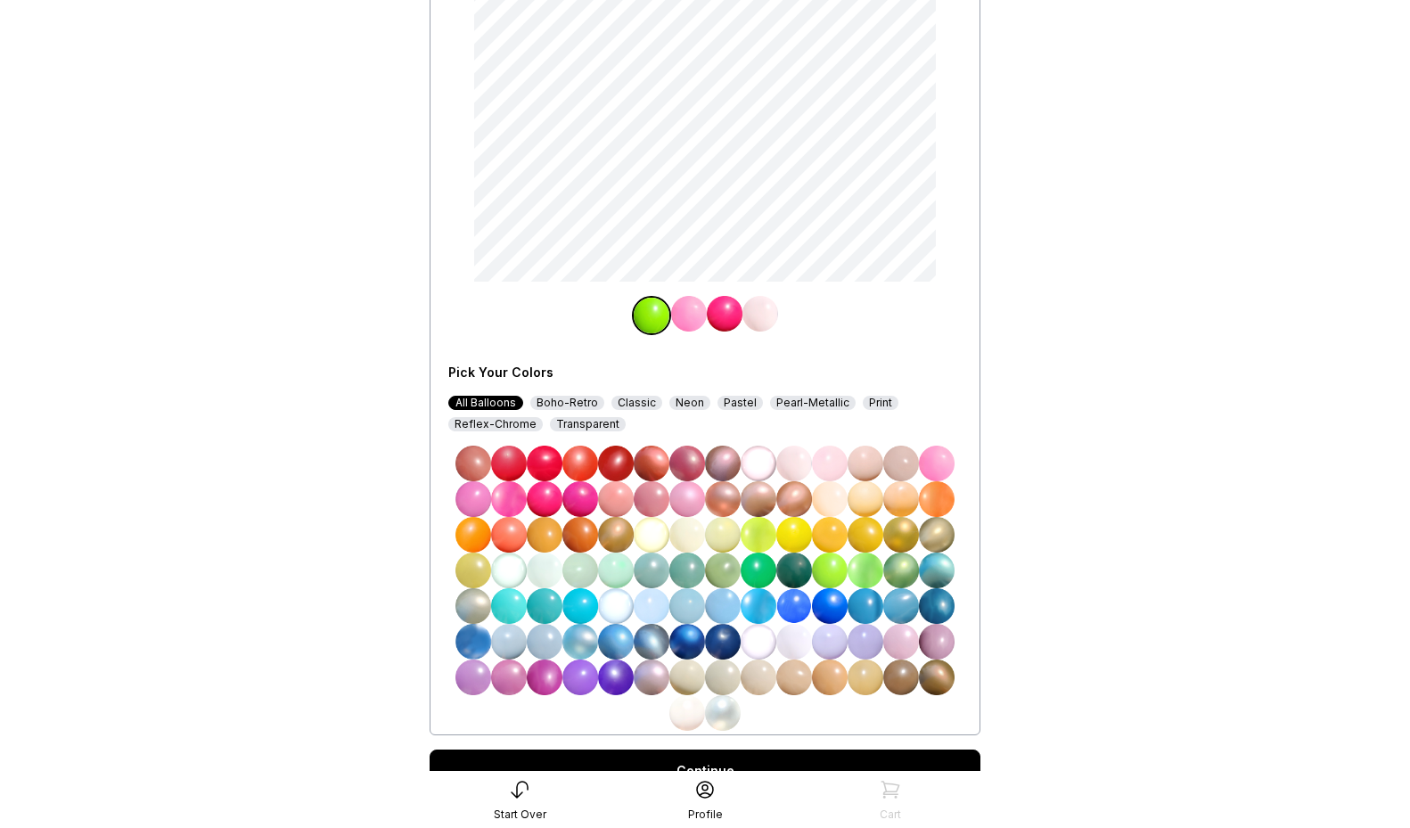
click at [824, 576] on img at bounding box center [830, 570] width 36 height 36
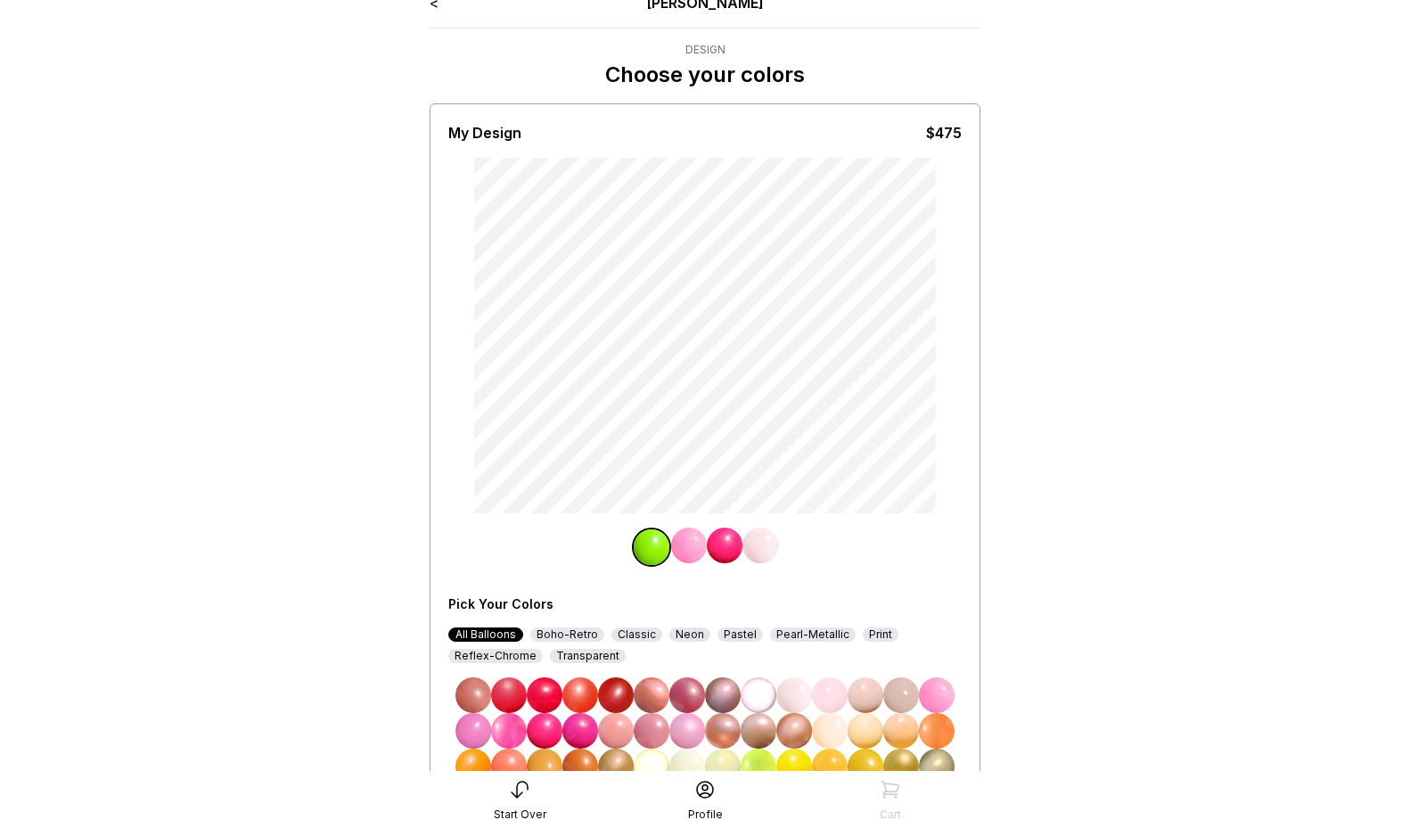
scroll to position [0, 0]
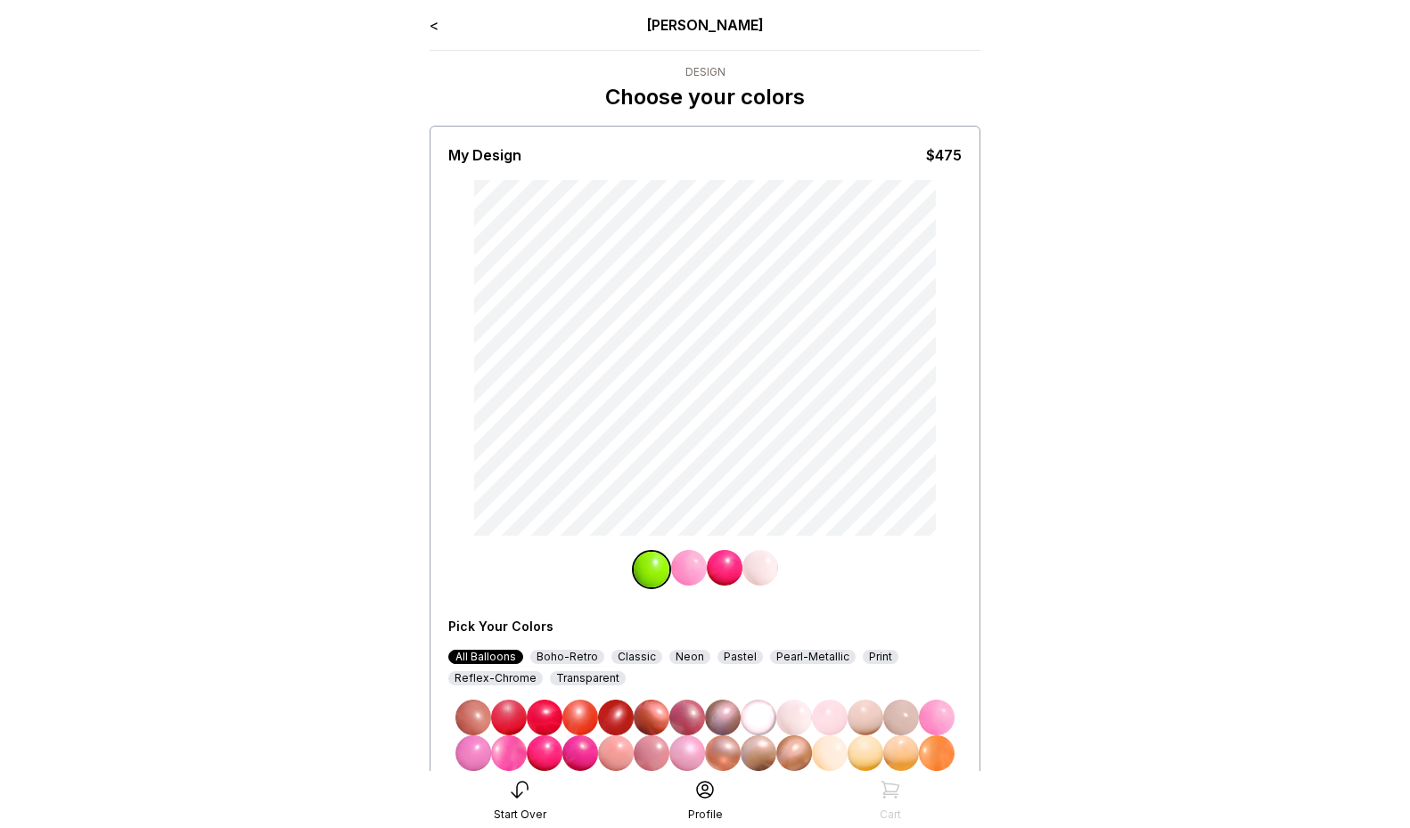
click at [233, 408] on main "< Ryan Pop Design Choose your colors My Design $475 Pick Your Colors All Balloo…" at bounding box center [705, 564] width 1410 height 1128
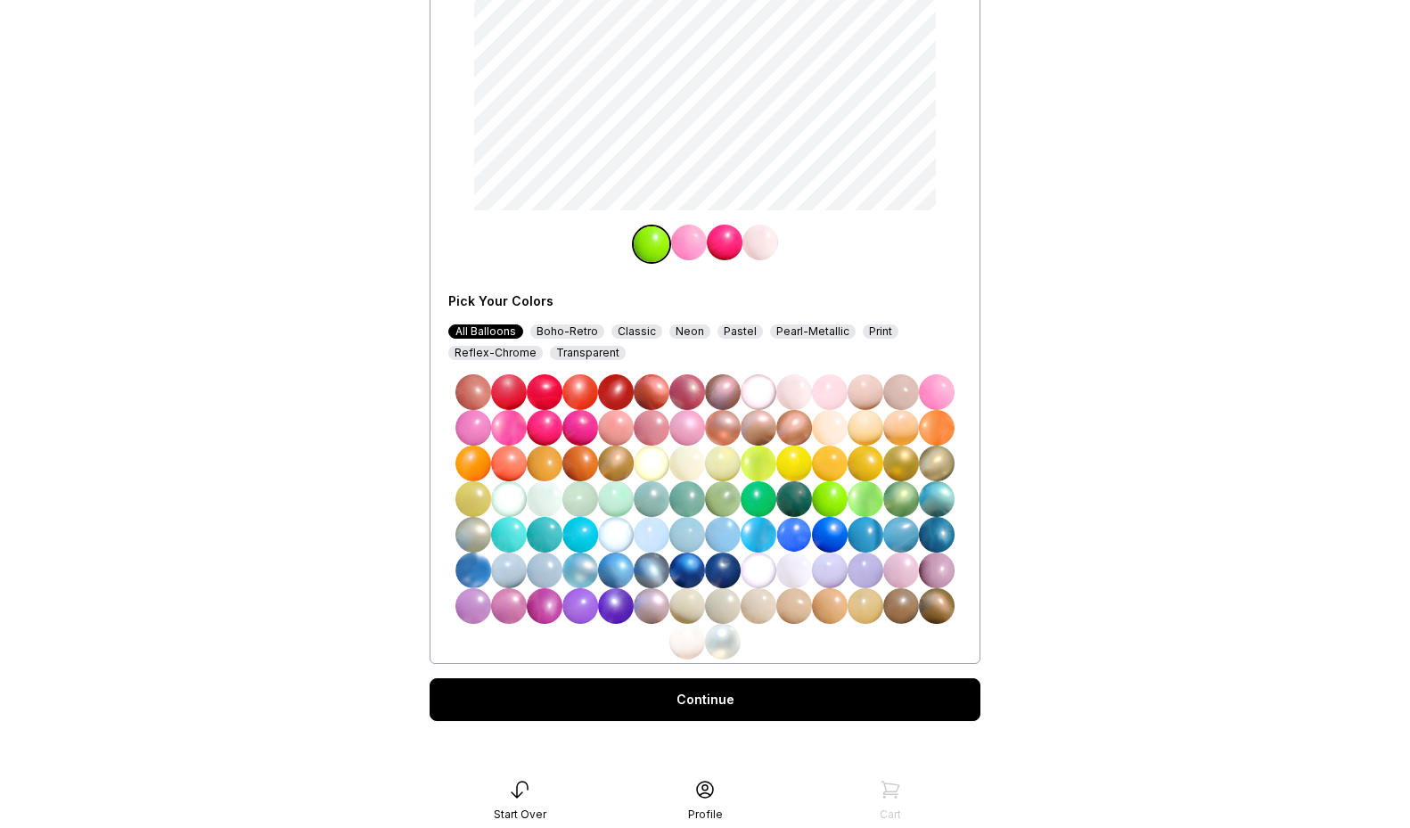
scroll to position [336, 0]
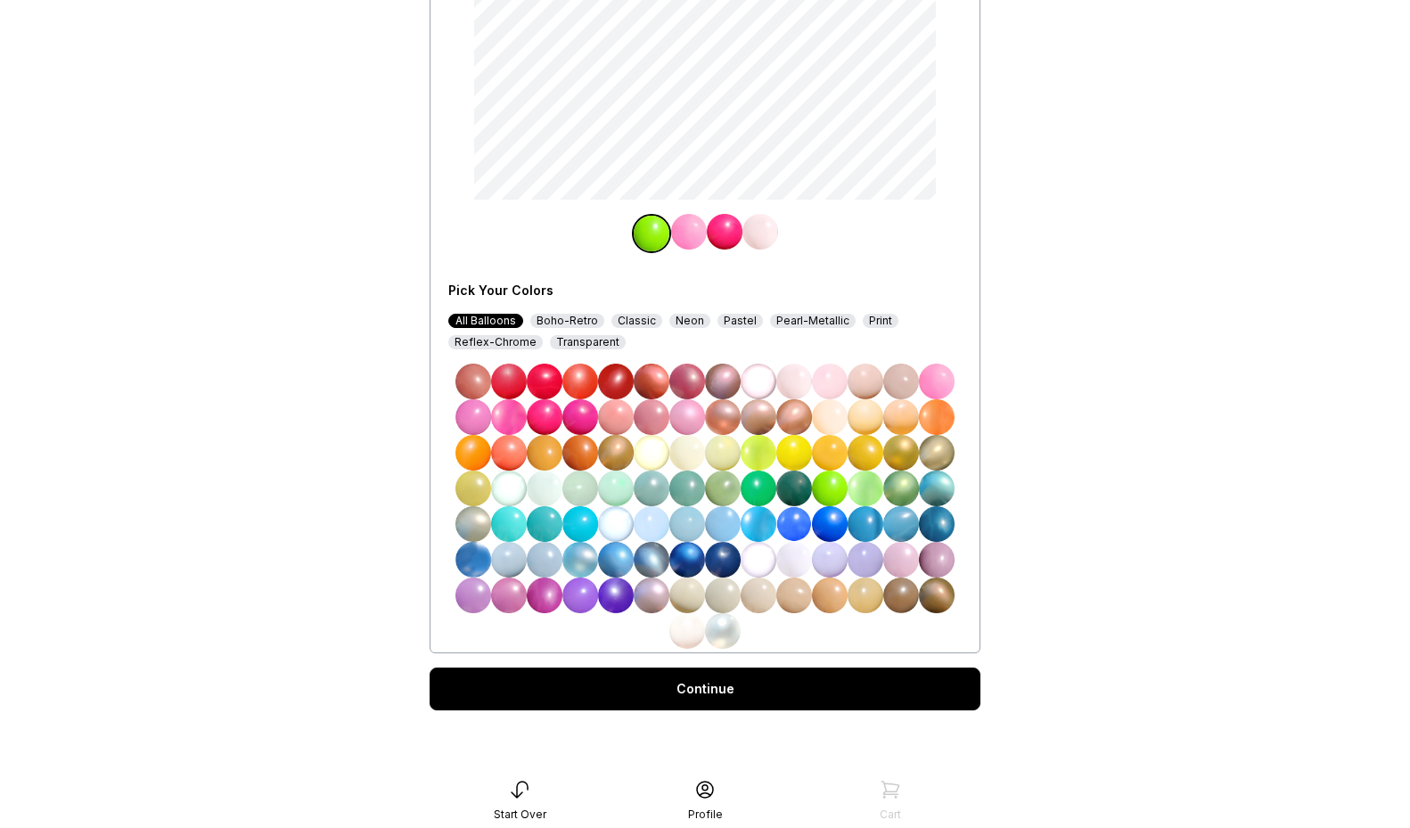
click at [846, 486] on div at bounding box center [704, 506] width 513 height 285
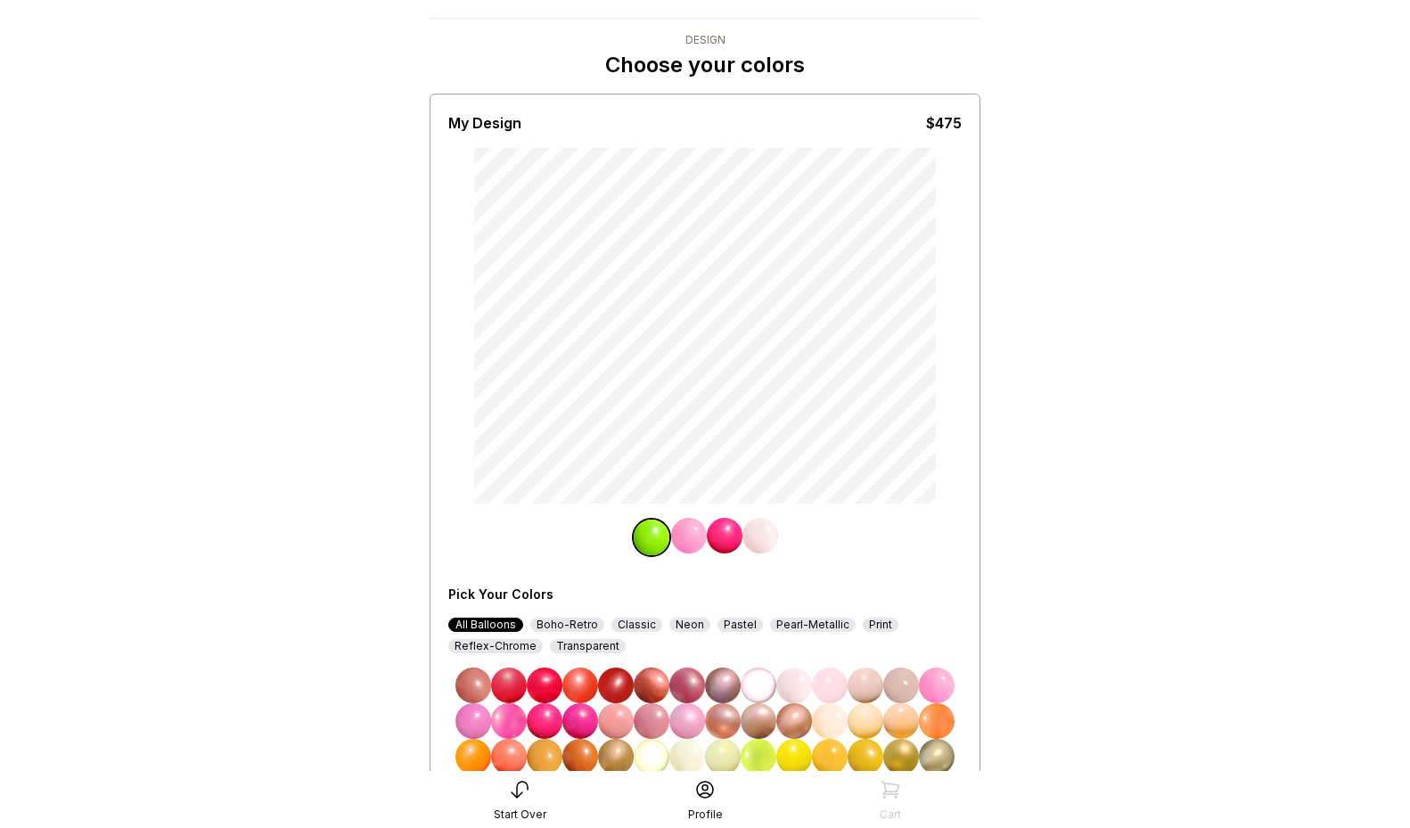
scroll to position [0, 0]
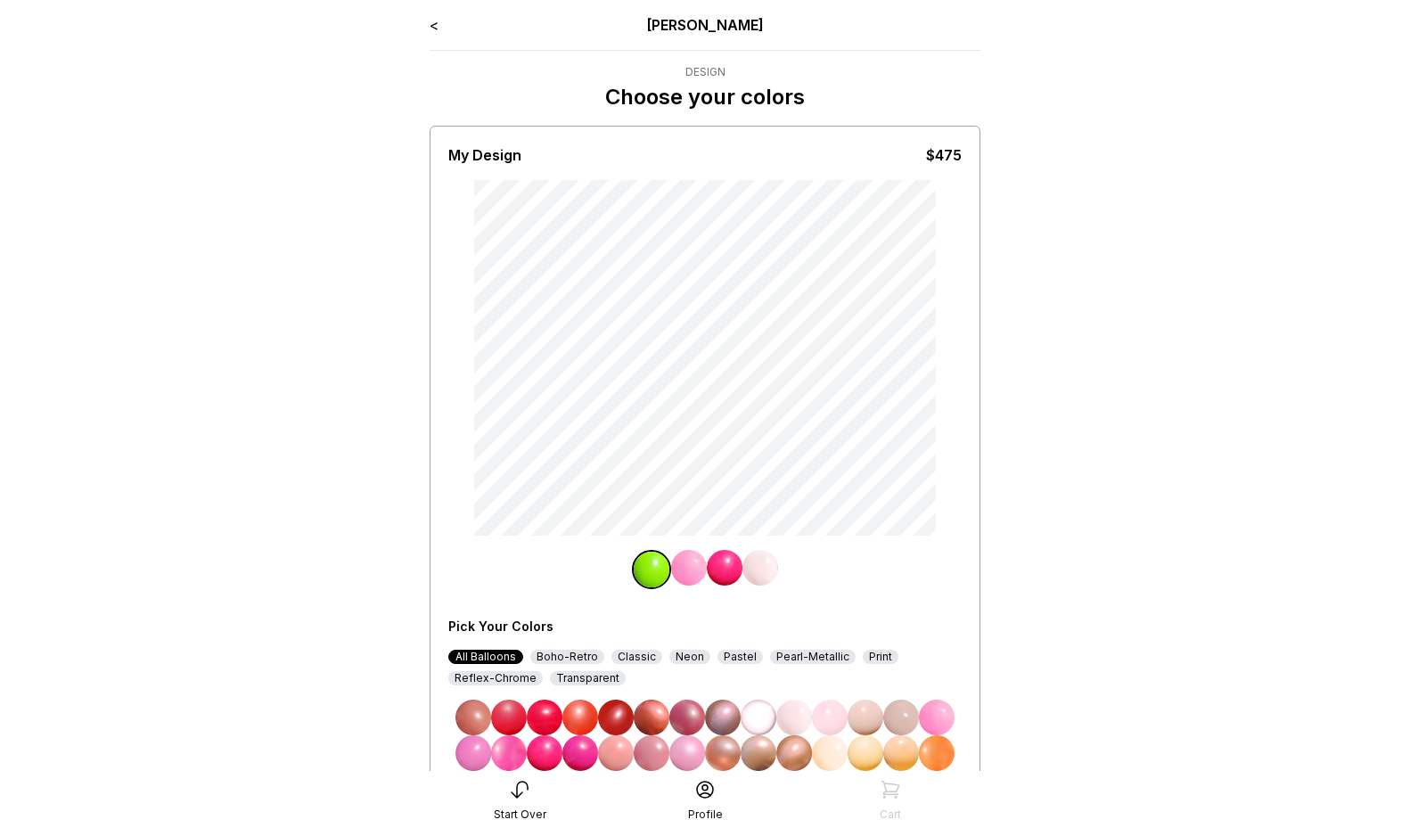
click at [1116, 699] on main "< Ryan Pop Design Choose your colors My Design $475 Pick Your Colors All Balloo…" at bounding box center [705, 564] width 1410 height 1128
click at [358, 644] on main "< Ryan Pop Design Choose your colors My Design $475 Pick Your Colors All Balloo…" at bounding box center [705, 564] width 1410 height 1128
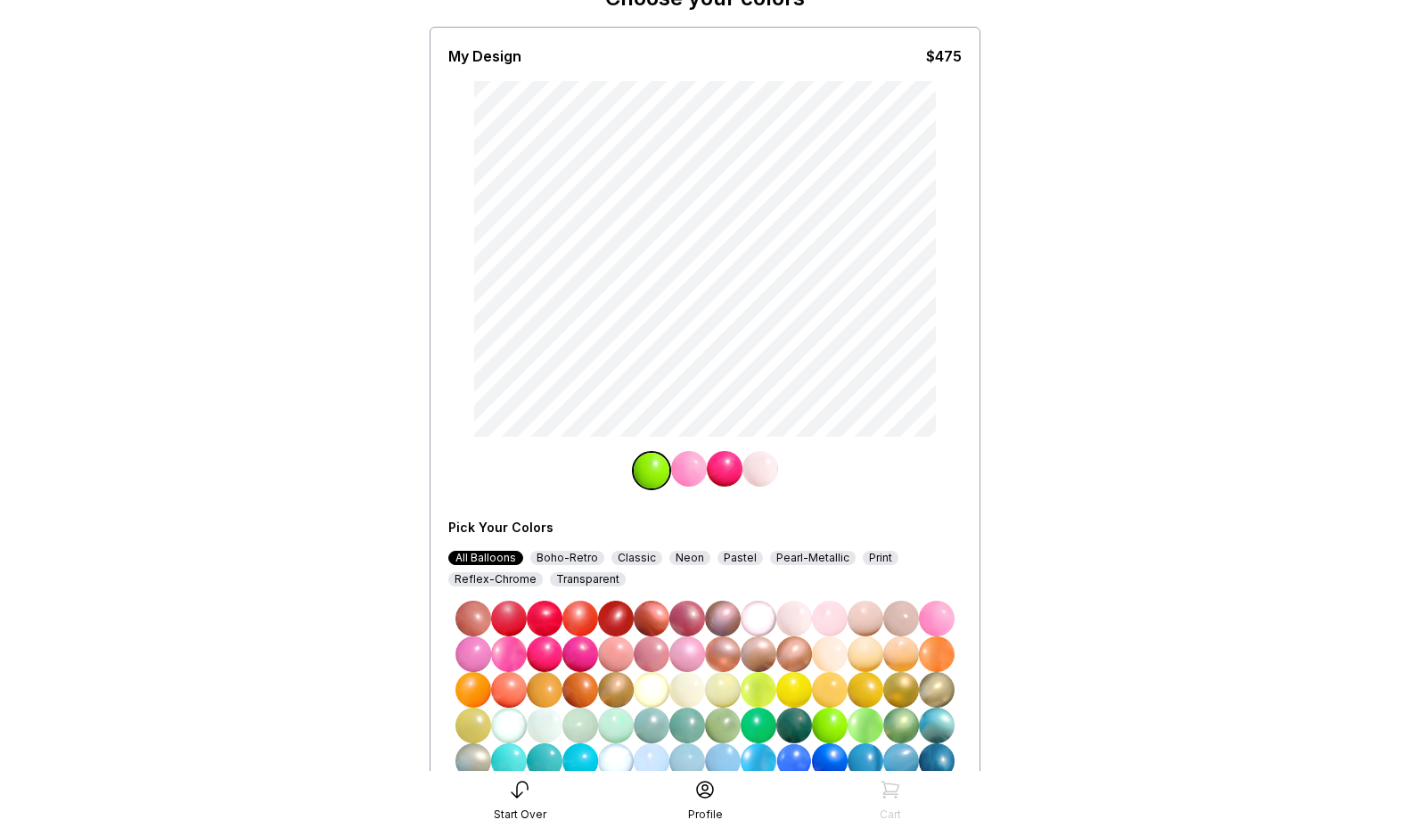
scroll to position [336, 0]
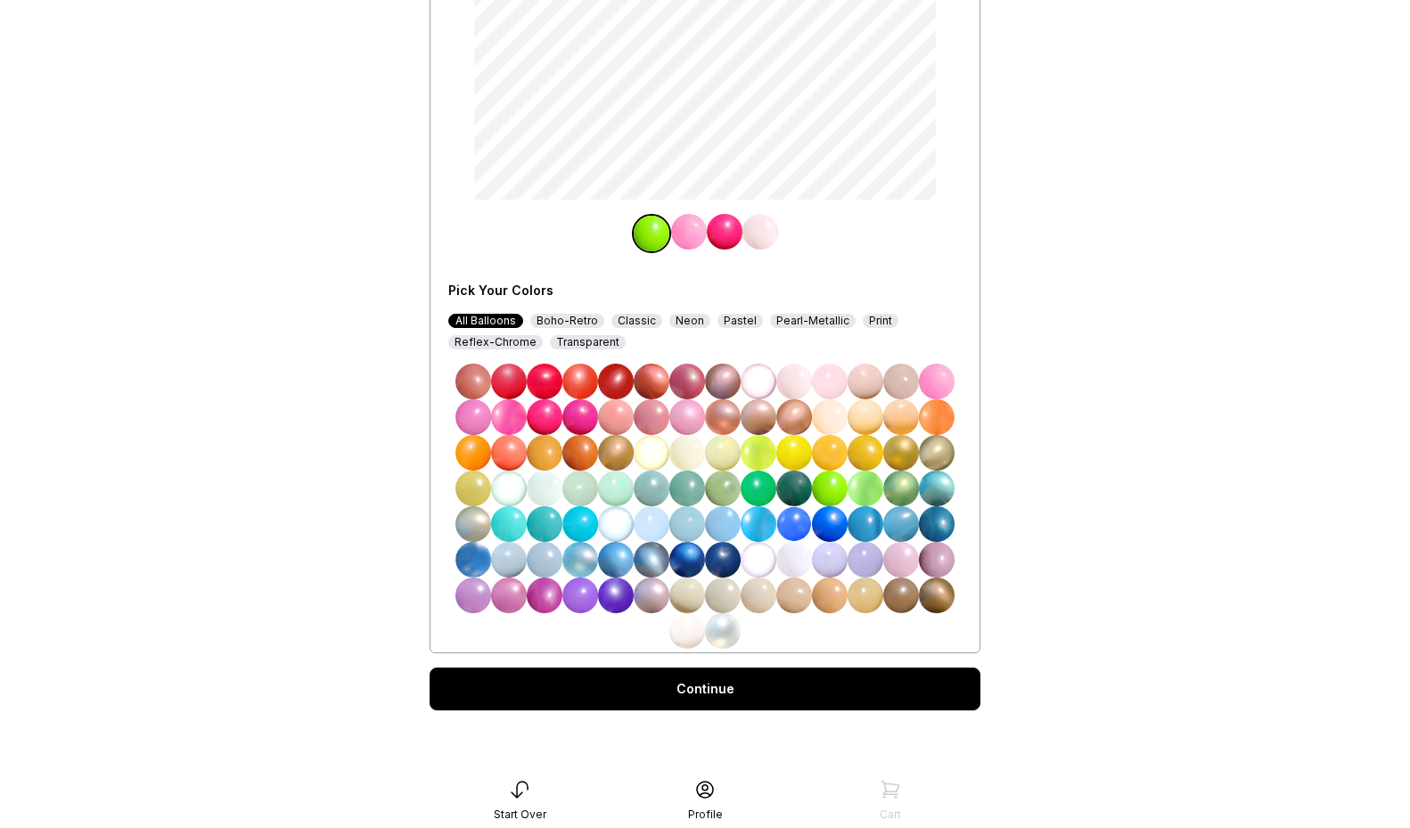
click at [864, 323] on div "Print" at bounding box center [881, 321] width 36 height 14
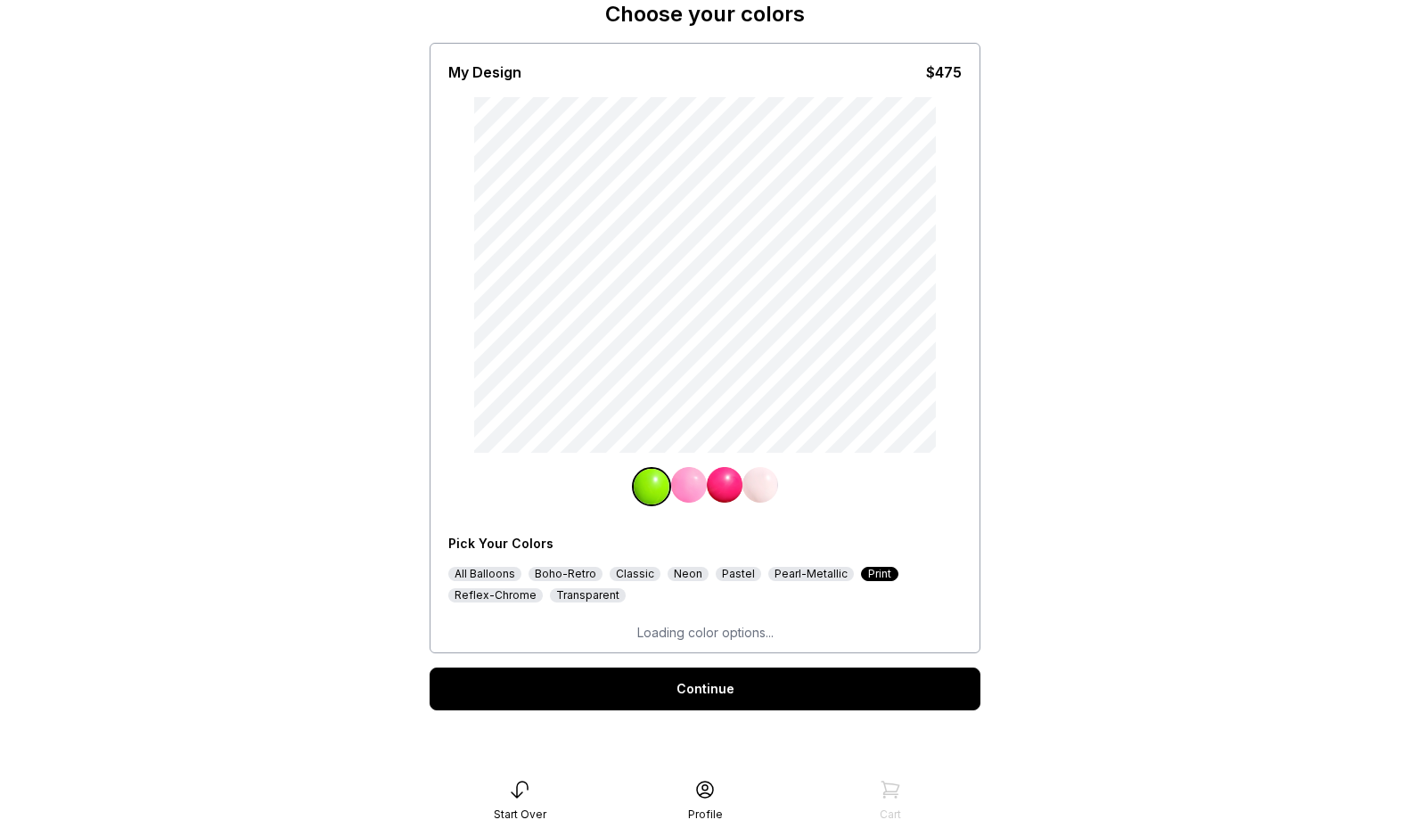
scroll to position [86, 0]
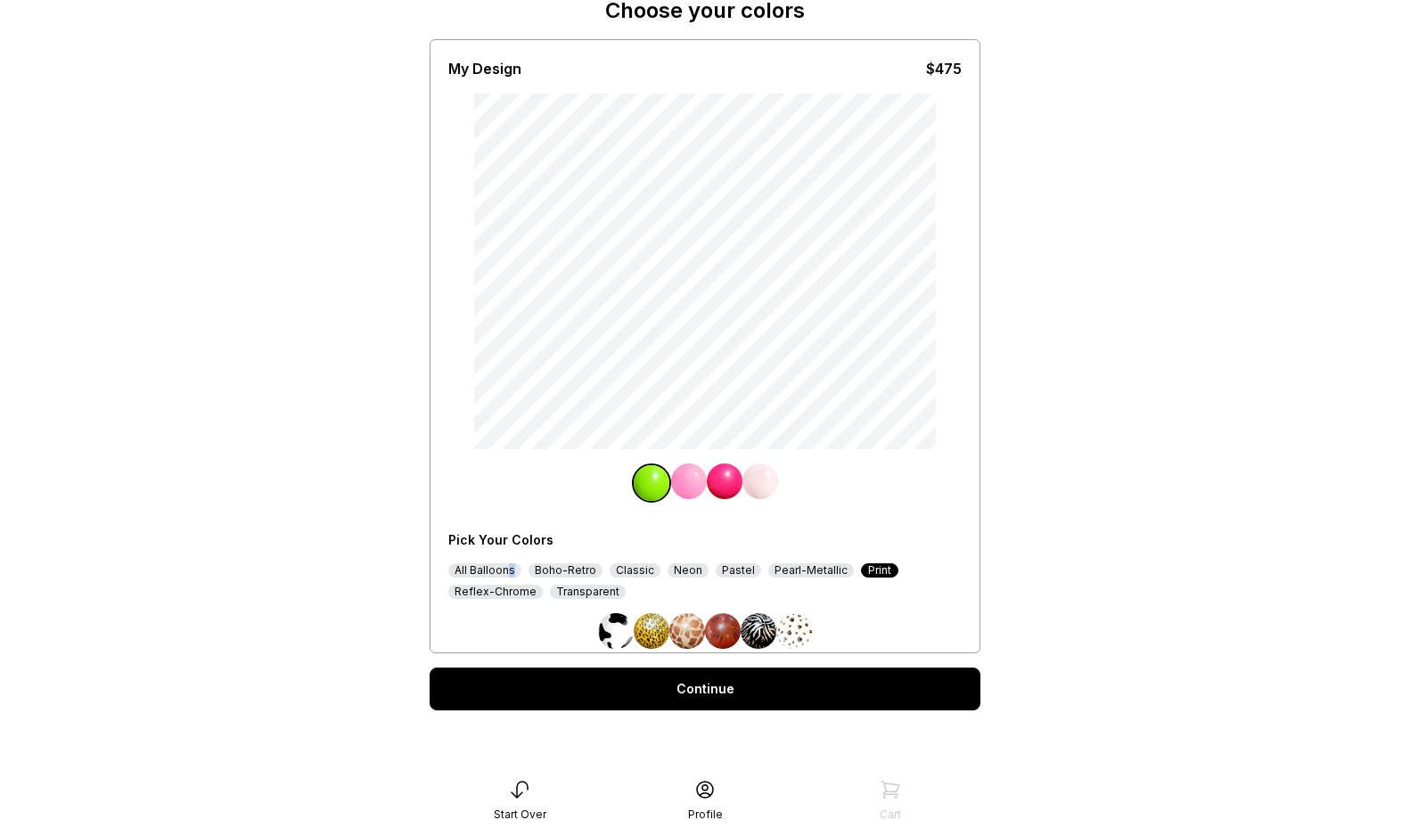
click at [510, 568] on div "All Balloons" at bounding box center [484, 570] width 73 height 14
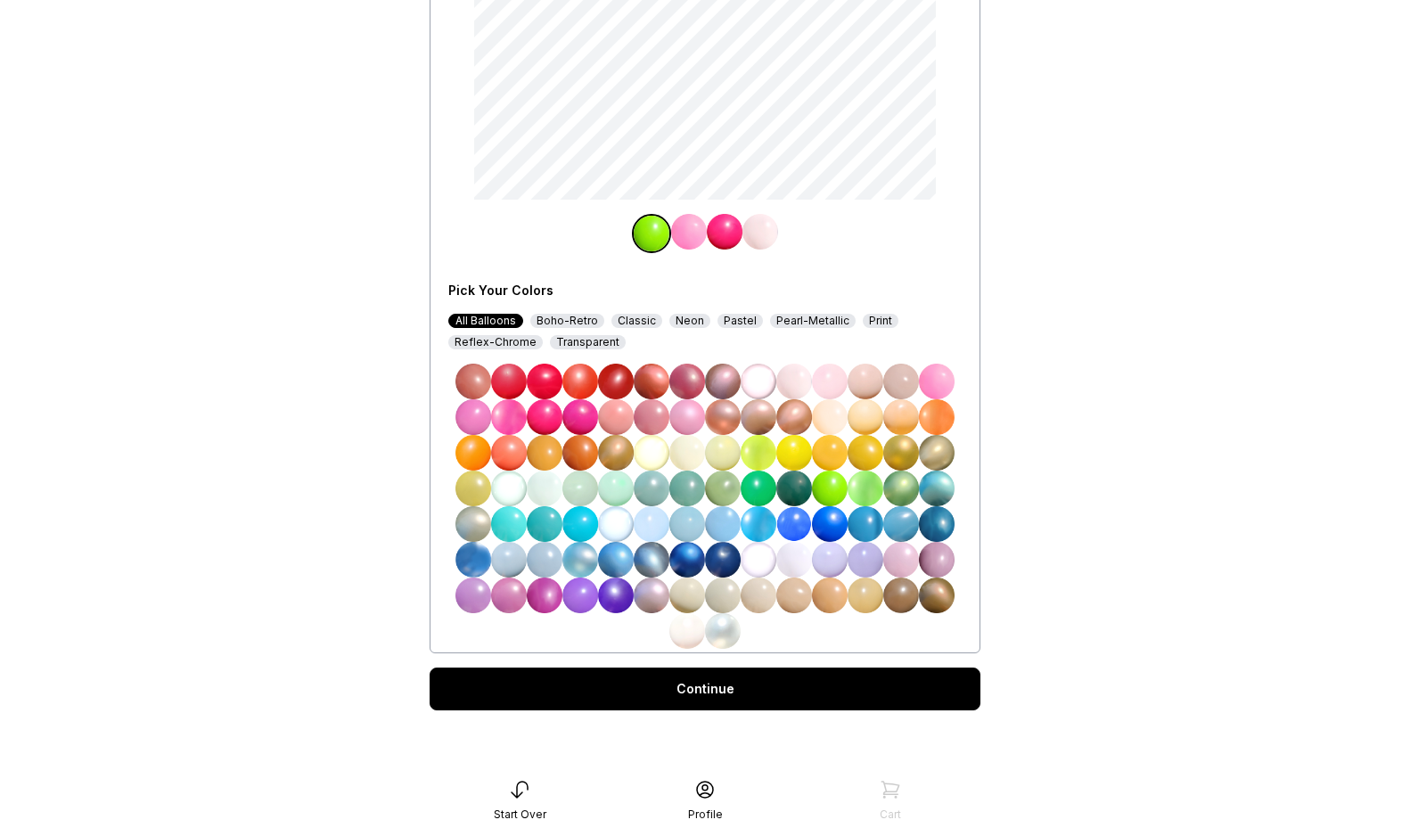
click at [863, 317] on div "Print" at bounding box center [881, 321] width 36 height 14
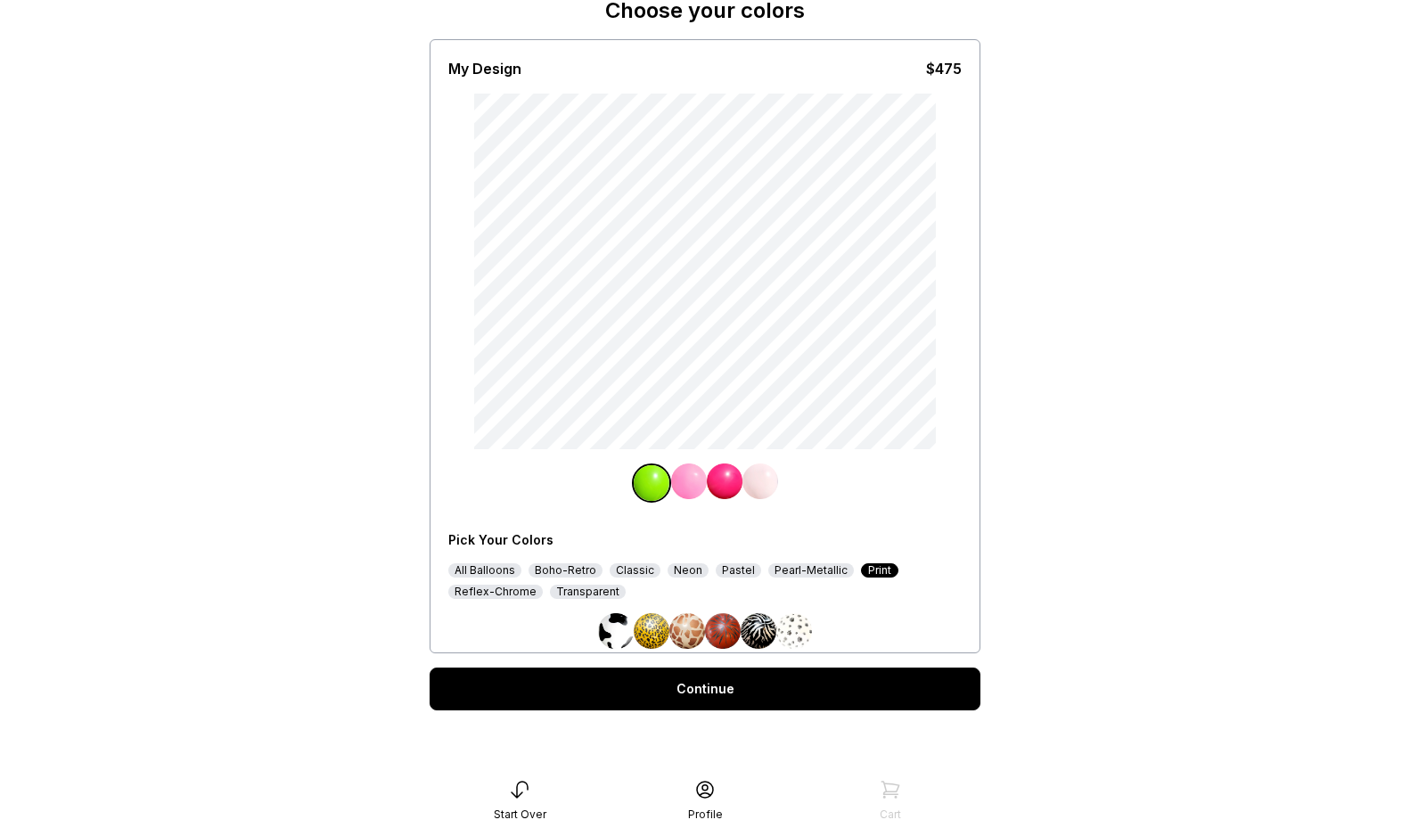
click at [794, 623] on img at bounding box center [794, 631] width 36 height 36
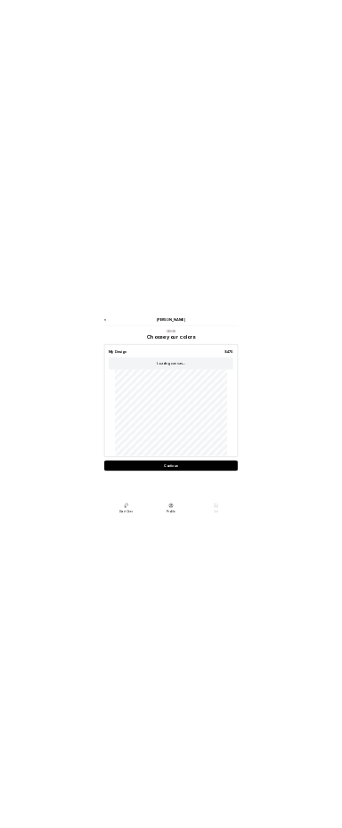
scroll to position [36, 0]
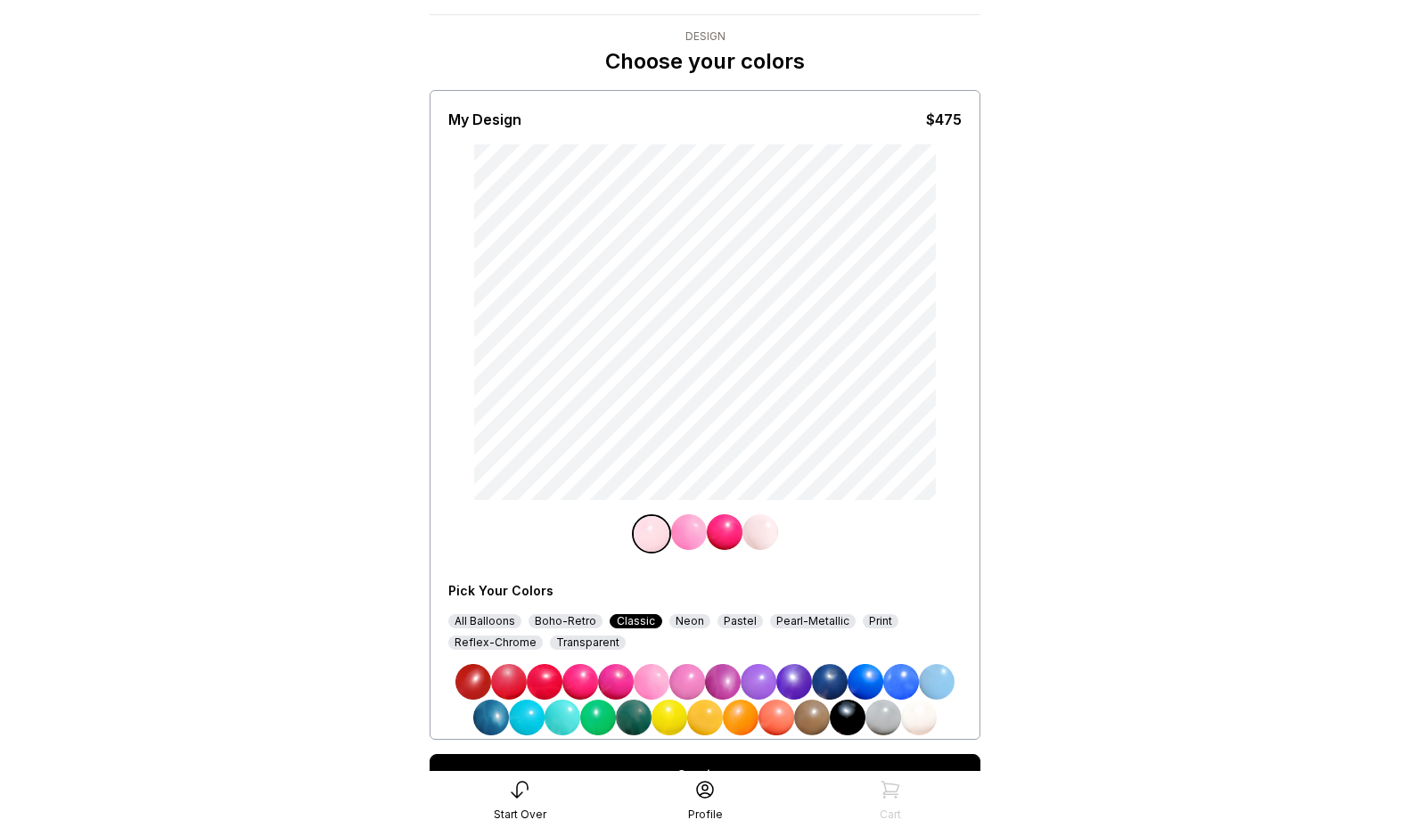
click at [863, 618] on div "Print" at bounding box center [881, 621] width 36 height 14
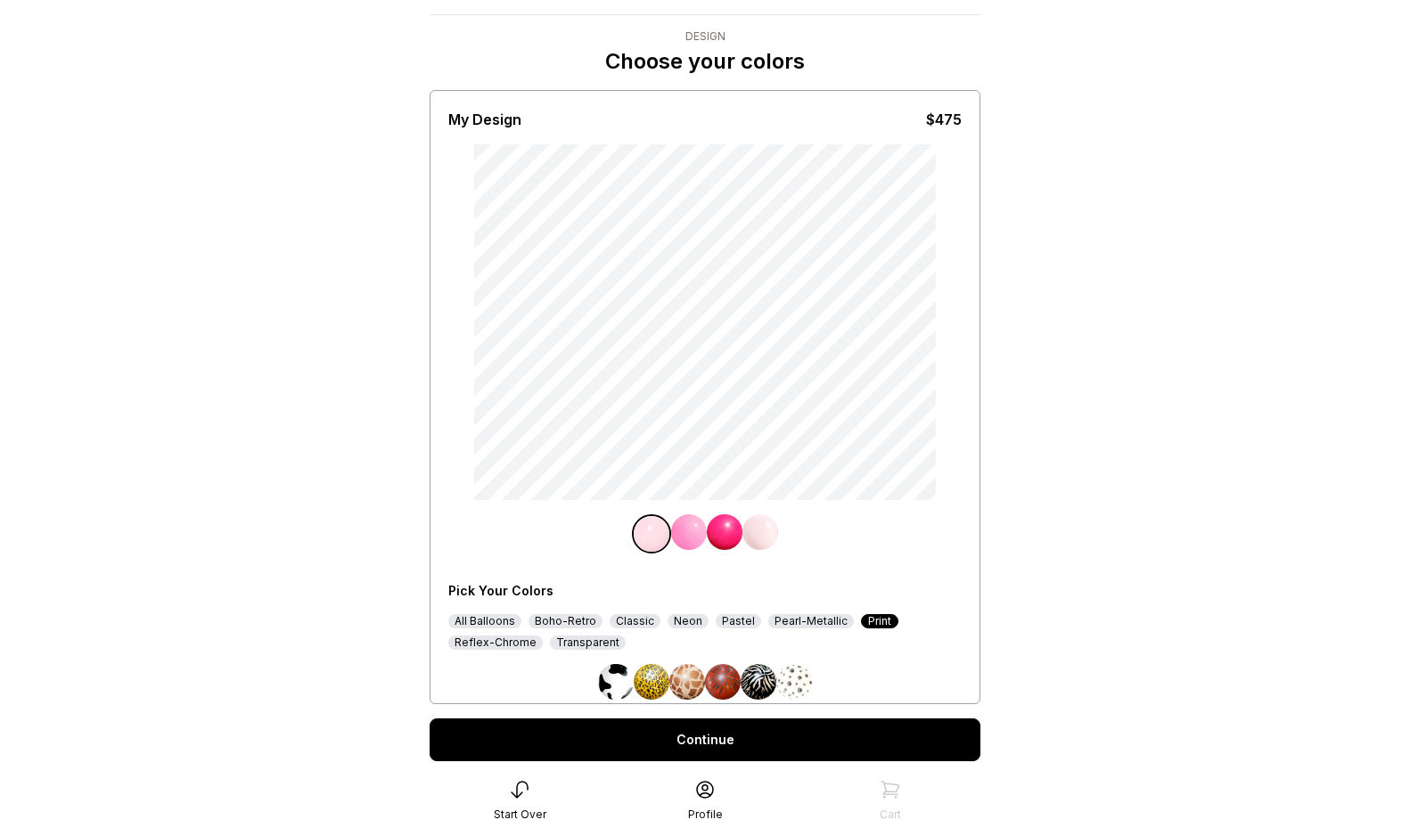
click at [793, 681] on img at bounding box center [794, 682] width 36 height 36
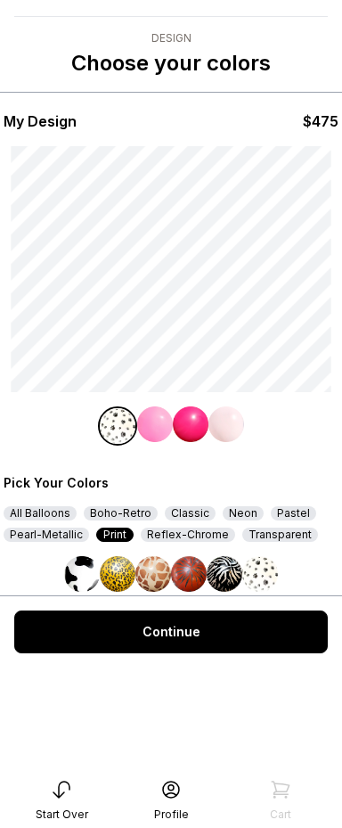
scroll to position [31, 0]
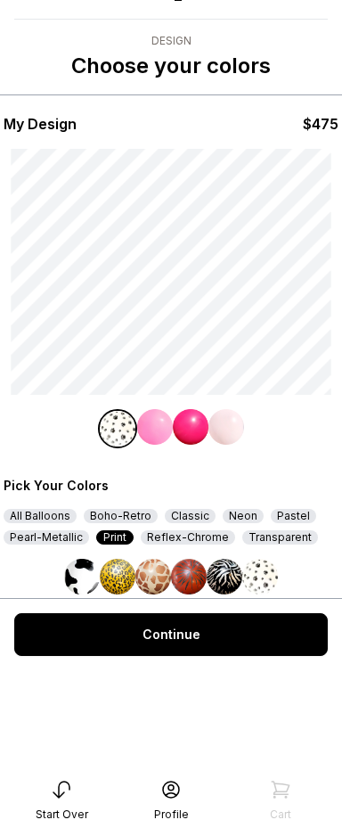
drag, startPoint x: 102, startPoint y: 538, endPoint x: 88, endPoint y: 538, distance: 14.3
click at [102, 538] on div "Print" at bounding box center [114, 537] width 37 height 14
click at [55, 541] on div "Pearl-Metallic" at bounding box center [47, 537] width 86 height 14
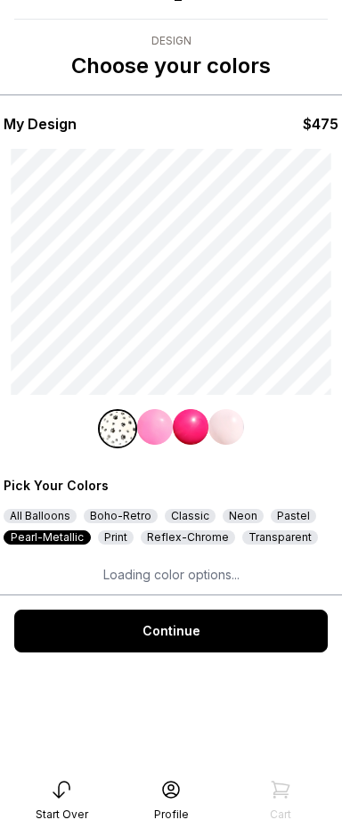
click at [103, 539] on div "Print" at bounding box center [116, 537] width 36 height 14
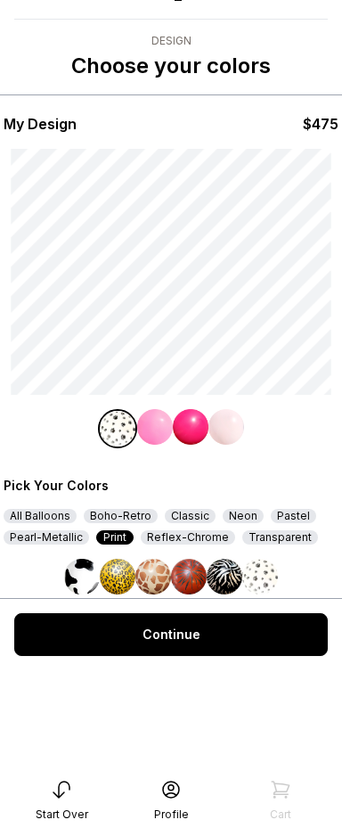
click at [248, 577] on img at bounding box center [260, 577] width 36 height 36
click at [260, 576] on img at bounding box center [260, 577] width 36 height 36
click at [216, 572] on img at bounding box center [225, 577] width 36 height 36
click at [268, 572] on img at bounding box center [260, 577] width 36 height 36
click at [263, 578] on img at bounding box center [260, 577] width 36 height 36
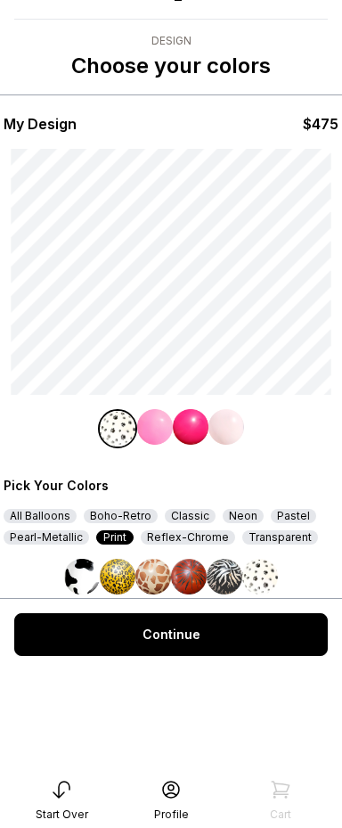
click at [218, 587] on img at bounding box center [225, 577] width 36 height 36
click at [261, 578] on img at bounding box center [260, 577] width 36 height 36
click at [235, 582] on img at bounding box center [225, 577] width 36 height 36
click at [266, 586] on img at bounding box center [260, 577] width 36 height 36
click at [81, 572] on img at bounding box center [82, 577] width 36 height 36
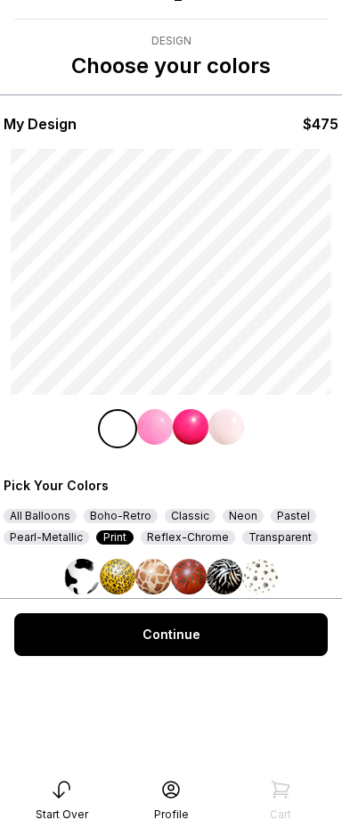
click at [266, 574] on img at bounding box center [260, 577] width 36 height 36
click at [152, 582] on img at bounding box center [153, 577] width 36 height 36
click at [105, 584] on img at bounding box center [118, 577] width 36 height 36
click at [244, 577] on img at bounding box center [260, 577] width 36 height 36
click at [257, 576] on img at bounding box center [260, 577] width 36 height 36
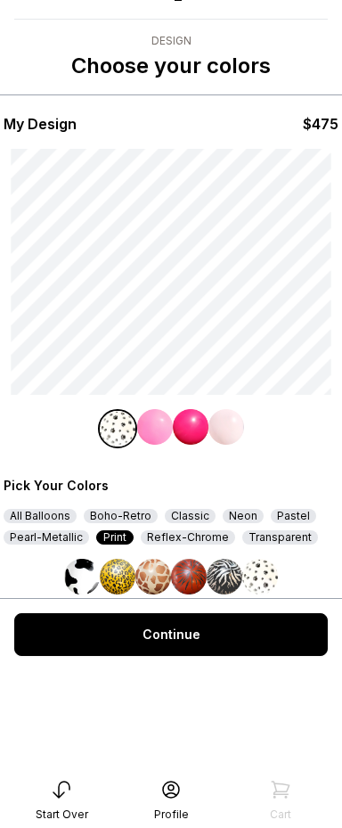
click at [240, 579] on img at bounding box center [225, 577] width 36 height 36
click at [265, 579] on img at bounding box center [260, 577] width 36 height 36
click at [21, 517] on div "All Balloons" at bounding box center [40, 516] width 73 height 14
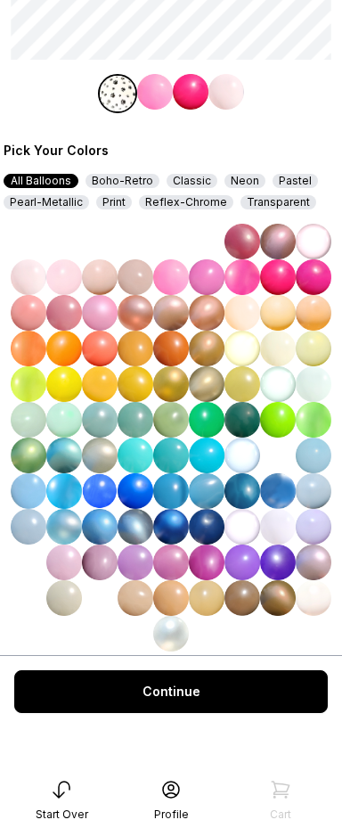
scroll to position [369, 0]
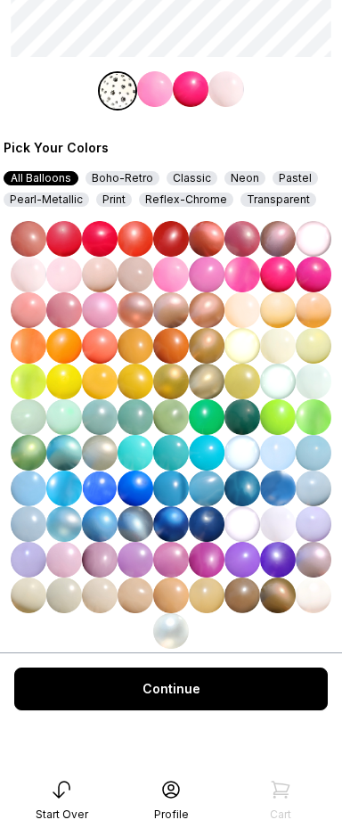
click at [290, 417] on img at bounding box center [278, 417] width 36 height 36
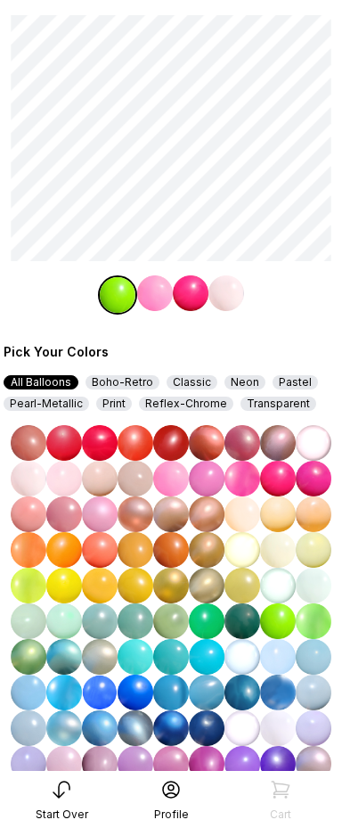
scroll to position [272, 0]
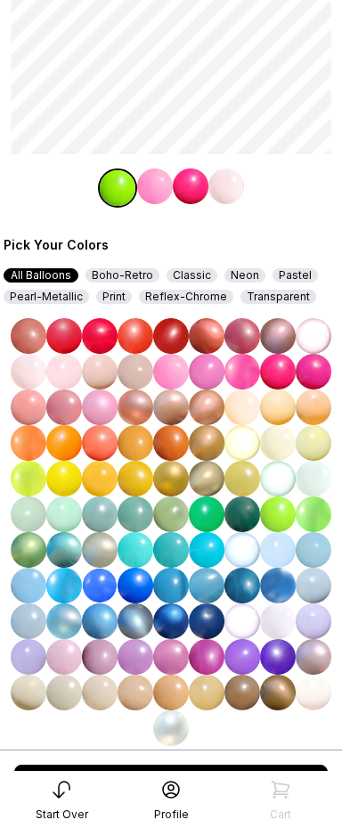
click at [289, 513] on img at bounding box center [278, 514] width 36 height 36
click at [301, 516] on img at bounding box center [314, 514] width 36 height 36
click at [272, 519] on img at bounding box center [278, 514] width 36 height 36
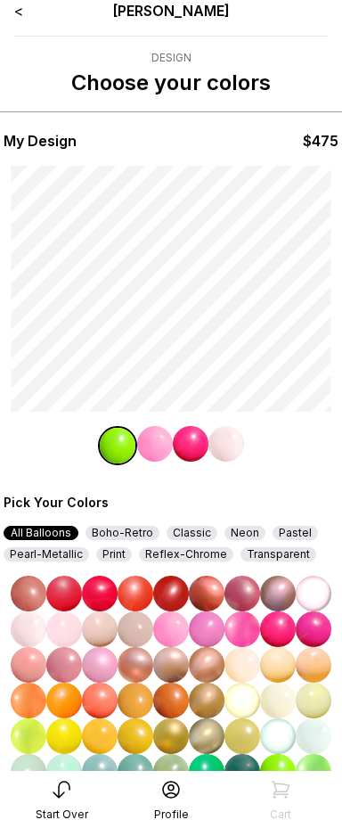
scroll to position [0, 0]
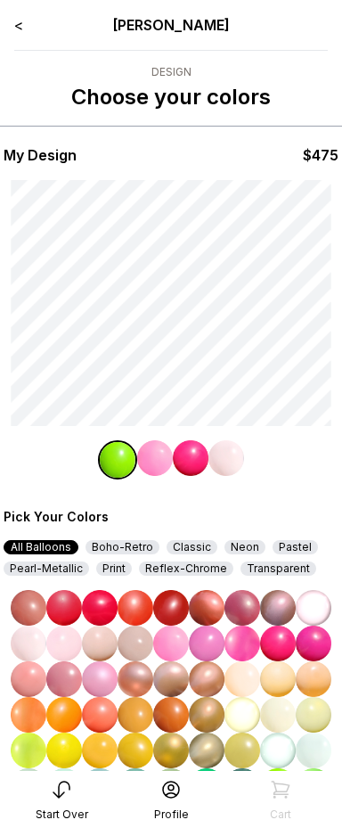
click at [105, 567] on div "Print" at bounding box center [114, 568] width 36 height 14
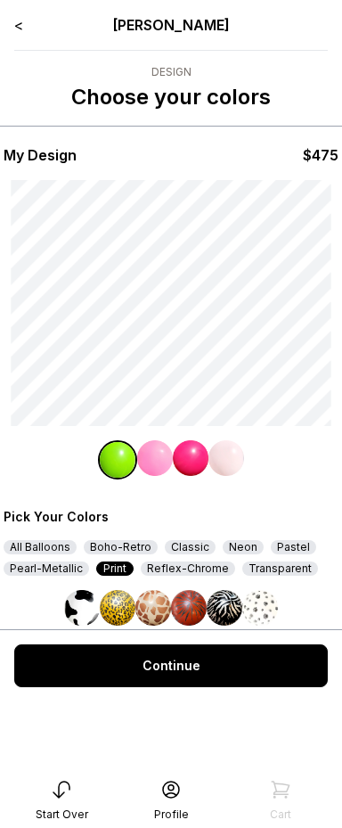
click at [255, 617] on img at bounding box center [260, 608] width 36 height 36
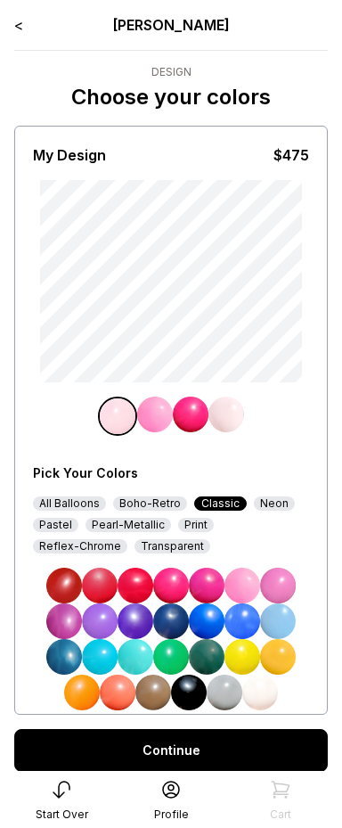
click at [204, 527] on div "Print" at bounding box center [196, 525] width 36 height 14
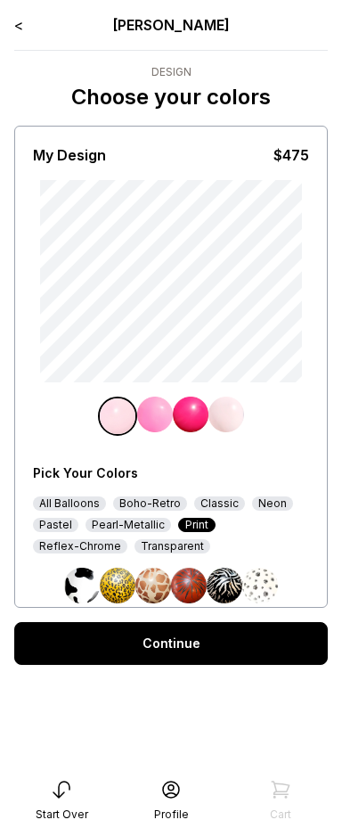
click at [245, 586] on img at bounding box center [260, 586] width 36 height 36
click at [247, 598] on img at bounding box center [260, 586] width 36 height 36
click at [219, 589] on img at bounding box center [225, 586] width 36 height 36
click at [266, 585] on img at bounding box center [260, 586] width 36 height 36
click at [242, 588] on img at bounding box center [260, 586] width 36 height 36
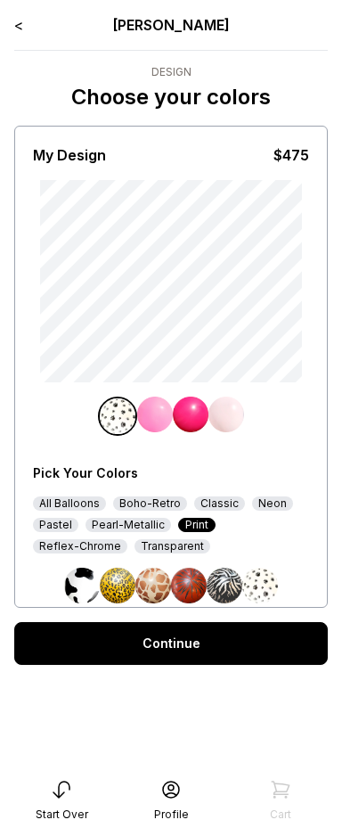
click at [214, 593] on img at bounding box center [225, 586] width 36 height 36
click at [244, 587] on img at bounding box center [260, 586] width 36 height 36
